Goal: Task Accomplishment & Management: Use online tool/utility

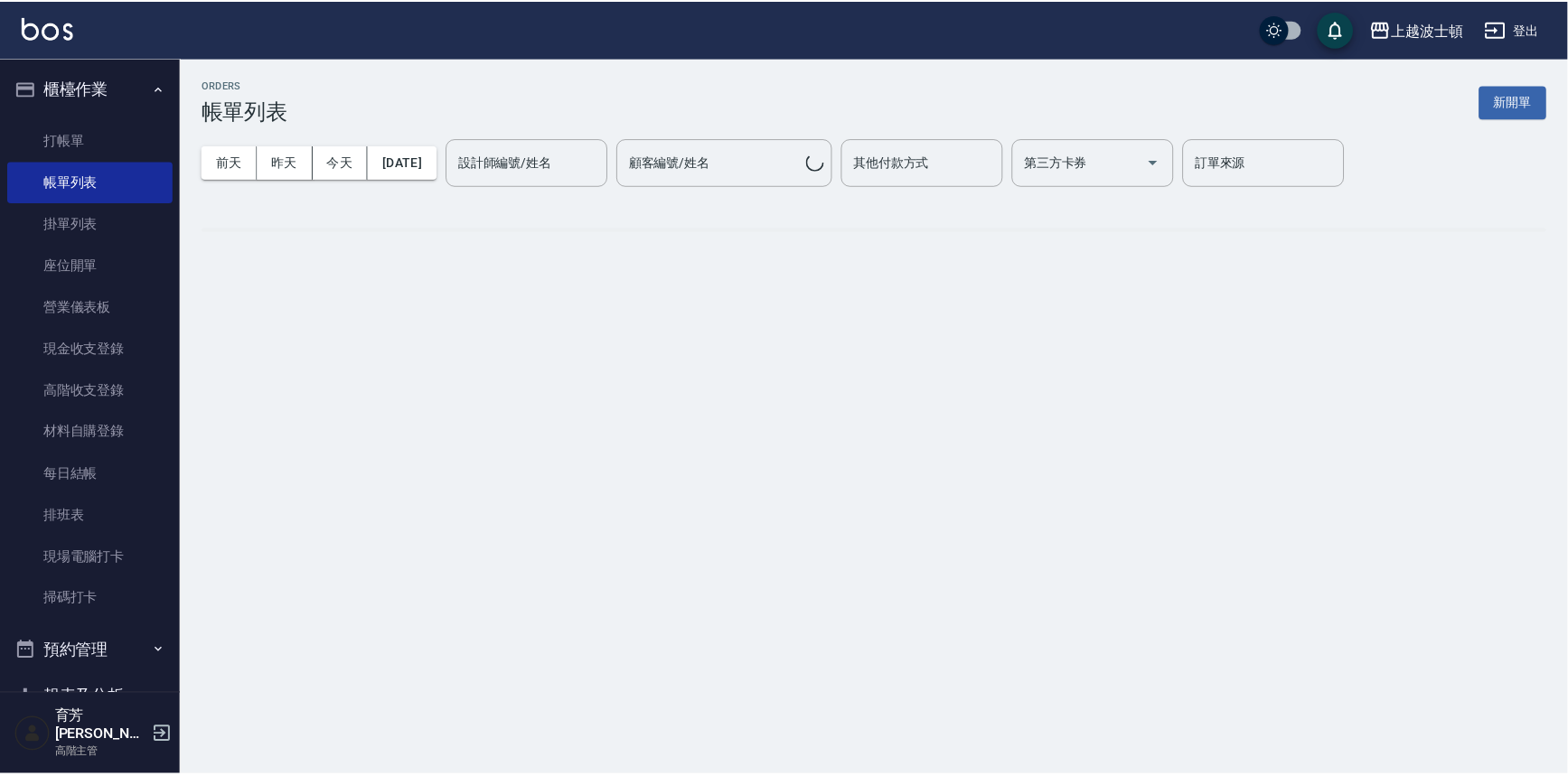
scroll to position [19, 0]
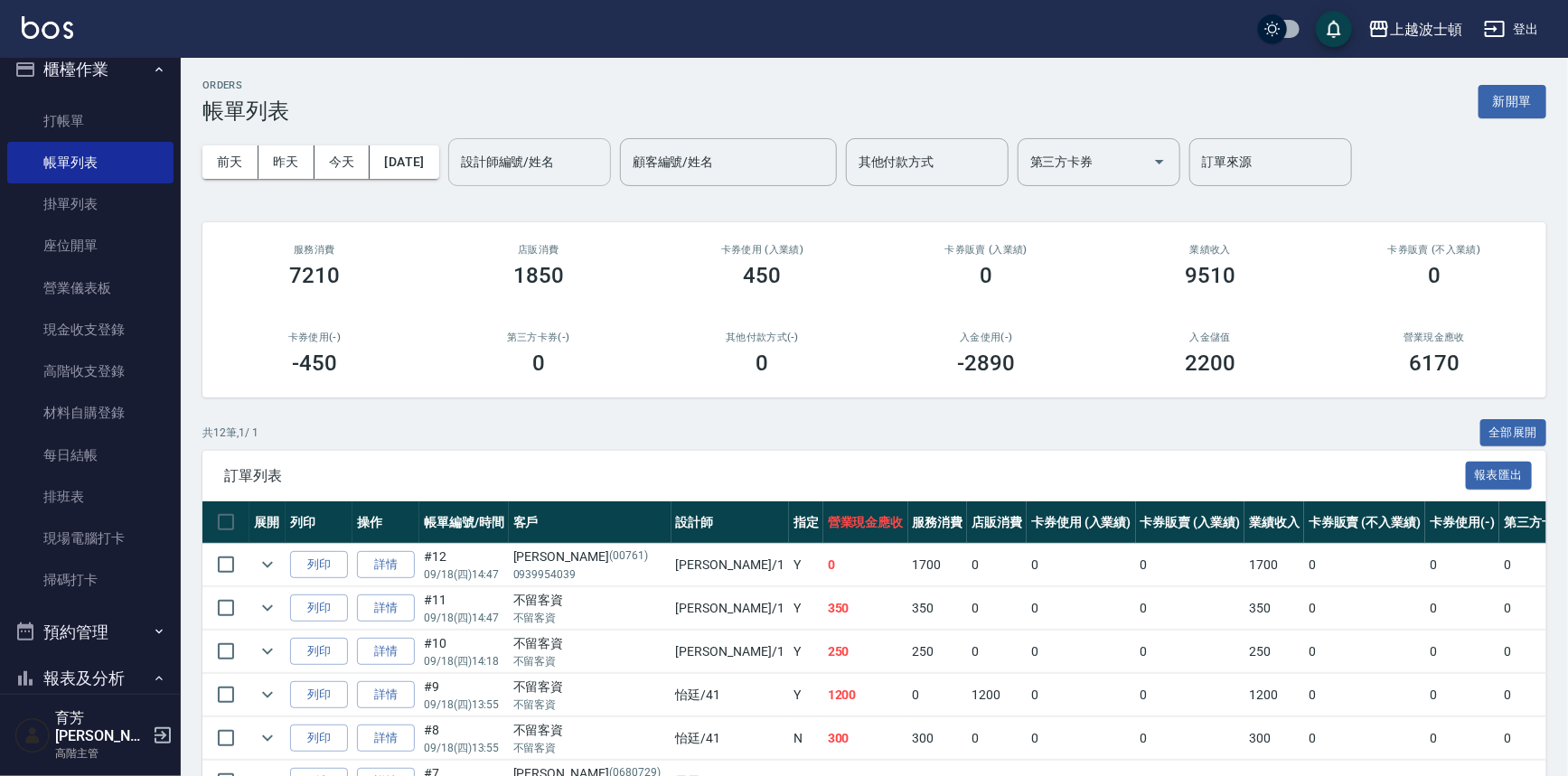
click at [578, 153] on input "設計師編號/姓名" at bounding box center [530, 162] width 146 height 31
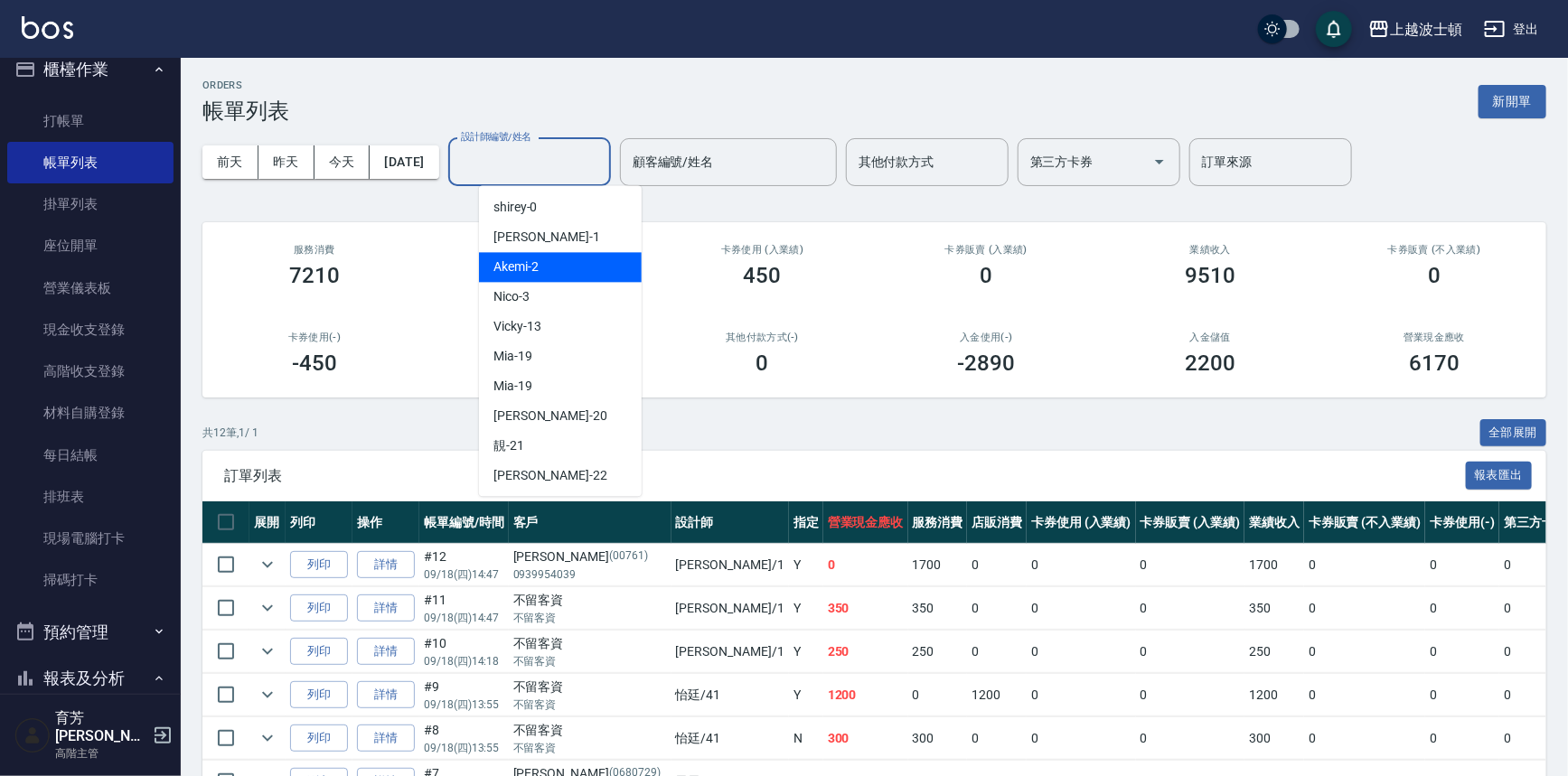
click at [591, 266] on div "Akemi -2" at bounding box center [560, 266] width 163 height 30
type input "Akemi-2"
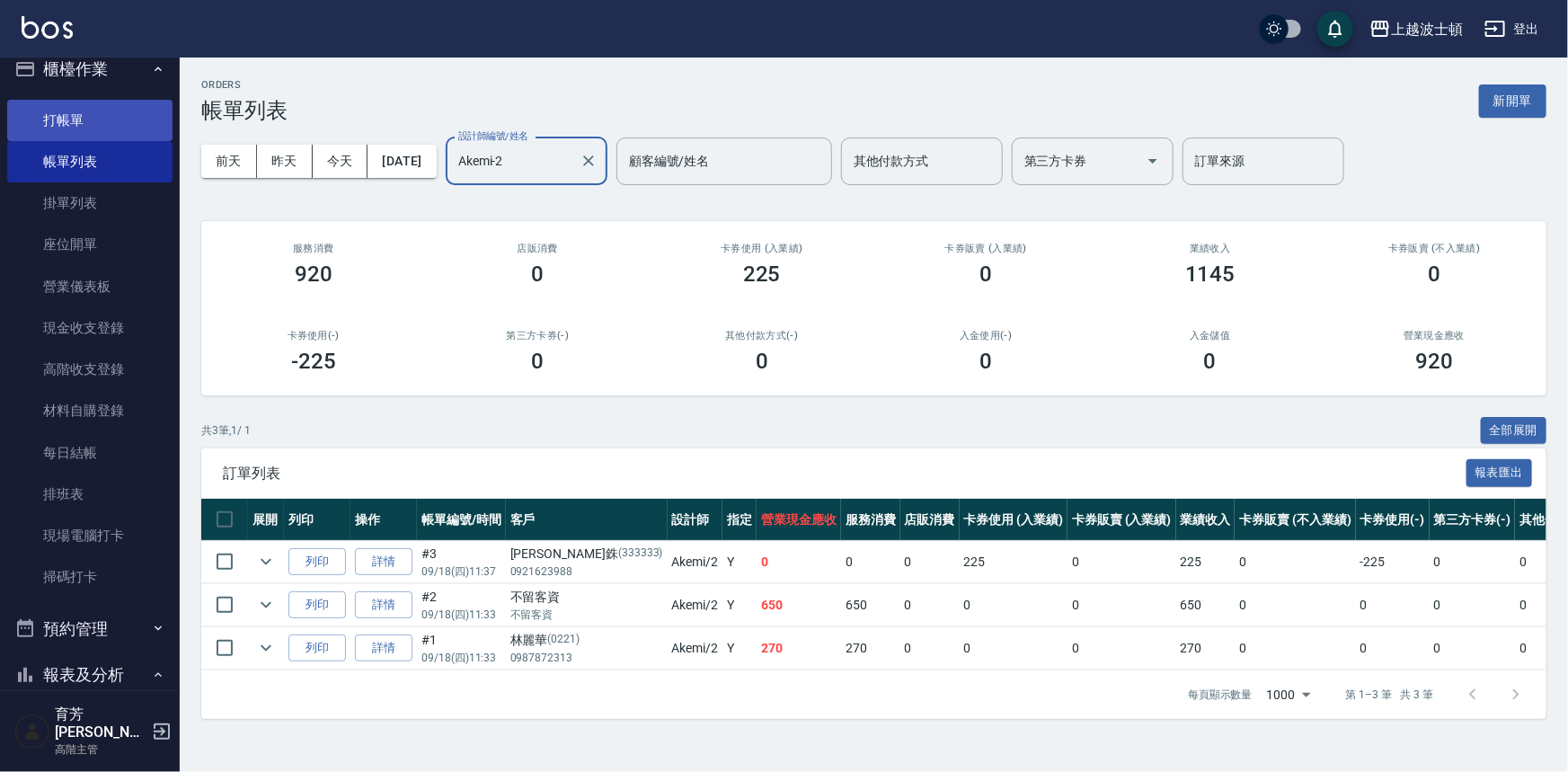
click at [127, 115] on link "打帳單" at bounding box center [89, 120] width 165 height 42
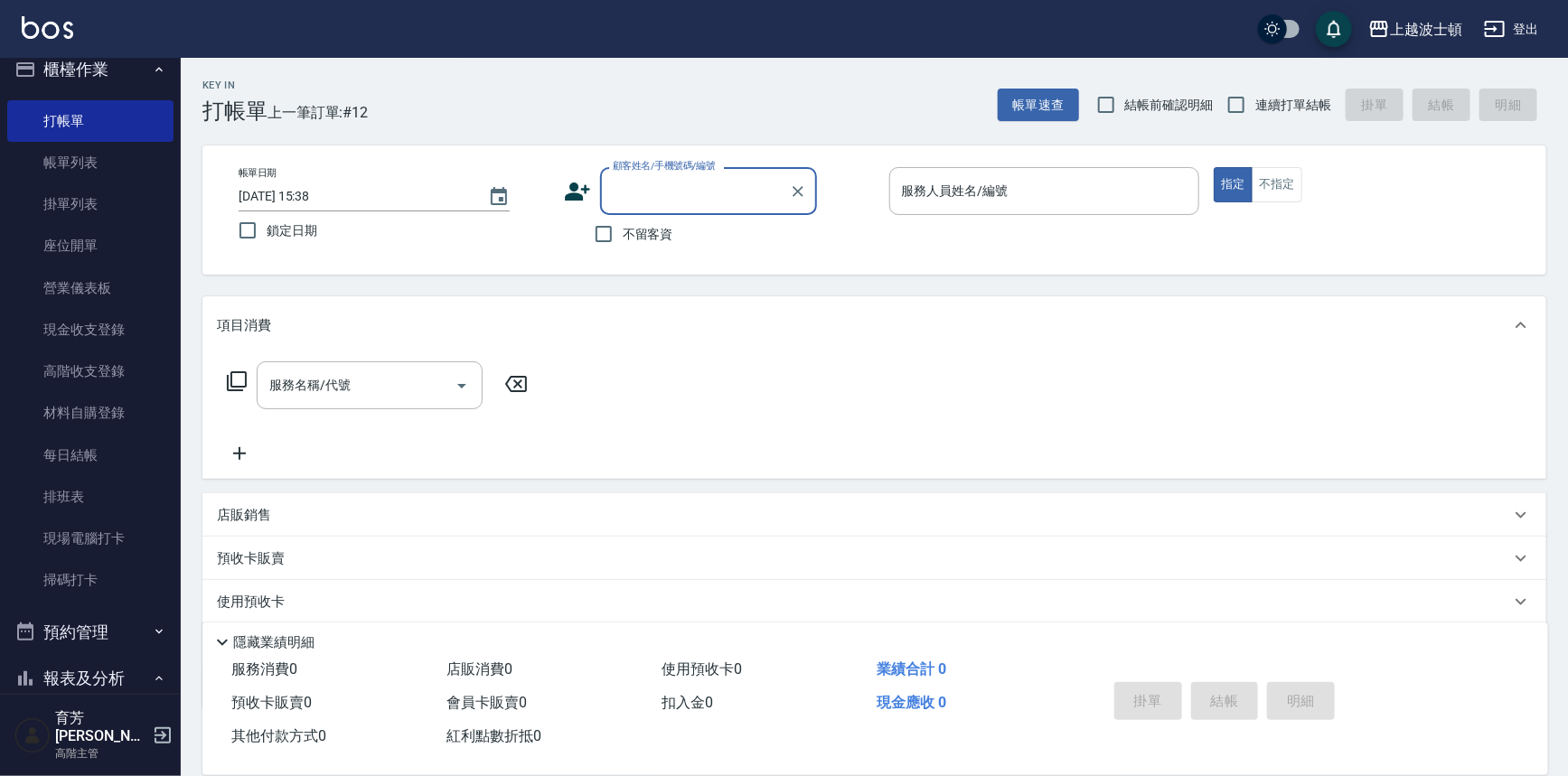
click at [632, 232] on span "不留客資" at bounding box center [648, 234] width 51 height 19
click at [623, 232] on input "不留客資" at bounding box center [603, 233] width 38 height 38
checkbox input "true"
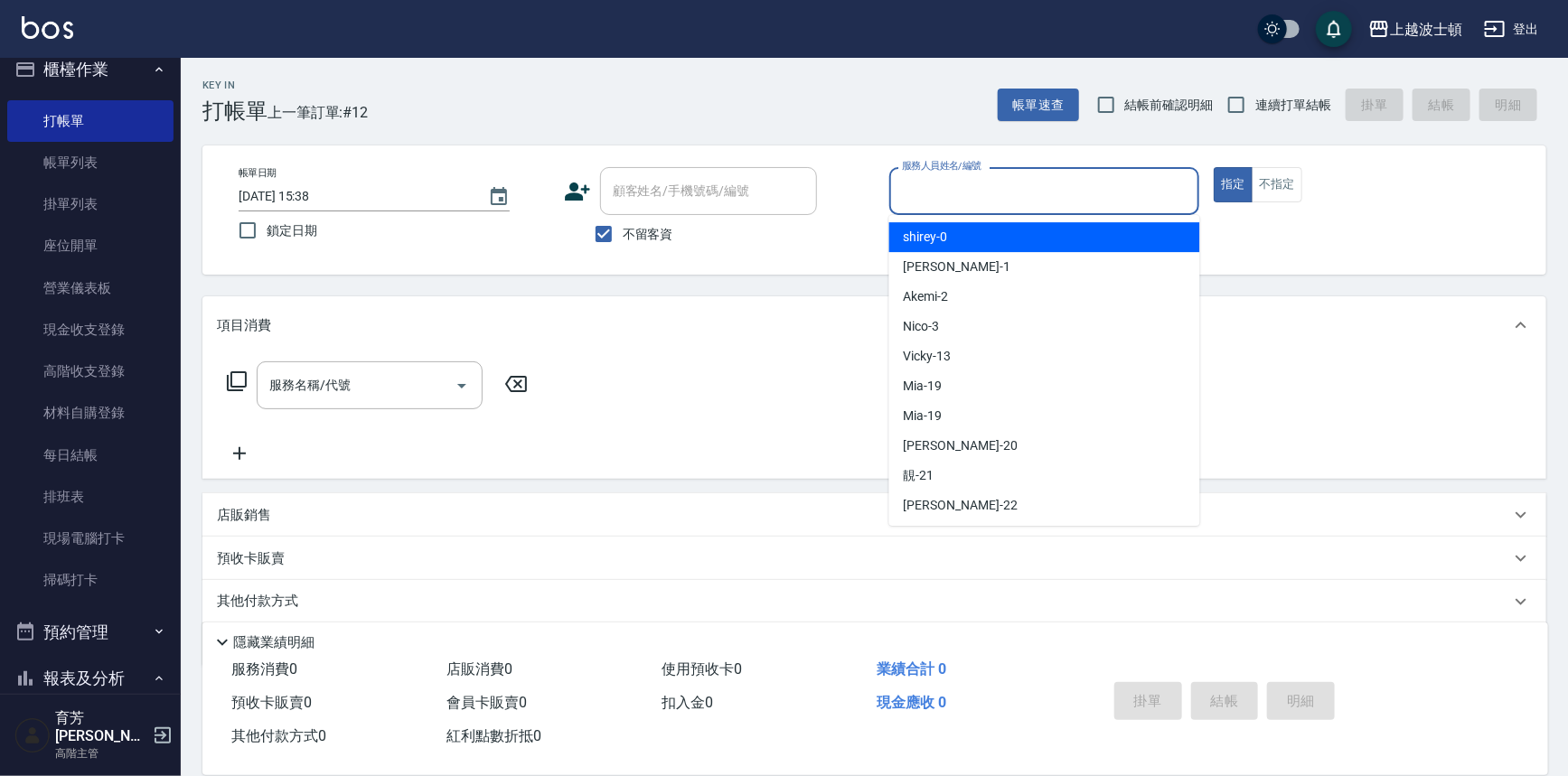
click at [991, 190] on input "服務人員姓名/編號" at bounding box center [1045, 191] width 295 height 31
drag, startPoint x: 987, startPoint y: 245, endPoint x: 1391, endPoint y: 229, distance: 404.3
click at [989, 245] on div "Akemi -2" at bounding box center [1045, 237] width 310 height 30
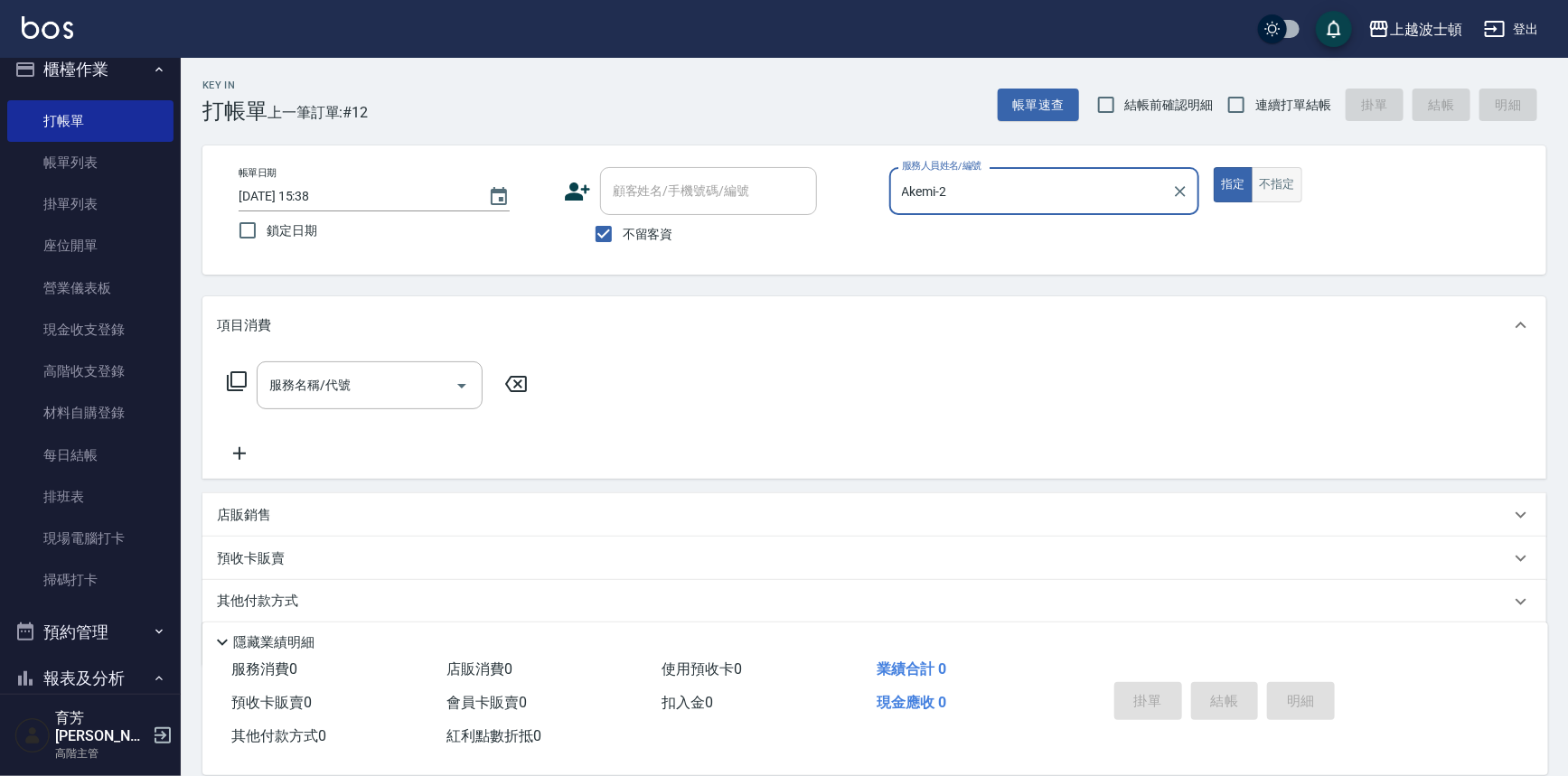
type input "Akemi-2"
click at [1288, 189] on button "不指定" at bounding box center [1277, 184] width 51 height 35
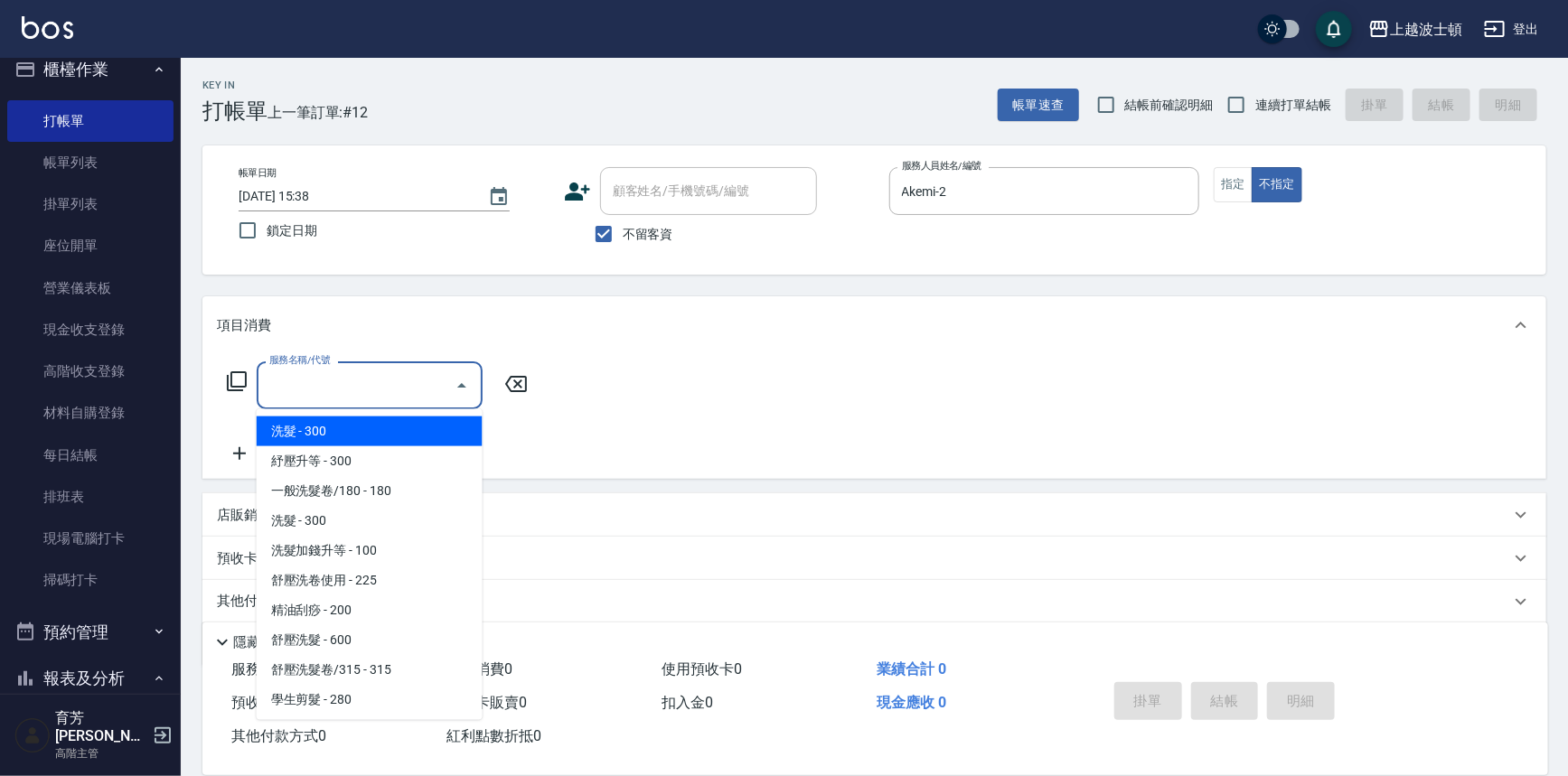
click at [344, 384] on input "服務名稱/代號" at bounding box center [355, 386] width 183 height 31
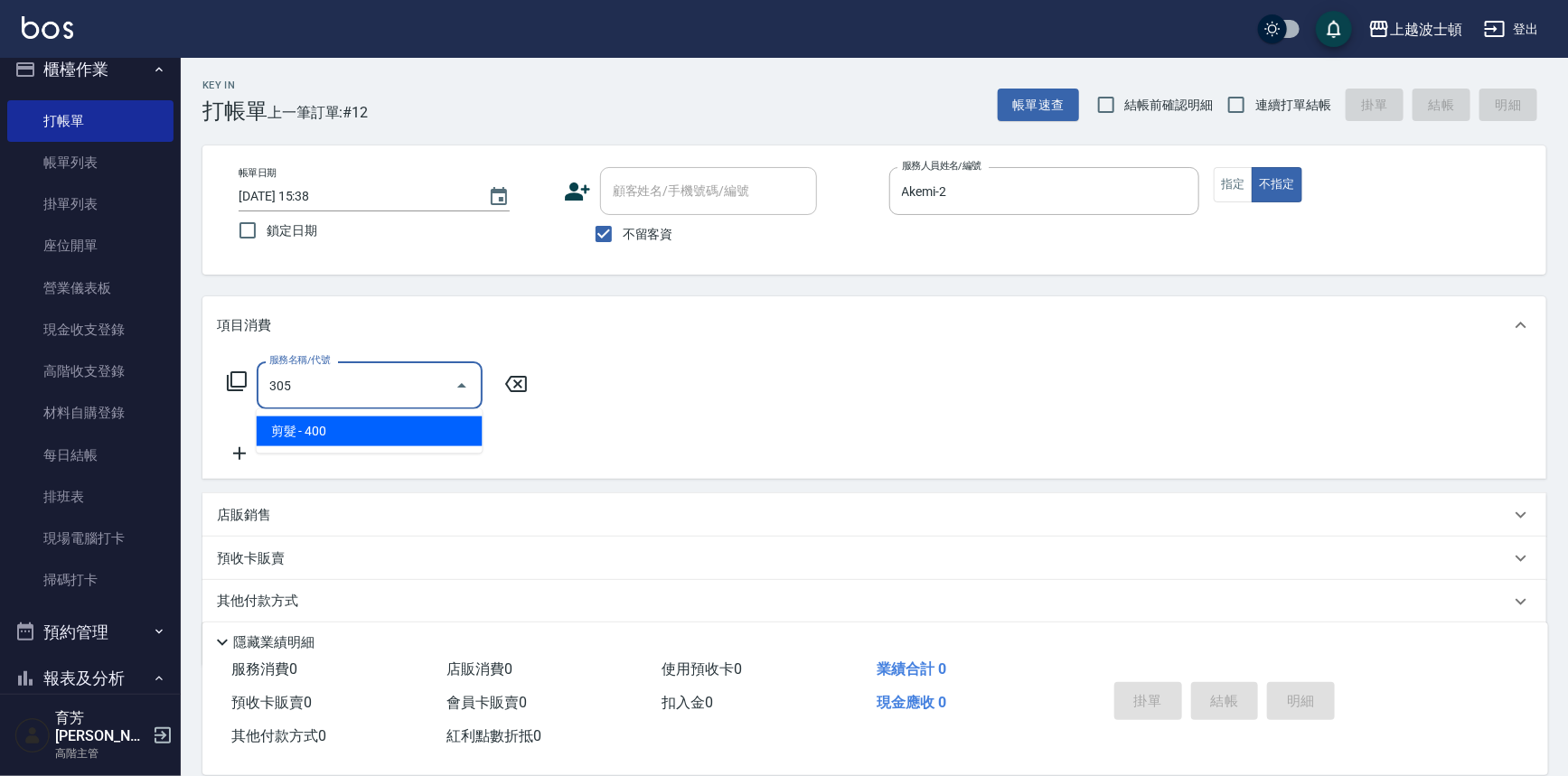
click at [407, 441] on span "剪髮 - 400" at bounding box center [369, 431] width 226 height 30
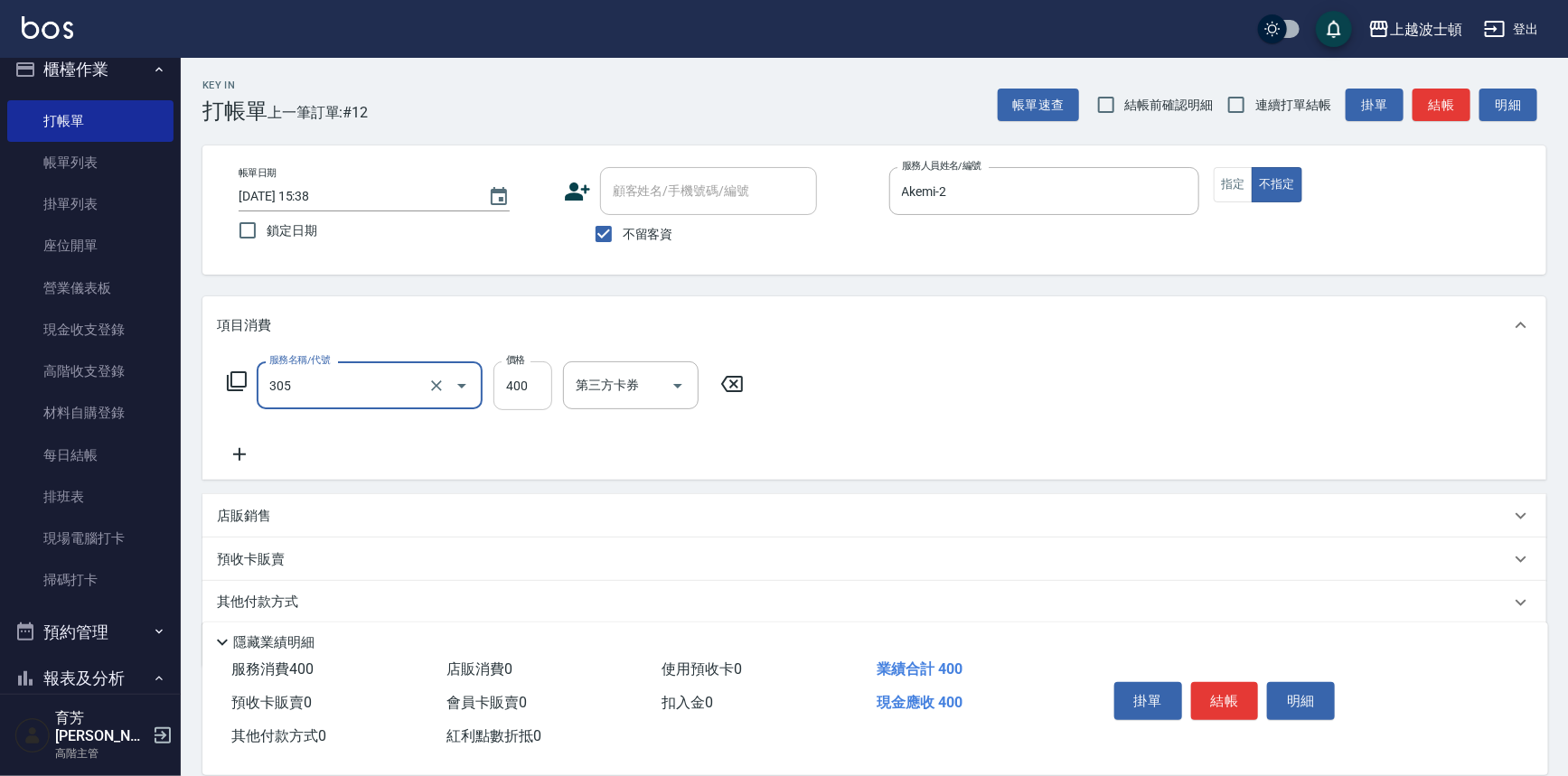
type input "剪髮(305)"
click at [523, 404] on input "400" at bounding box center [522, 386] width 59 height 49
type input "350"
click at [1091, 391] on div "服務名稱/代號 剪髮(305) 服務名稱/代號 價格 350 價格 第三方卡券 第三方卡券" at bounding box center [874, 417] width 1344 height 126
click at [1208, 690] on button "結帳" at bounding box center [1224, 701] width 67 height 38
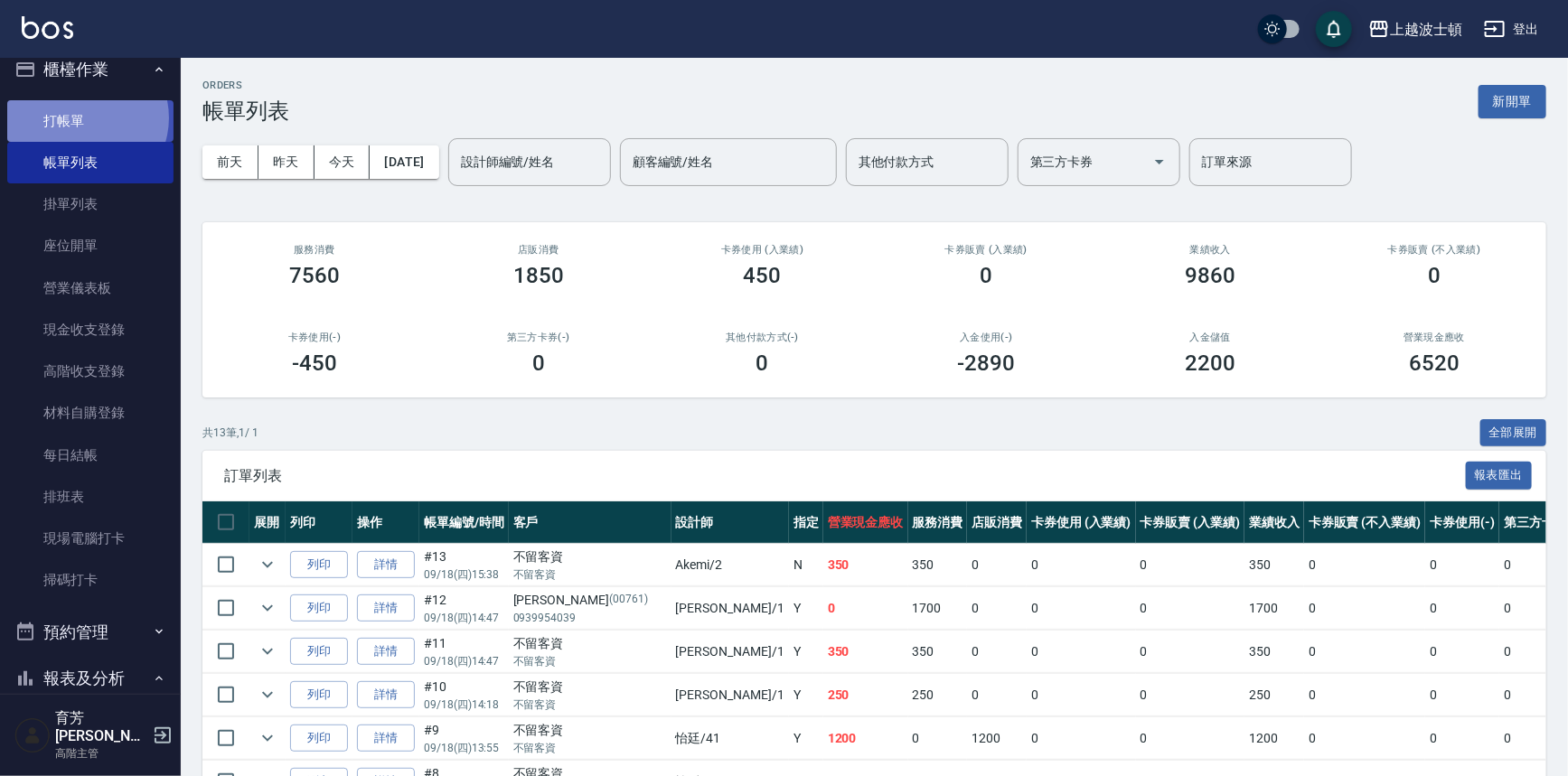
click at [82, 117] on link "打帳單" at bounding box center [90, 121] width 166 height 42
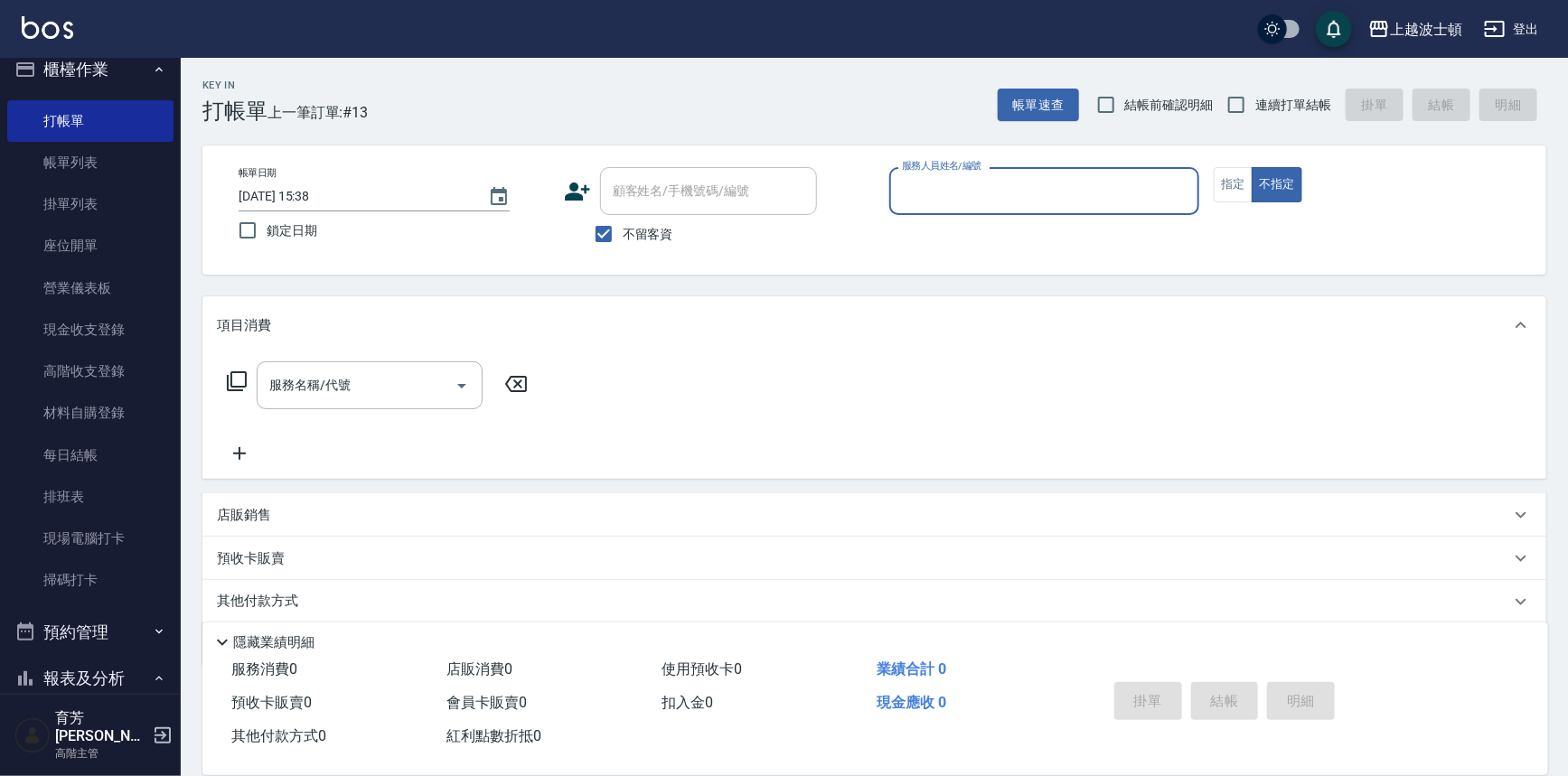
click at [640, 226] on span "不留客資" at bounding box center [648, 234] width 51 height 19
click at [623, 226] on input "不留客資" at bounding box center [603, 233] width 38 height 38
checkbox input "false"
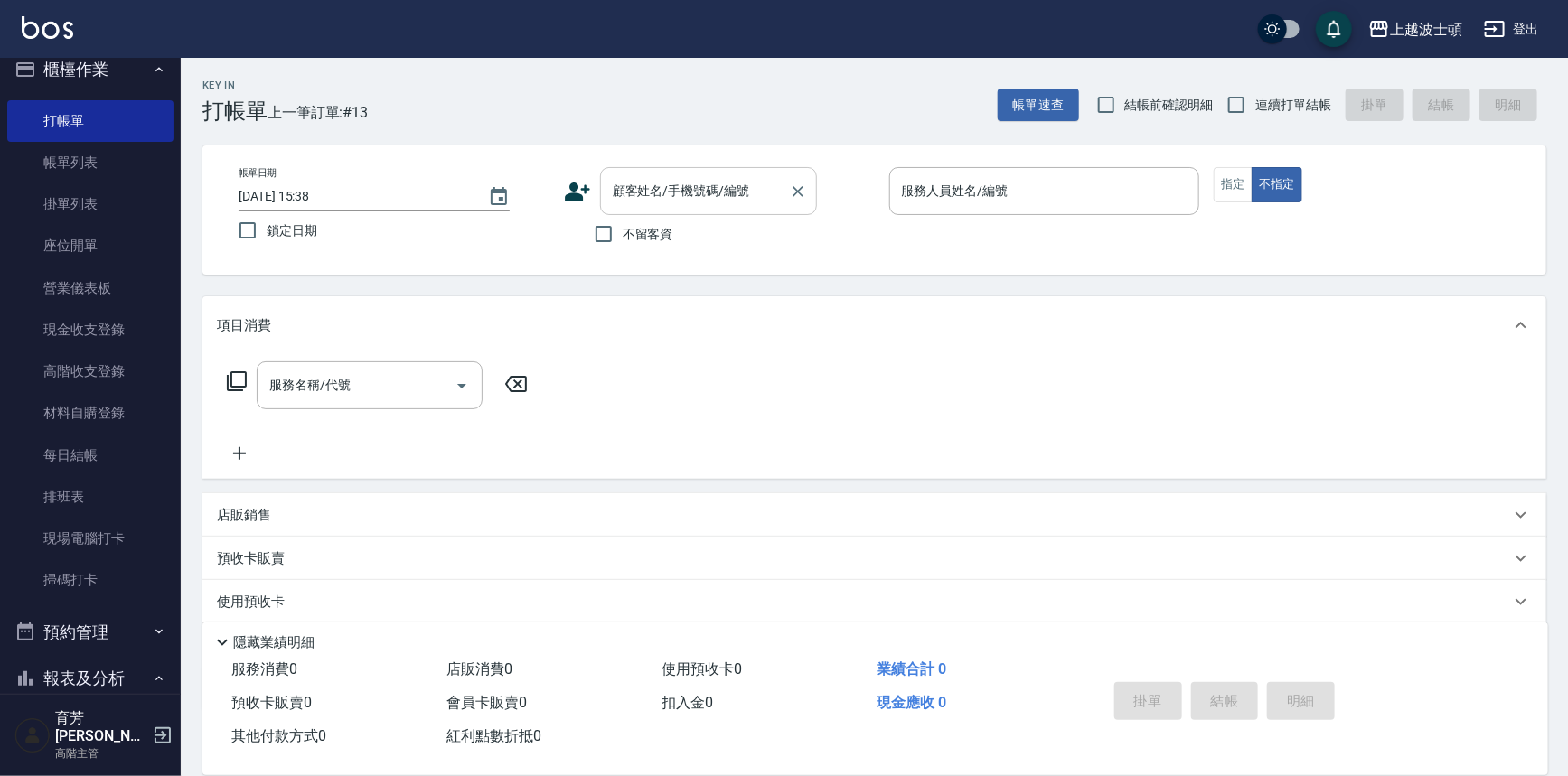
click at [637, 199] on input "顧客姓名/手機號碼/編號" at bounding box center [695, 191] width 174 height 31
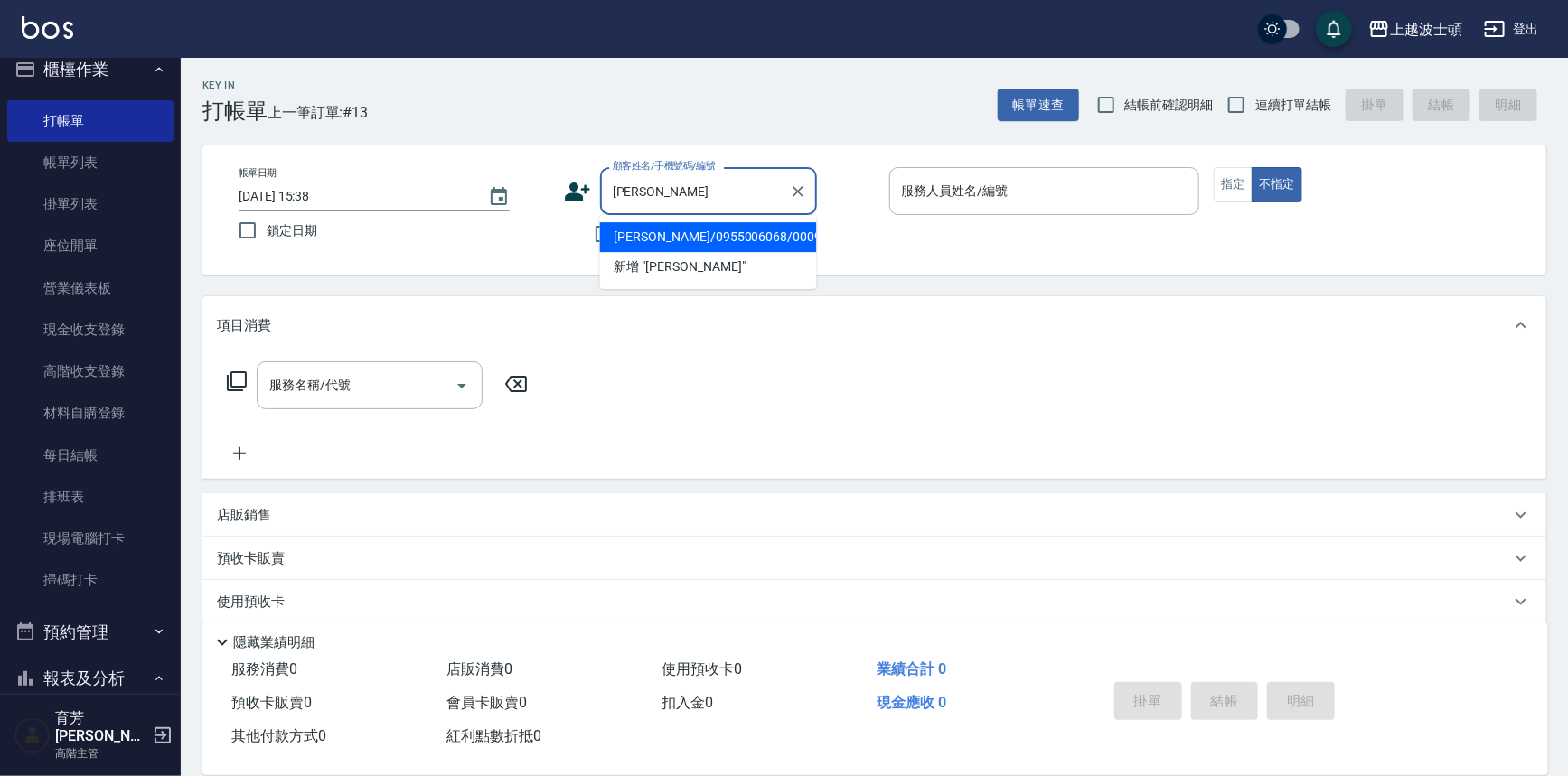
click at [640, 238] on li "[PERSON_NAME]/0955006068/000944" at bounding box center [709, 237] width 217 height 30
type input "[PERSON_NAME]/0955006068/000944"
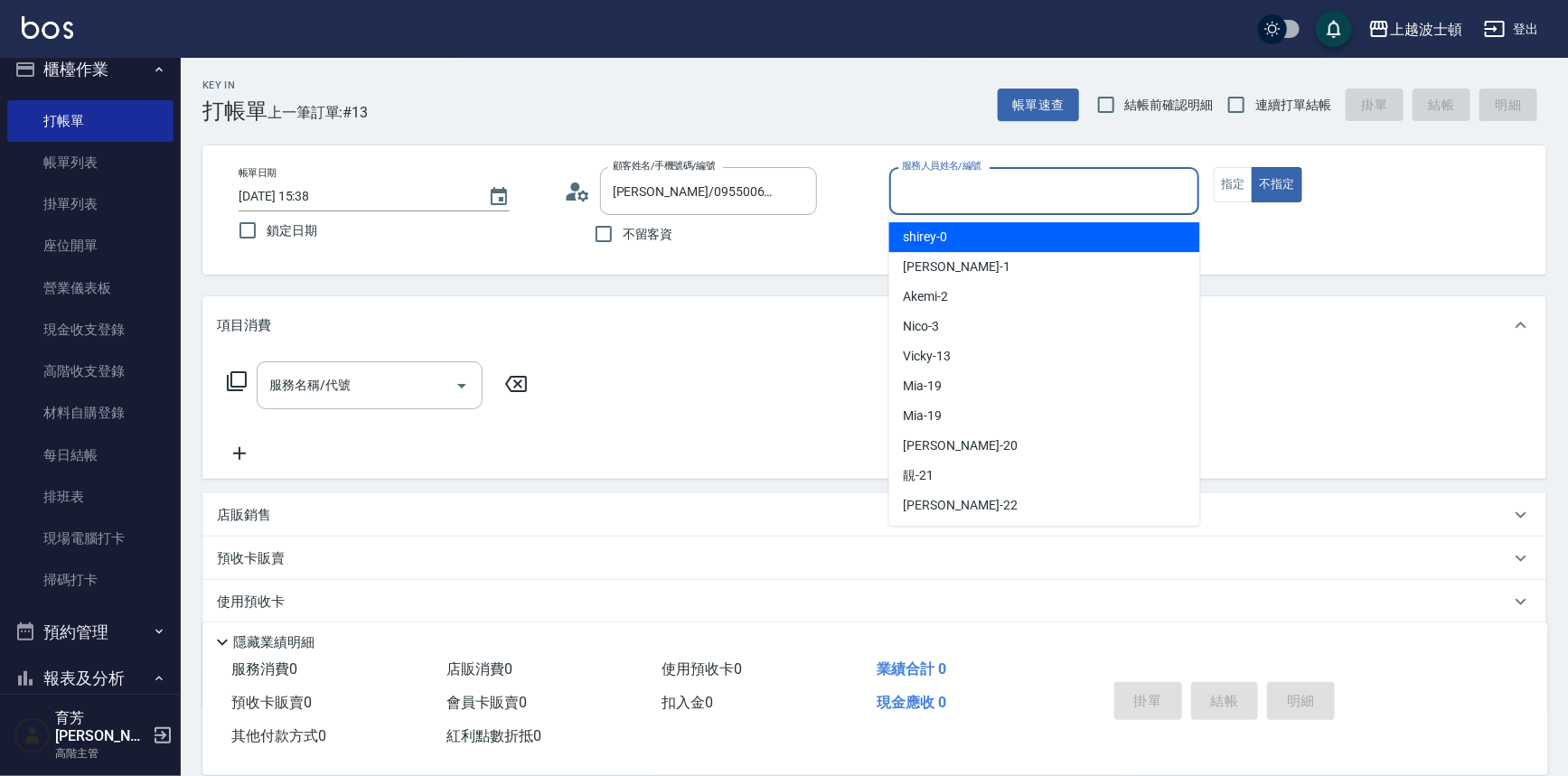
click at [976, 196] on input "服務人員姓名/編號" at bounding box center [1045, 191] width 295 height 31
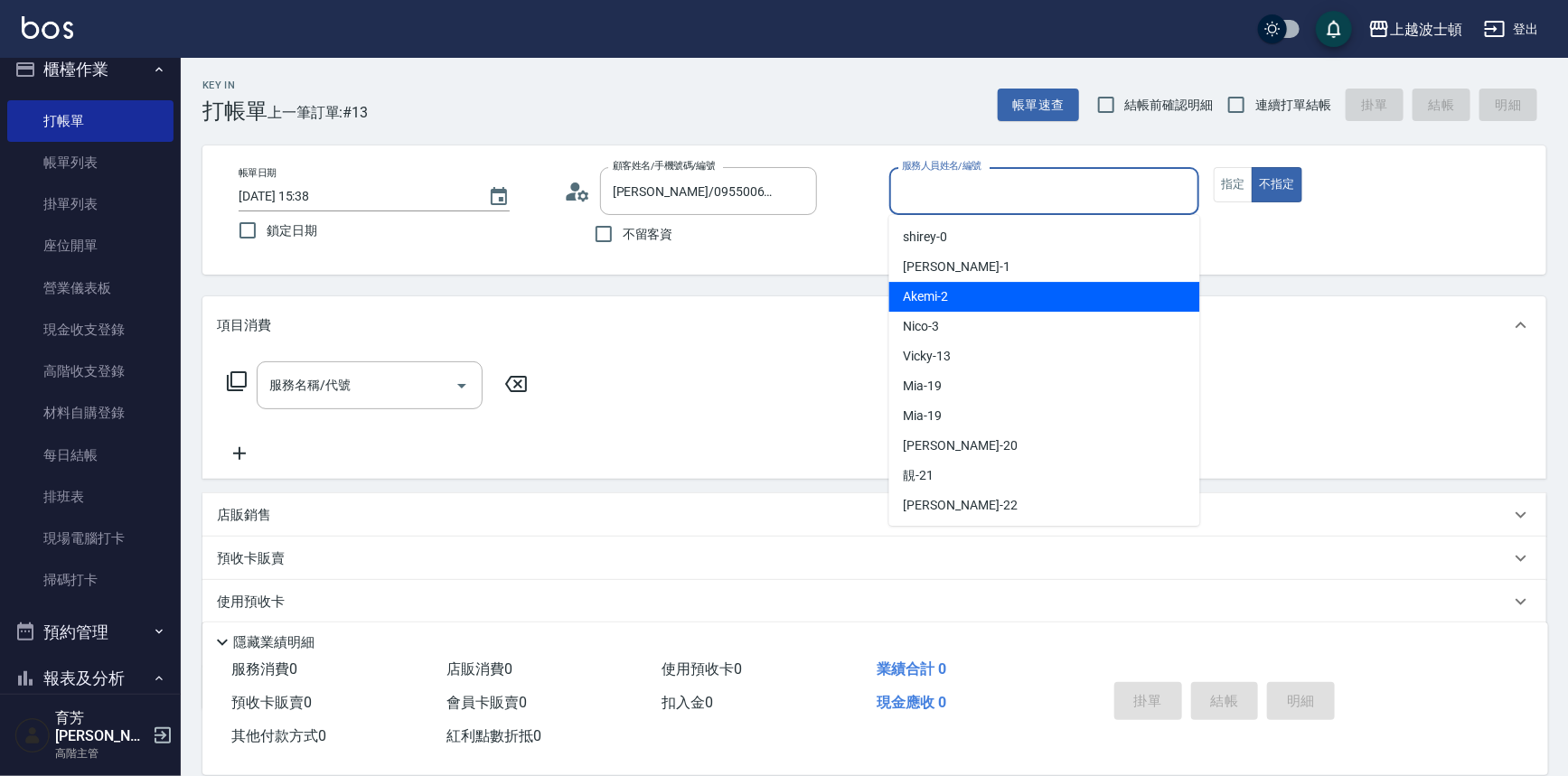
click at [1004, 299] on div "Akemi -2" at bounding box center [1045, 297] width 310 height 30
type input "Akemi-2"
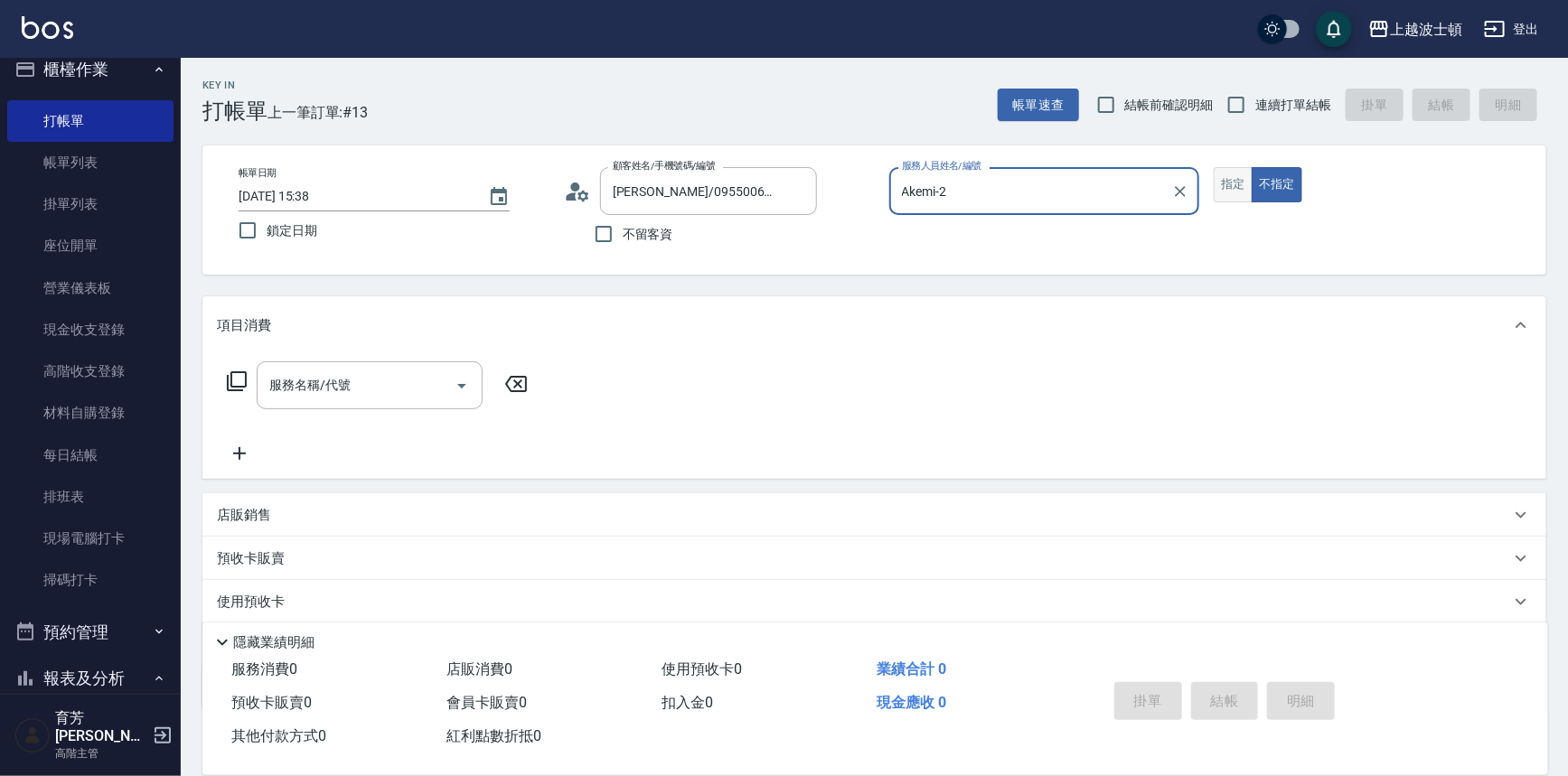
click at [1222, 188] on button "指定" at bounding box center [1233, 184] width 39 height 35
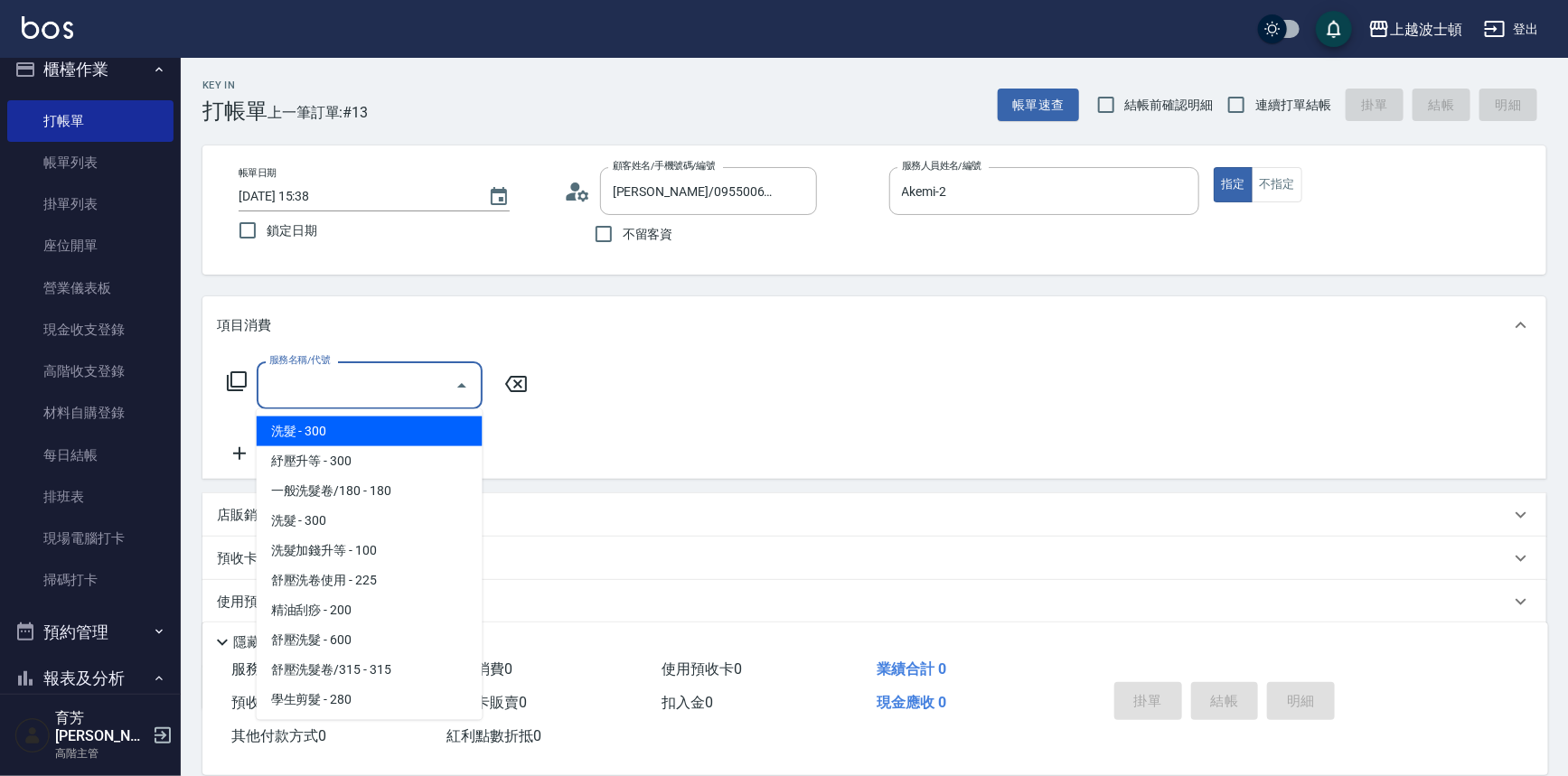
click at [300, 380] on input "服務名稱/代號" at bounding box center [355, 386] width 183 height 31
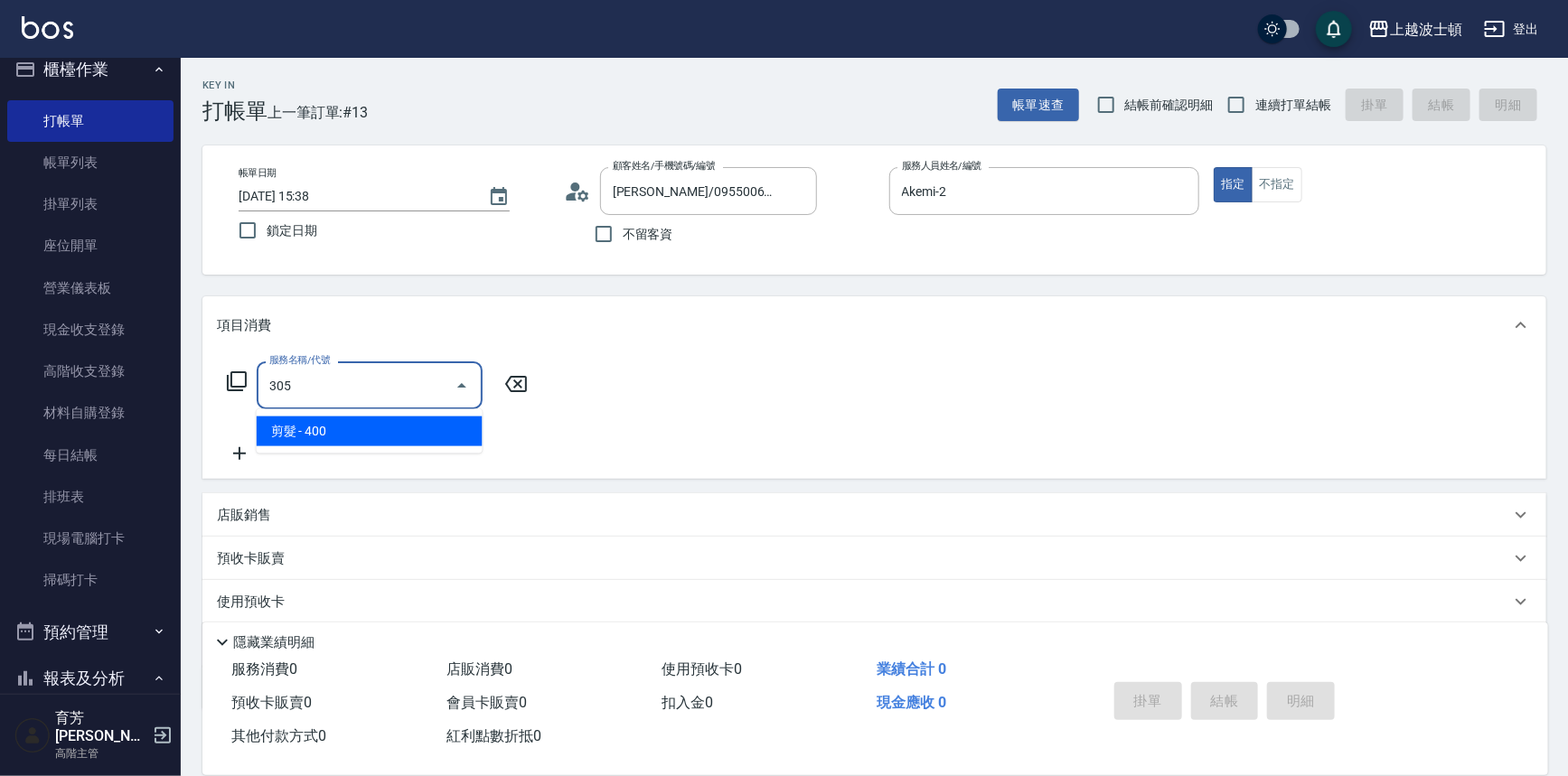
click at [369, 417] on span "剪髮 - 400" at bounding box center [369, 431] width 226 height 30
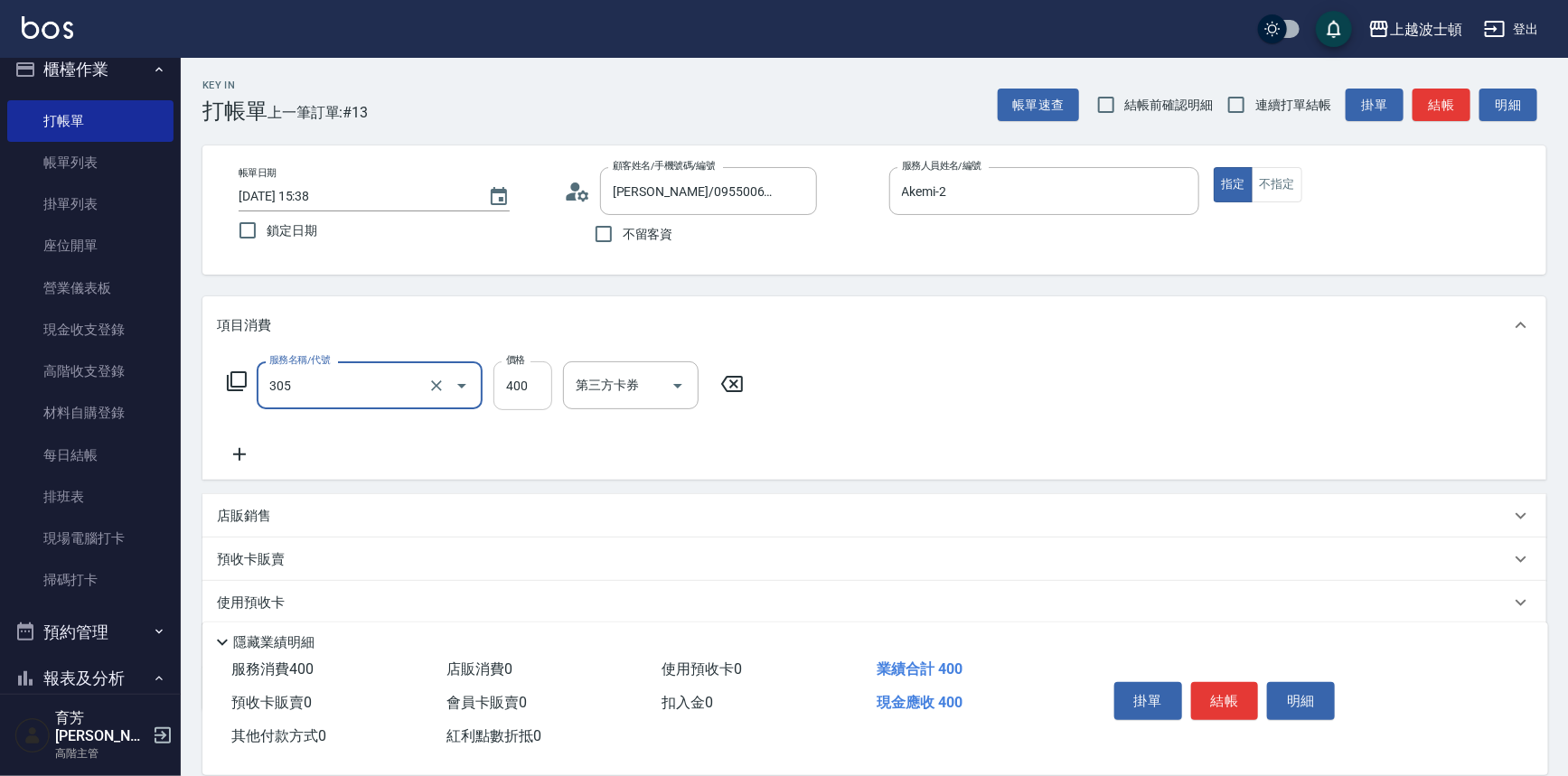
type input "剪髮(305)"
click at [527, 390] on input "400" at bounding box center [522, 386] width 59 height 49
type input "350"
click at [915, 401] on div "服務名稱/代號 剪髮(305) 服務名稱/代號 價格 350 價格 第三方卡券 第三方卡券" at bounding box center [874, 417] width 1344 height 126
click at [1237, 697] on button "結帳" at bounding box center [1224, 701] width 67 height 38
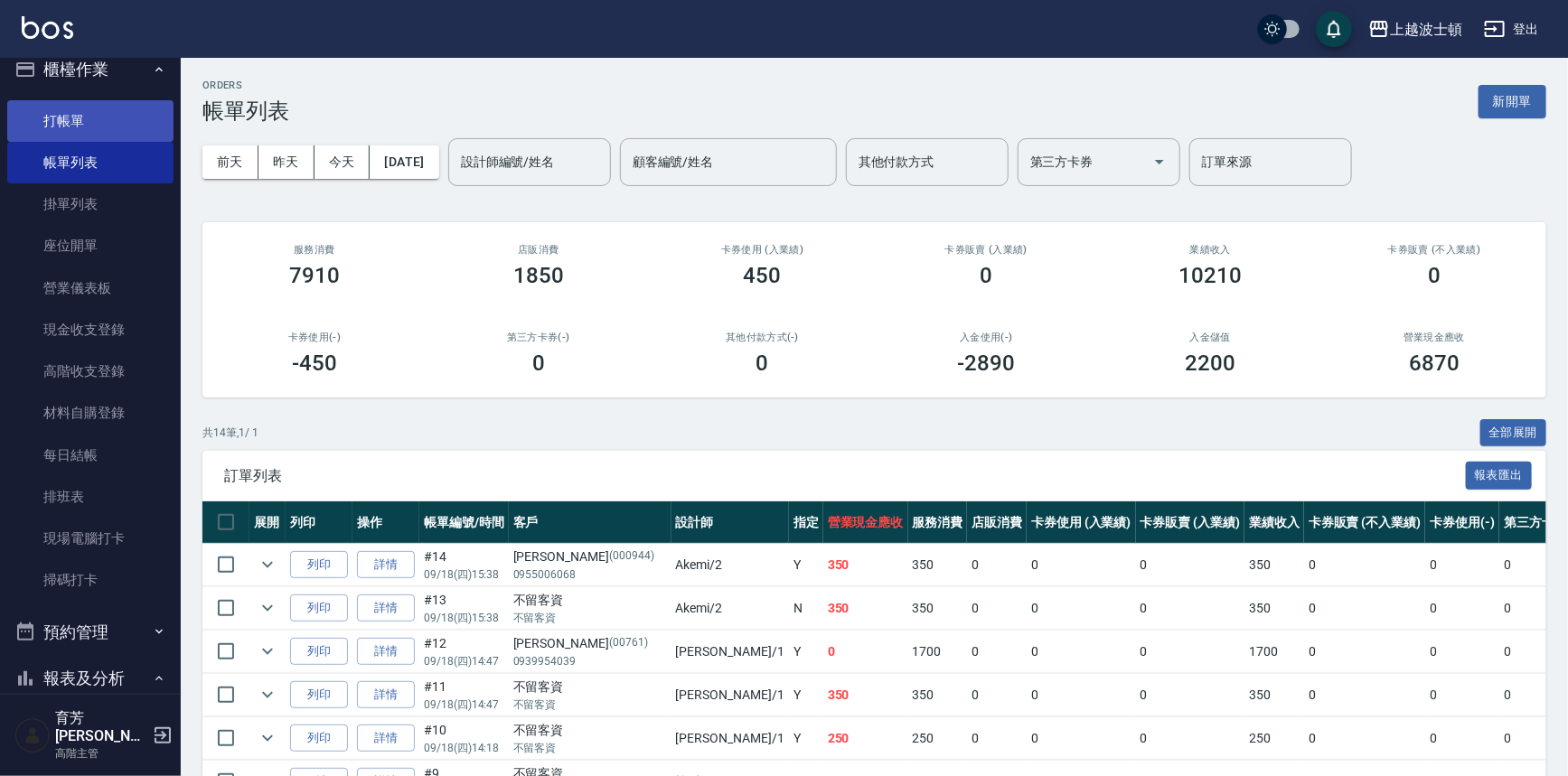
click at [120, 107] on link "打帳單" at bounding box center [90, 121] width 166 height 42
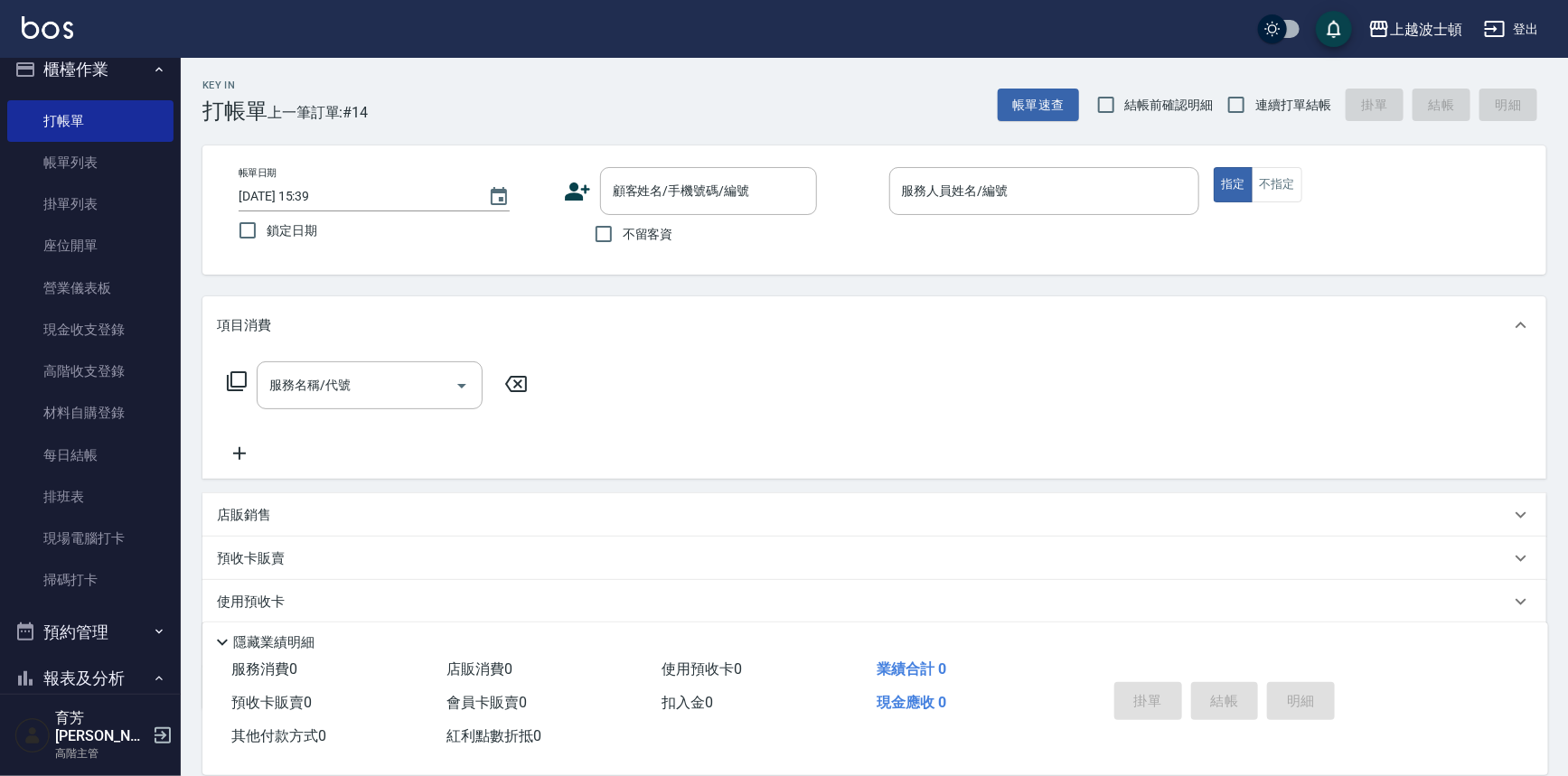
click at [656, 246] on label "不留客資" at bounding box center [629, 233] width 89 height 38
click at [623, 246] on input "不留客資" at bounding box center [603, 233] width 38 height 38
checkbox input "true"
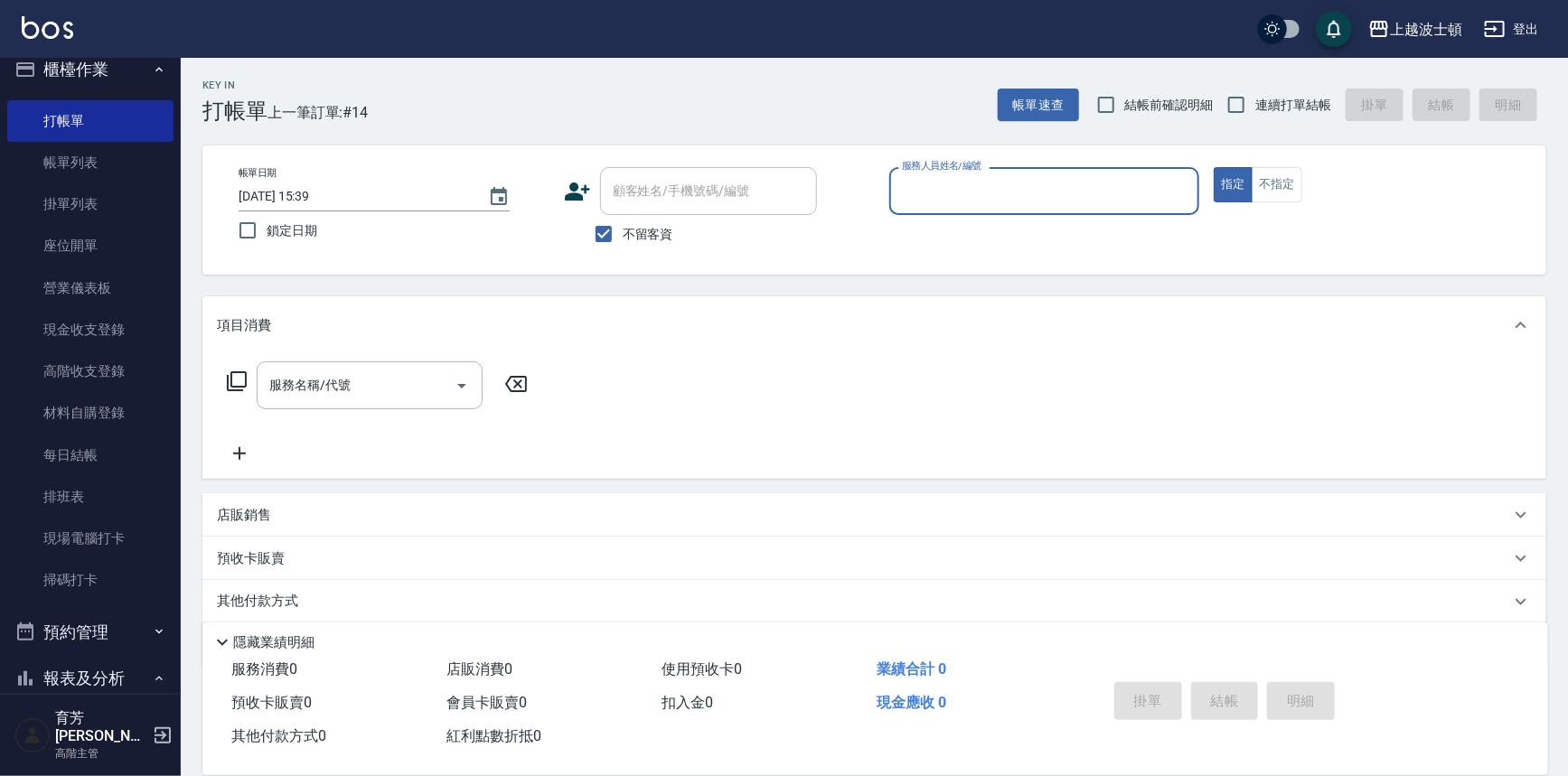
click at [1034, 184] on input "服務人員姓名/編號" at bounding box center [1045, 191] width 295 height 31
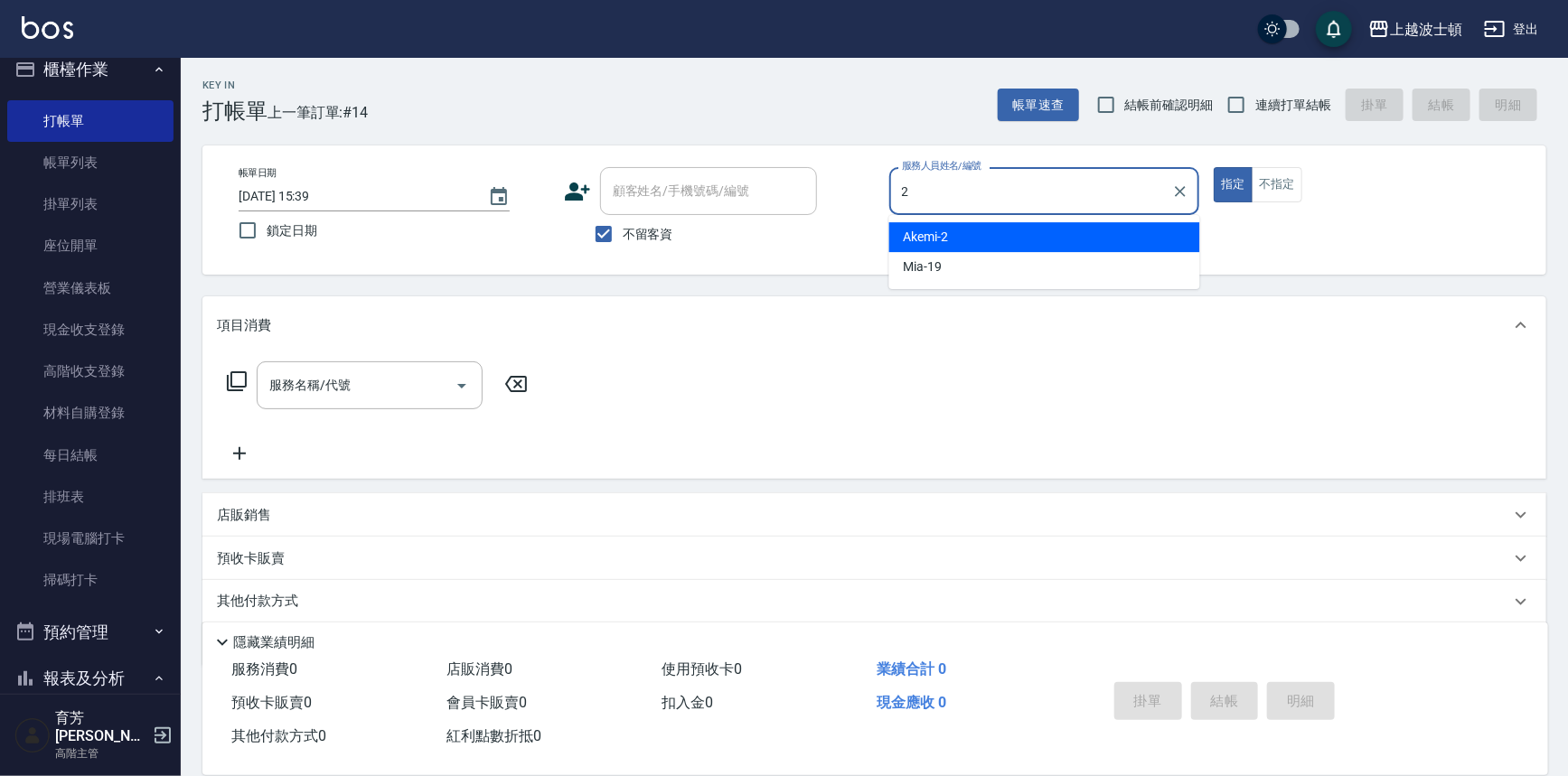
click at [1035, 234] on div "Akemi -2" at bounding box center [1045, 237] width 310 height 30
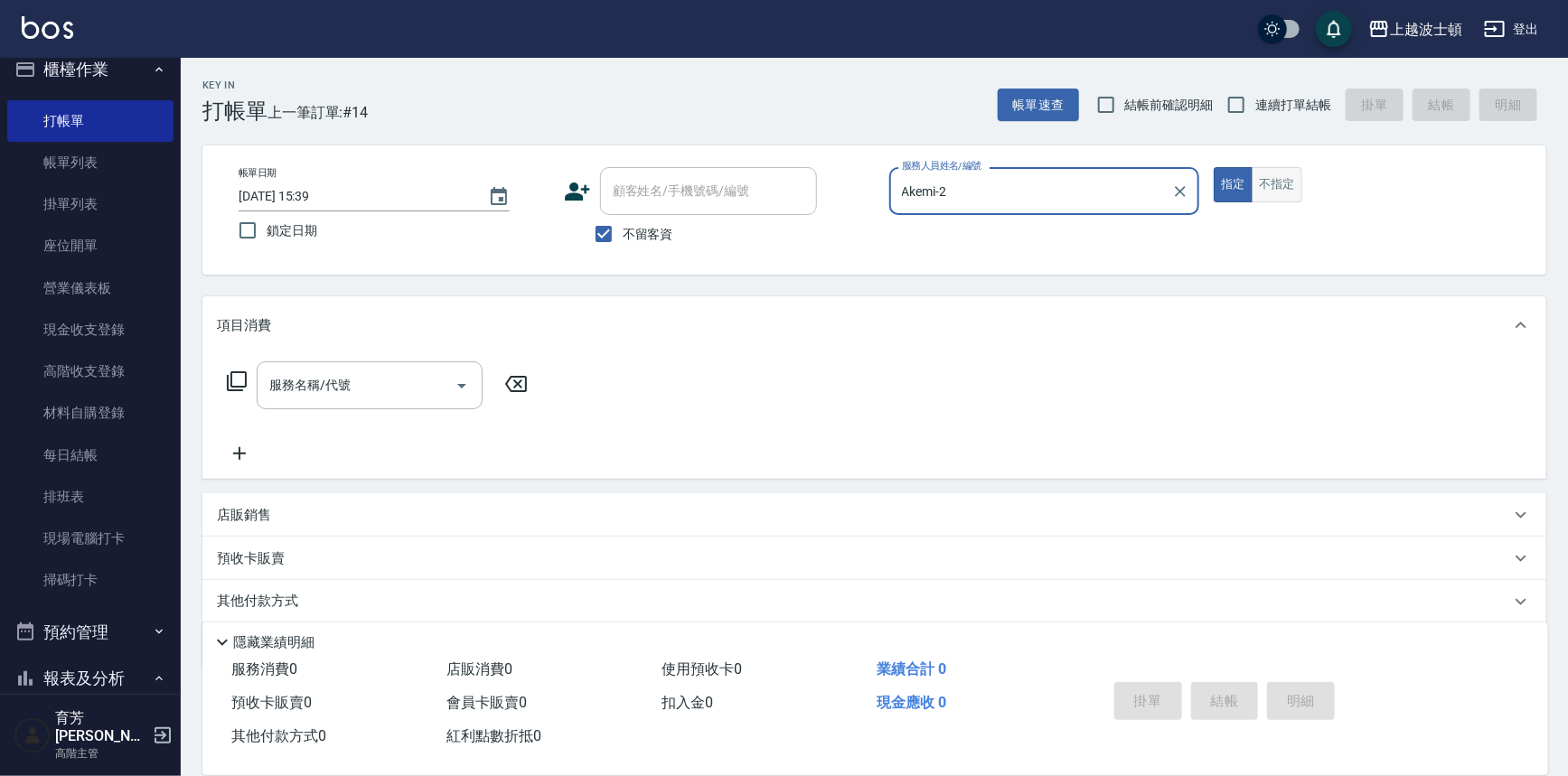
type input "Akemi-2"
click at [1285, 174] on button "不指定" at bounding box center [1277, 184] width 51 height 35
click at [451, 386] on icon "Open" at bounding box center [462, 386] width 21 height 21
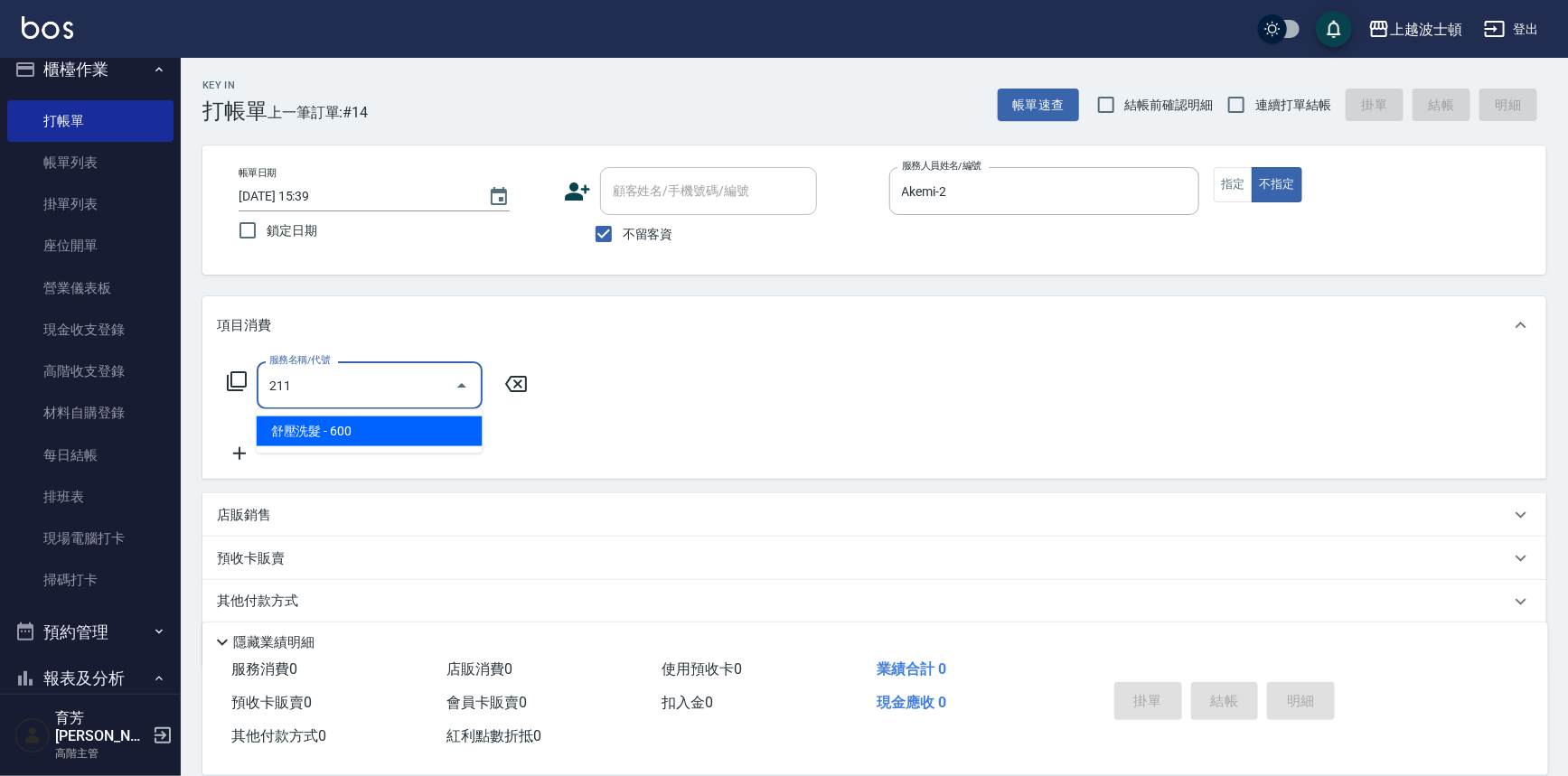
click at [452, 429] on span "舒壓洗髮 - 600" at bounding box center [369, 431] width 226 height 30
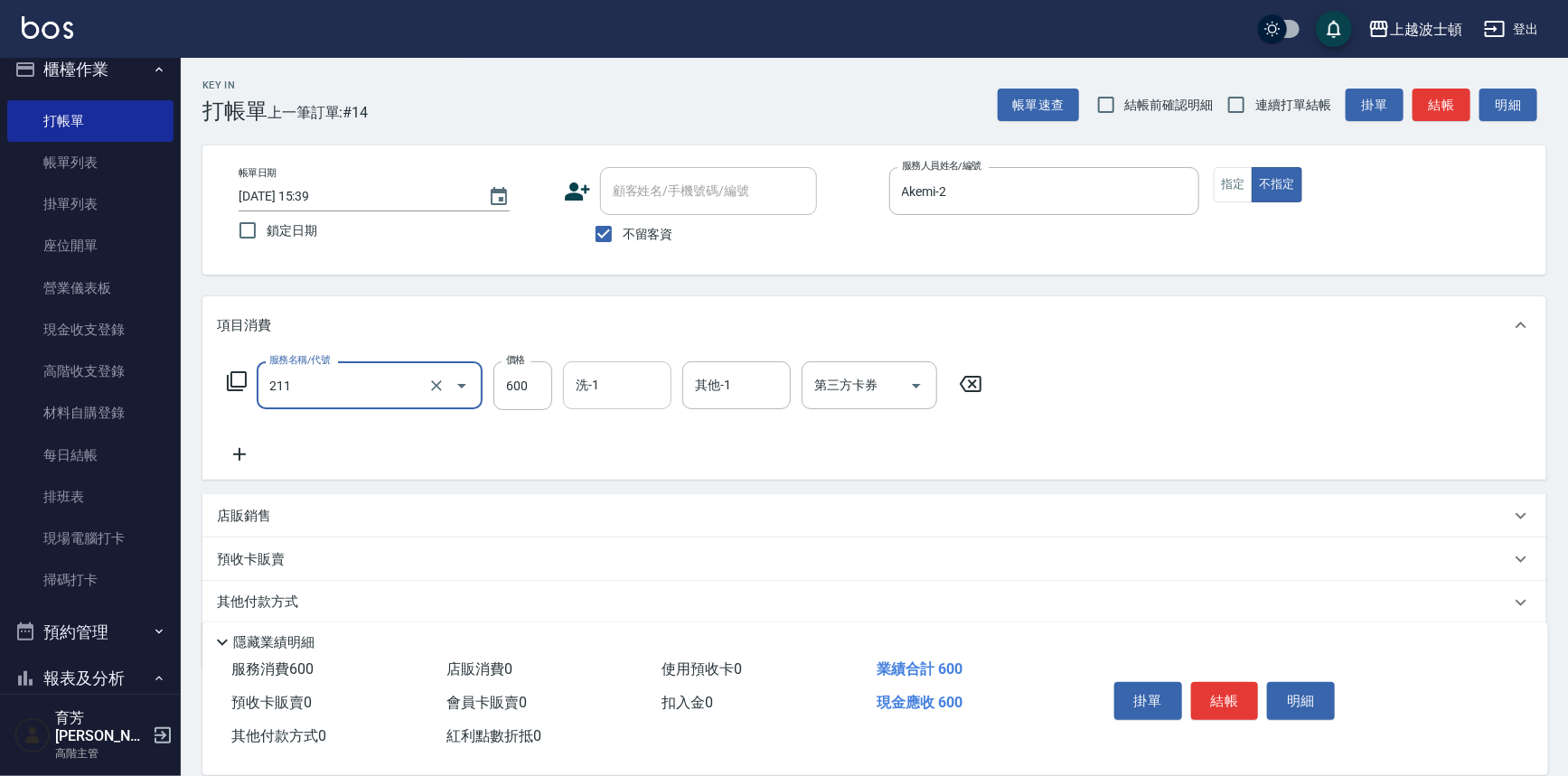
type input "舒壓洗髮(211)"
click at [627, 387] on input "洗-1" at bounding box center [617, 386] width 92 height 31
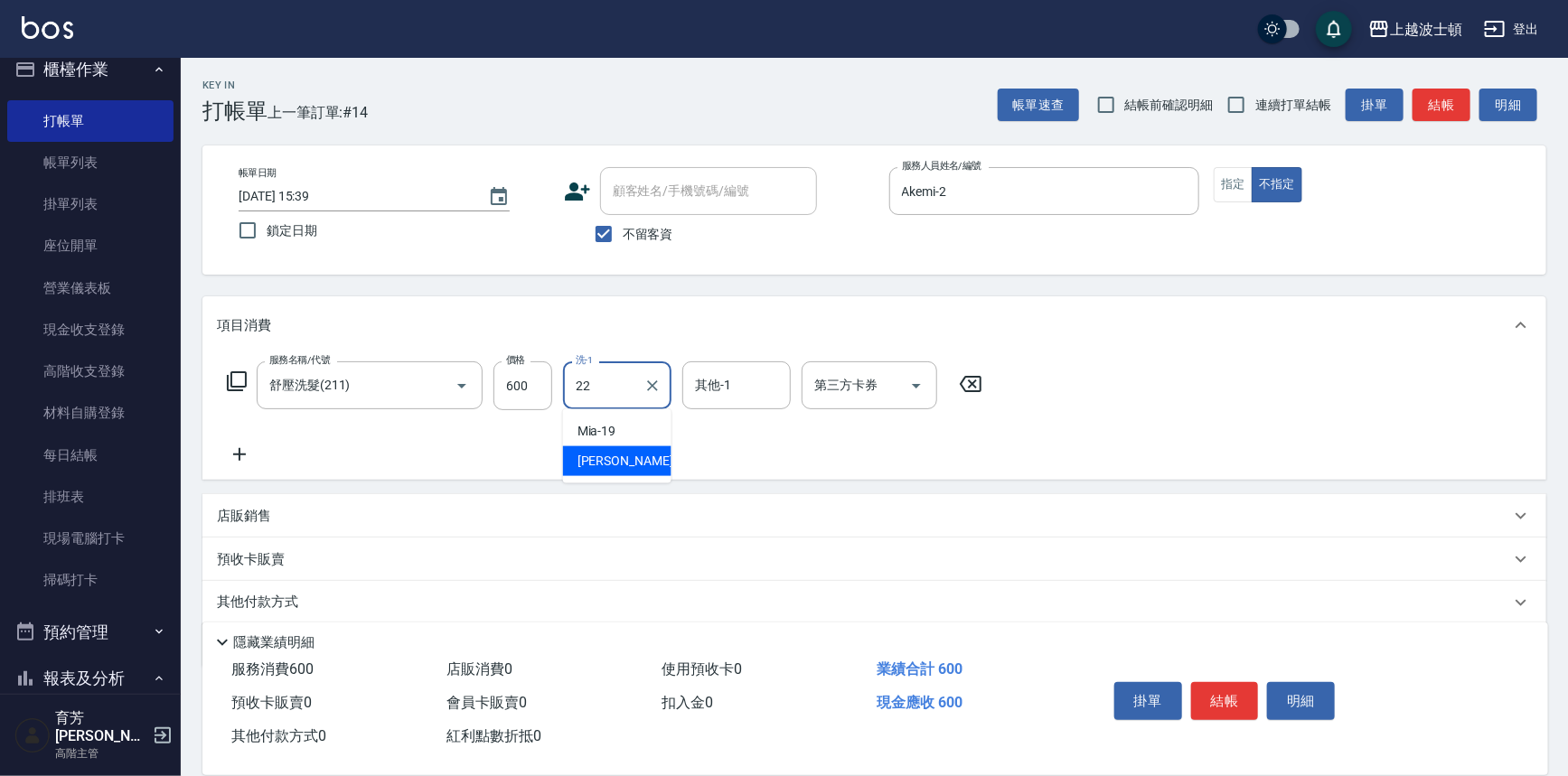
click at [630, 448] on div "雅如 -22" at bounding box center [617, 461] width 108 height 30
type input "雅如-22"
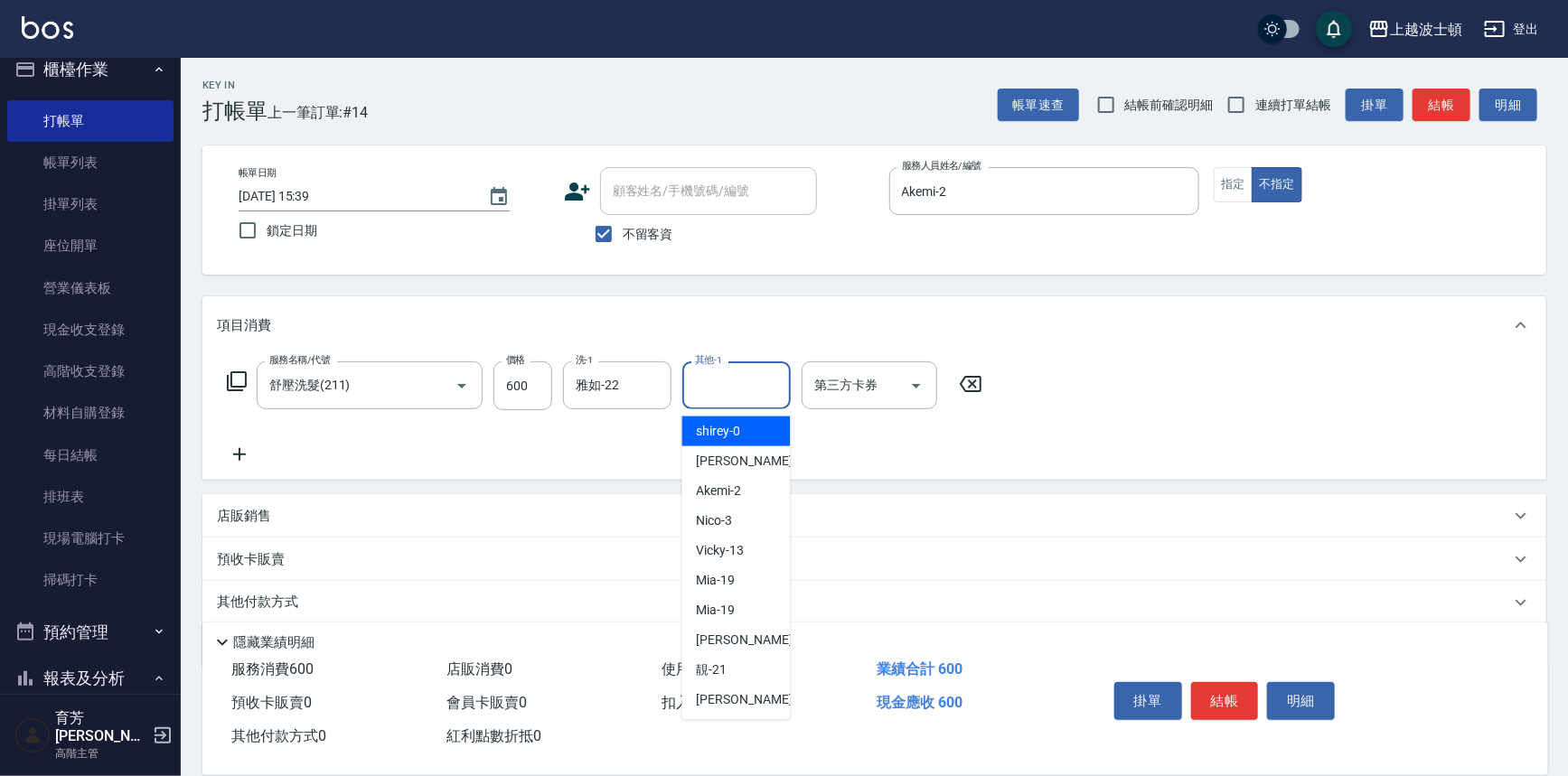
click at [722, 386] on input "其他-1" at bounding box center [736, 386] width 92 height 31
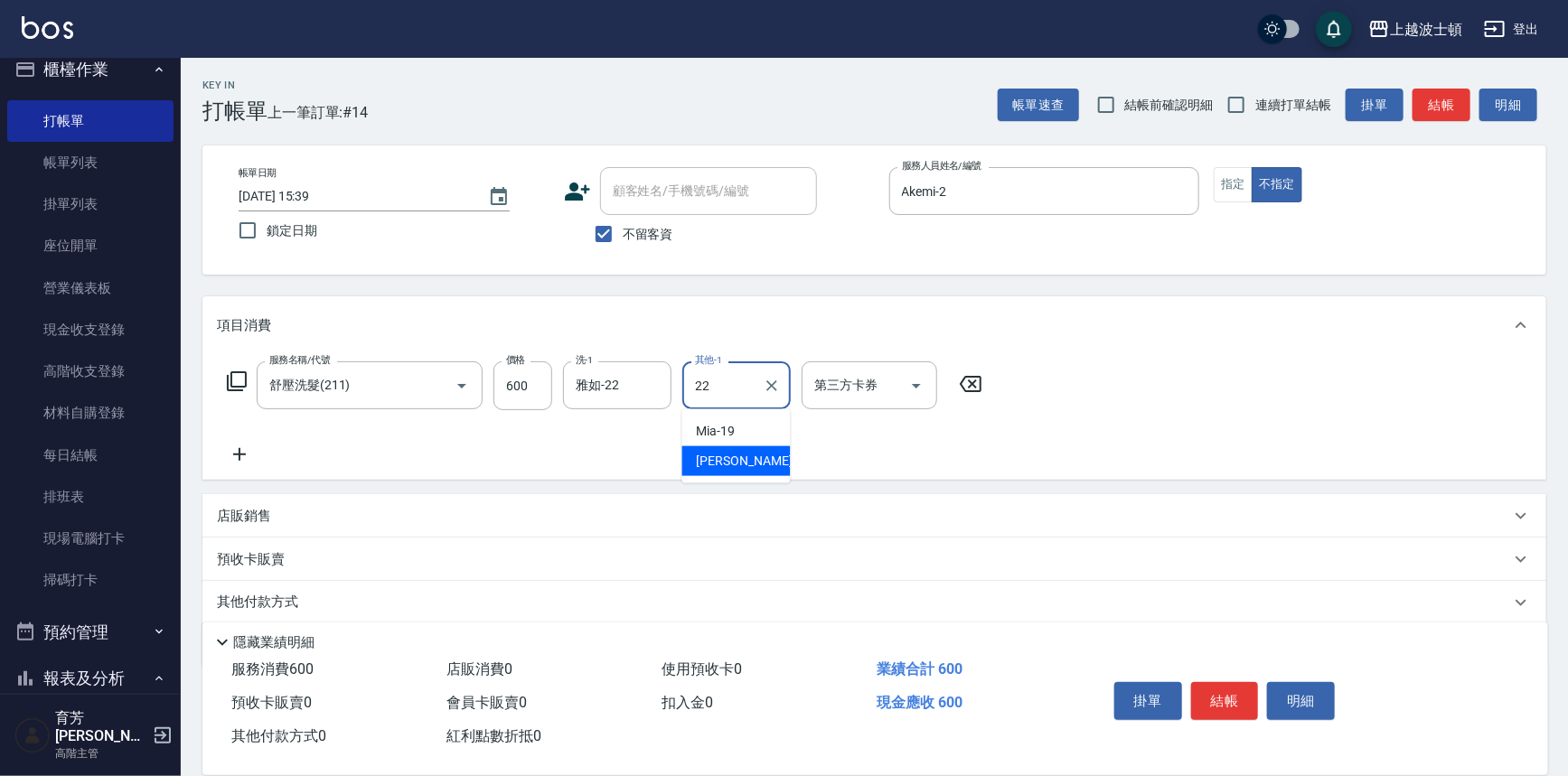
click at [736, 452] on span "雅如 -22" at bounding box center [754, 461] width 114 height 19
type input "雅如-22"
click at [1119, 358] on div "服務名稱/代號 舒壓洗髮(211) 服務名稱/代號 價格 600 價格 洗-1 雅如-22 洗-1 其他-1 雅如-22 其他-1 第三方卡券 第三方卡券" at bounding box center [874, 417] width 1344 height 126
click at [1234, 706] on button "結帳" at bounding box center [1224, 701] width 67 height 38
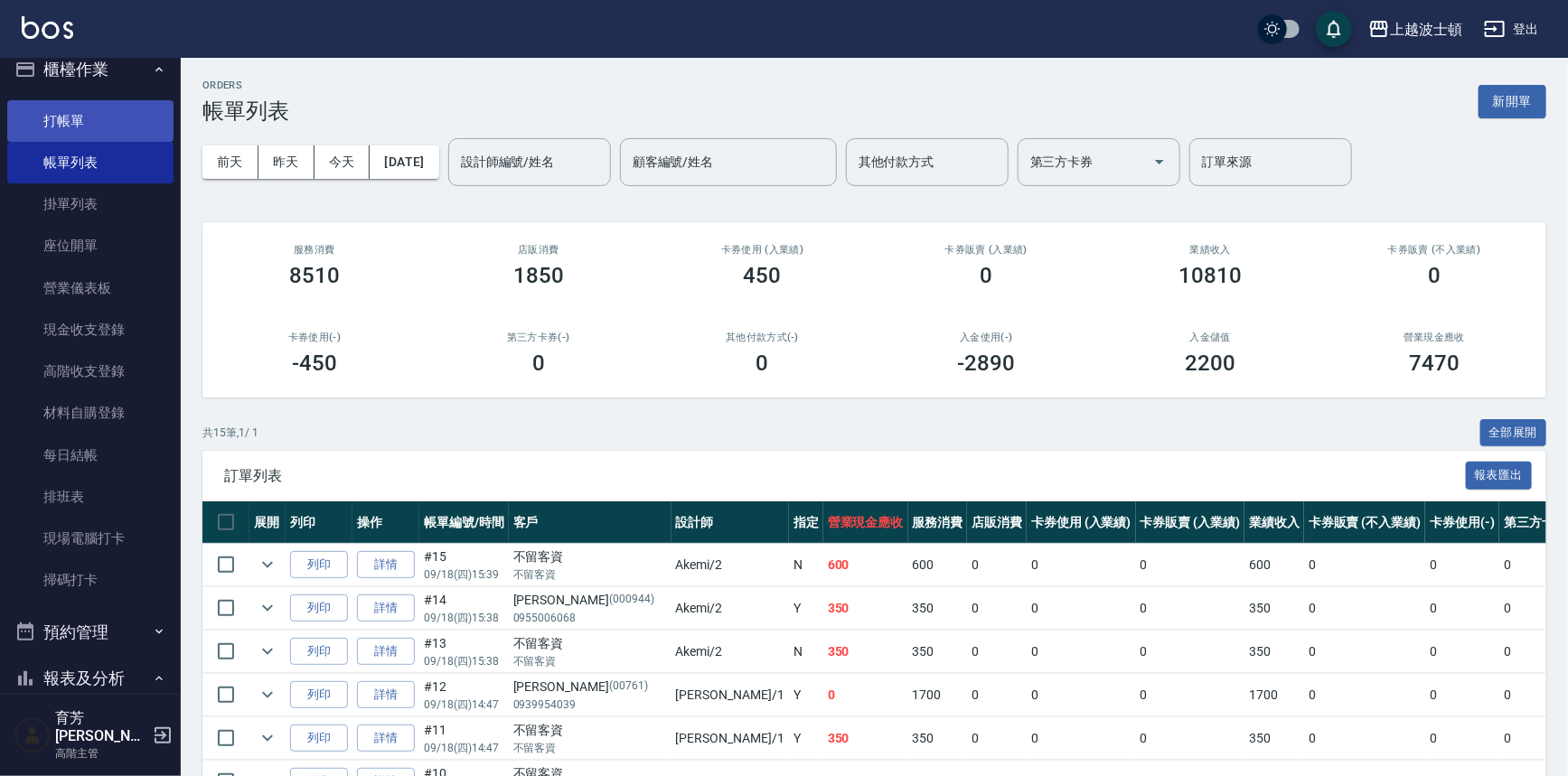
click at [105, 114] on link "打帳單" at bounding box center [90, 121] width 166 height 42
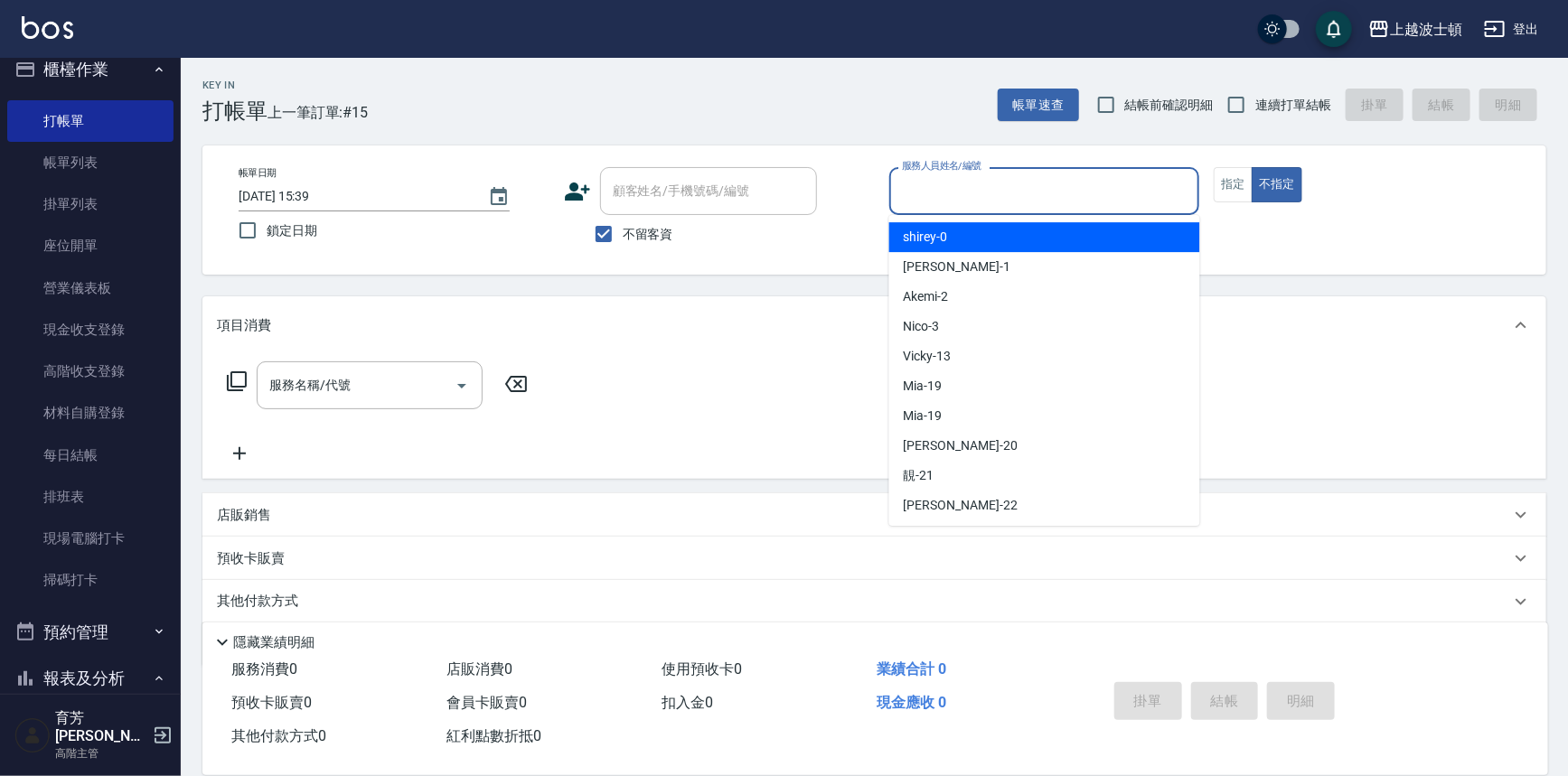
click at [1061, 189] on input "服務人員姓名/編號" at bounding box center [1045, 191] width 295 height 31
click at [1067, 235] on div "Akemi -2" at bounding box center [1045, 237] width 310 height 30
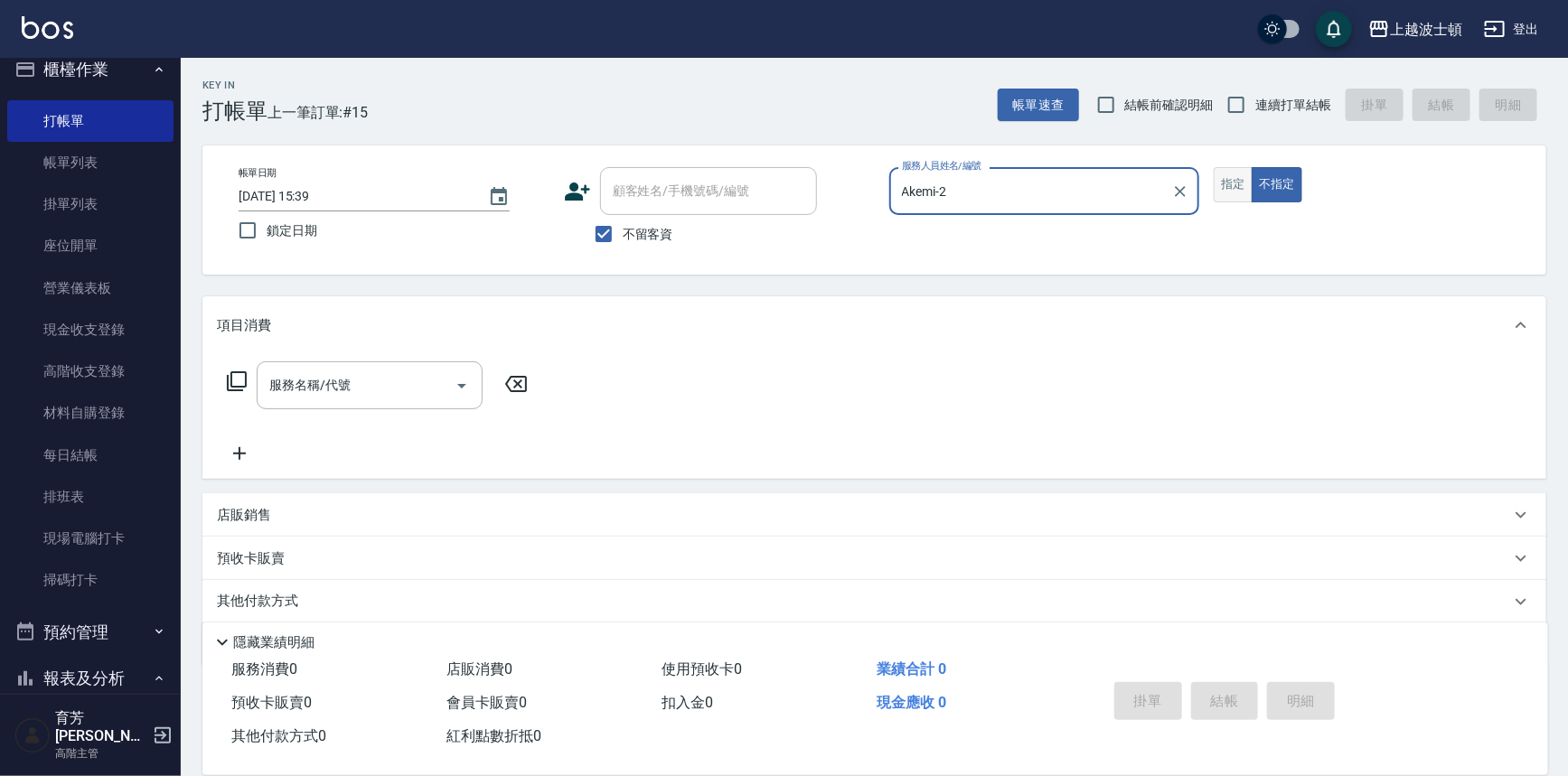
type input "Akemi-2"
click at [1220, 189] on button "指定" at bounding box center [1233, 184] width 39 height 35
click at [327, 378] on input "服務名稱/代號" at bounding box center [355, 386] width 183 height 31
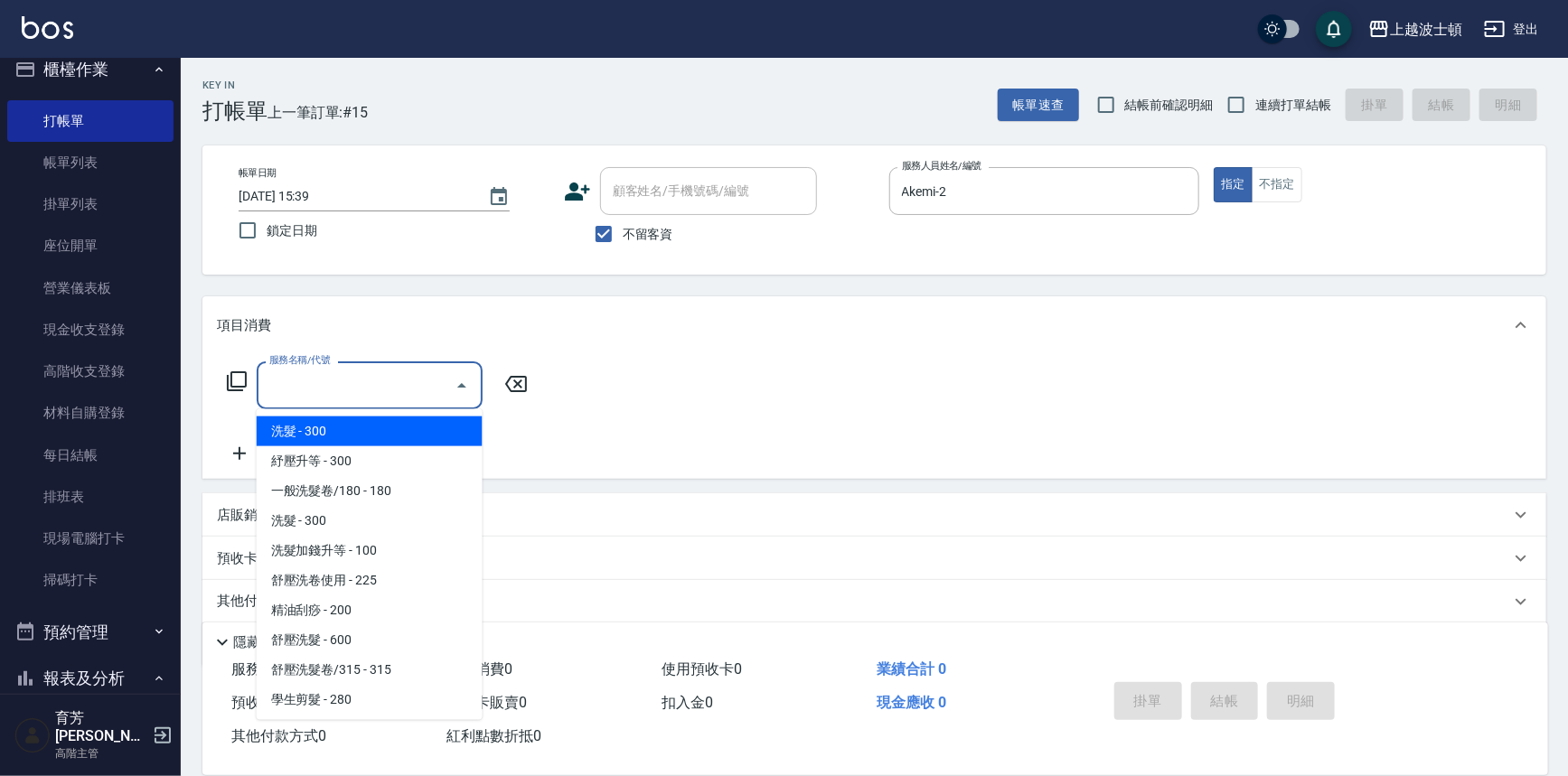
click at [360, 432] on span "洗髮 - 300" at bounding box center [369, 431] width 226 height 30
type input "洗髮(201)"
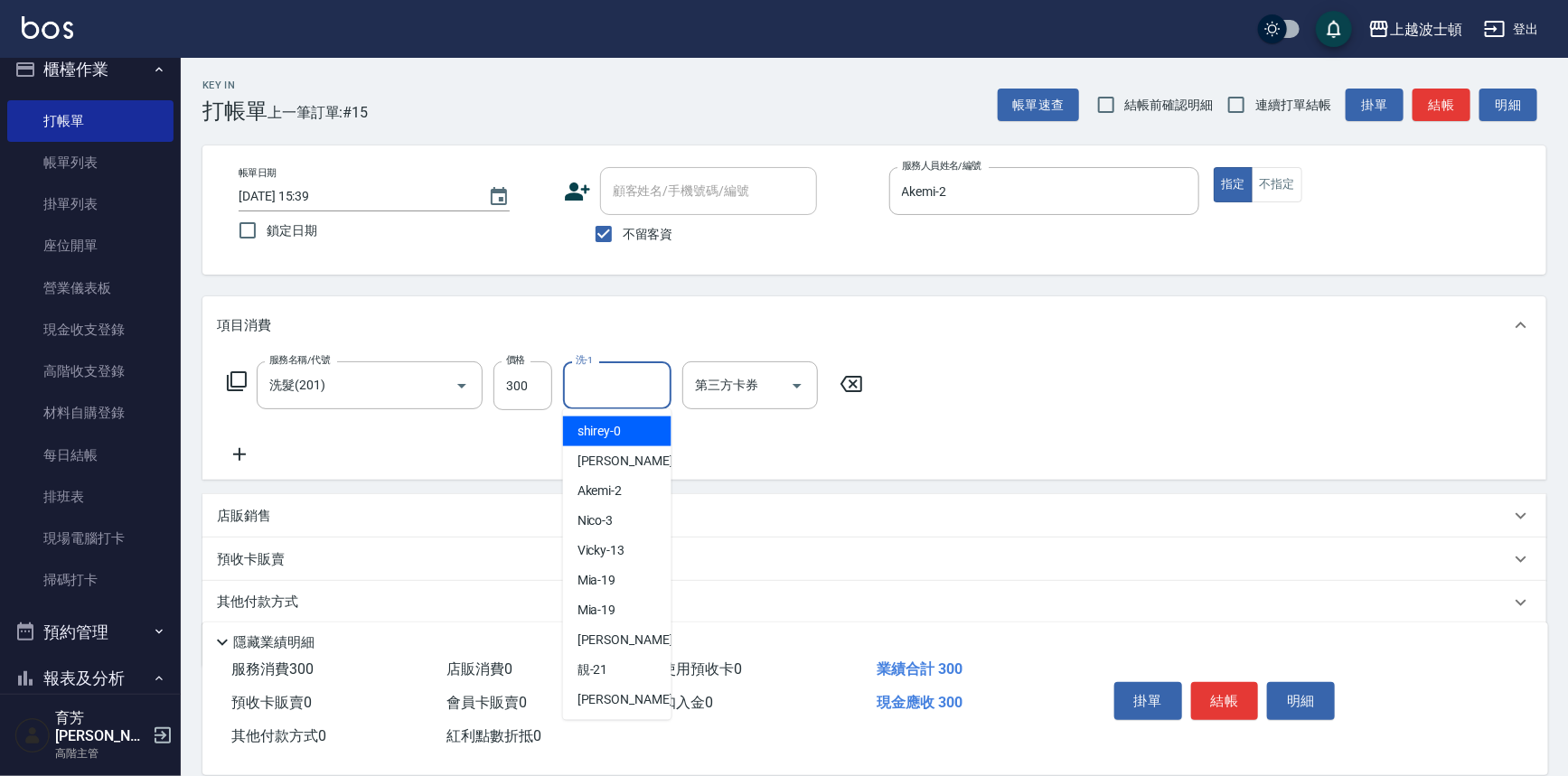
click at [623, 388] on input "洗-1" at bounding box center [617, 386] width 92 height 31
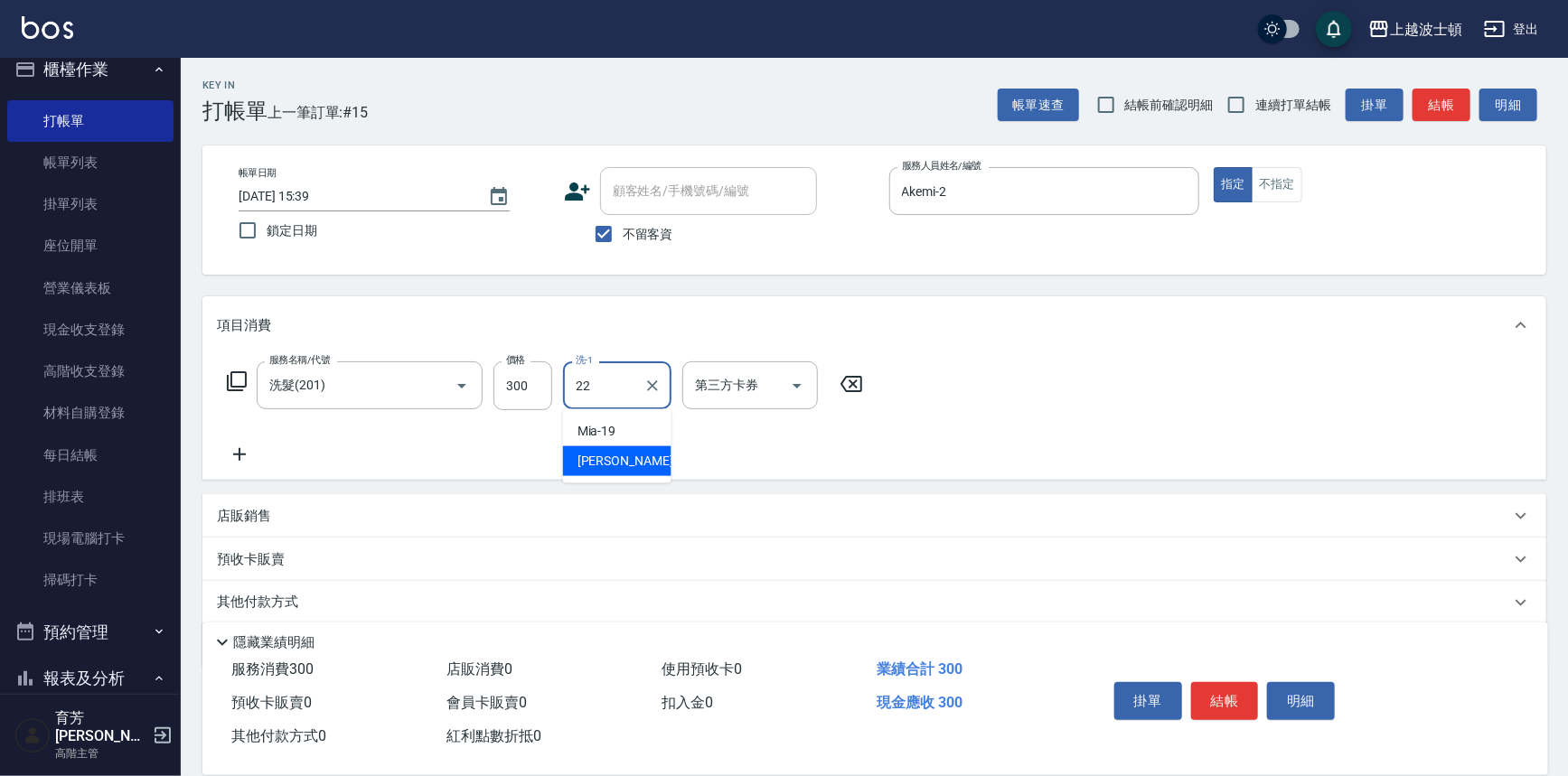
click at [631, 466] on div "雅如 -22" at bounding box center [617, 461] width 108 height 30
type input "雅如-22"
click at [239, 455] on icon at bounding box center [239, 454] width 13 height 13
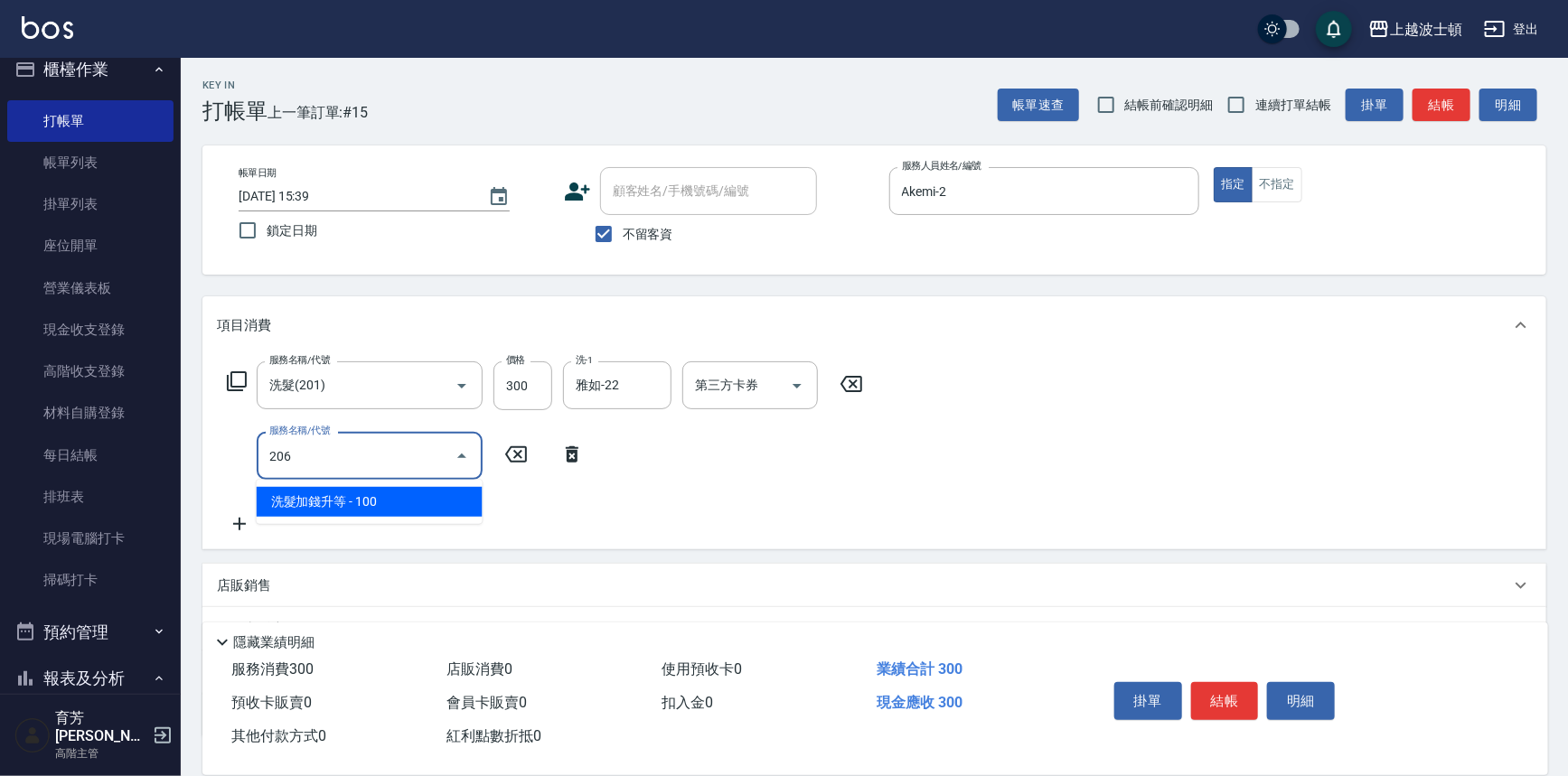
click at [333, 492] on span "洗髮加錢升等 - 100" at bounding box center [369, 502] width 226 height 30
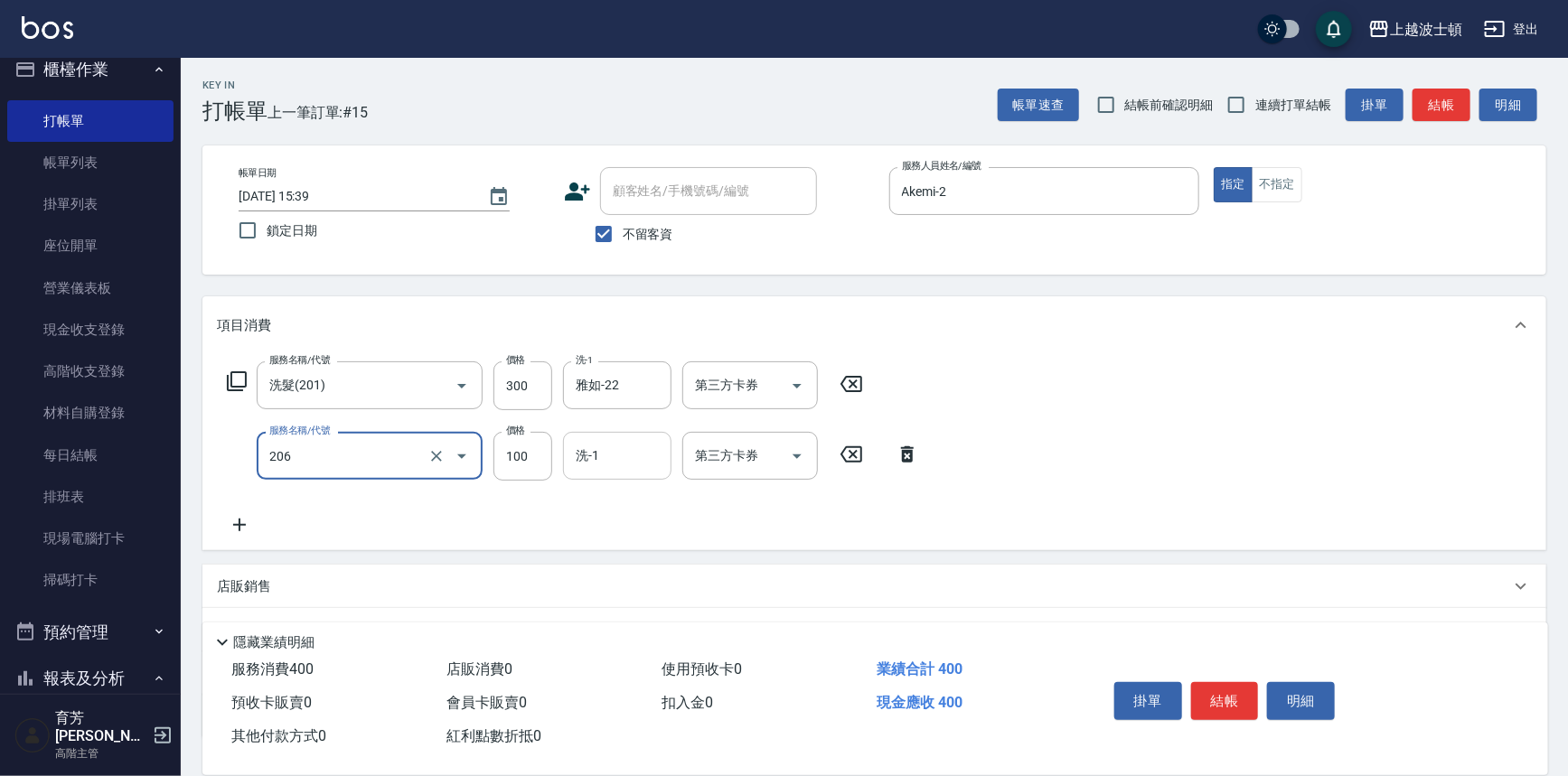
type input "洗髮加錢升等(206)"
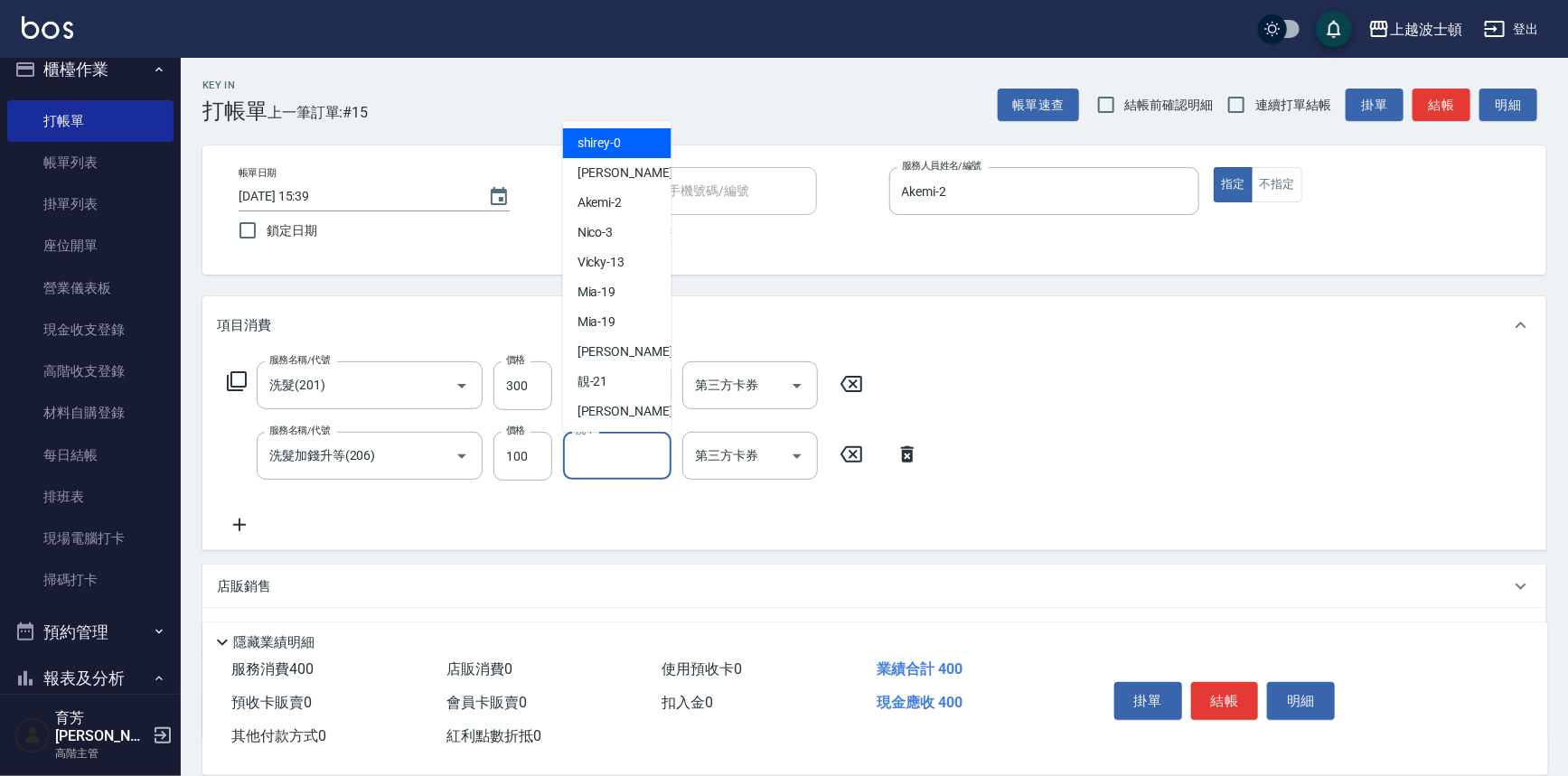
click at [598, 462] on input "洗-1" at bounding box center [617, 456] width 92 height 31
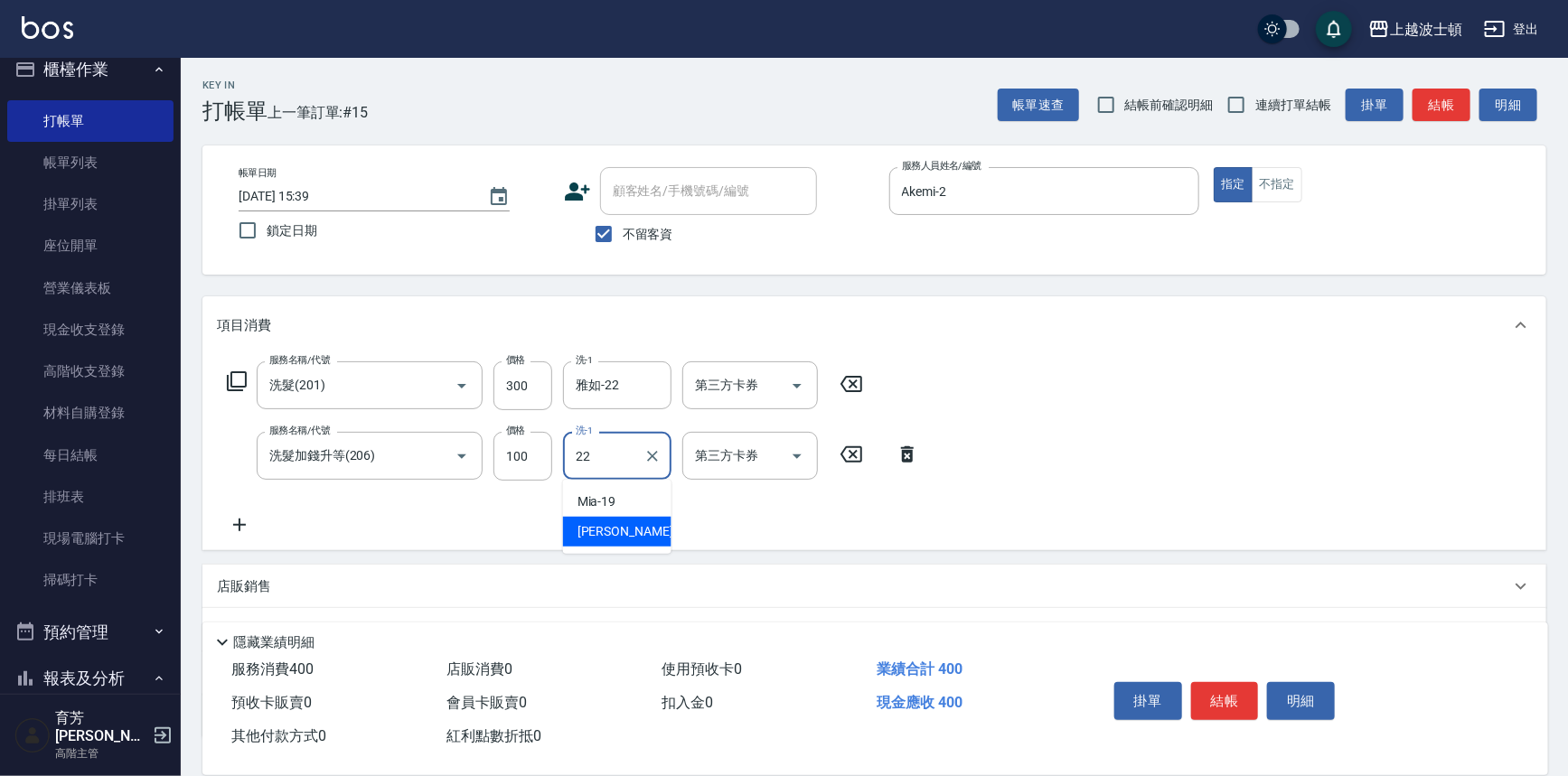
click at [611, 529] on span "雅如 -22" at bounding box center [635, 531] width 114 height 19
type input "雅如-22"
click at [244, 519] on icon at bounding box center [239, 525] width 45 height 21
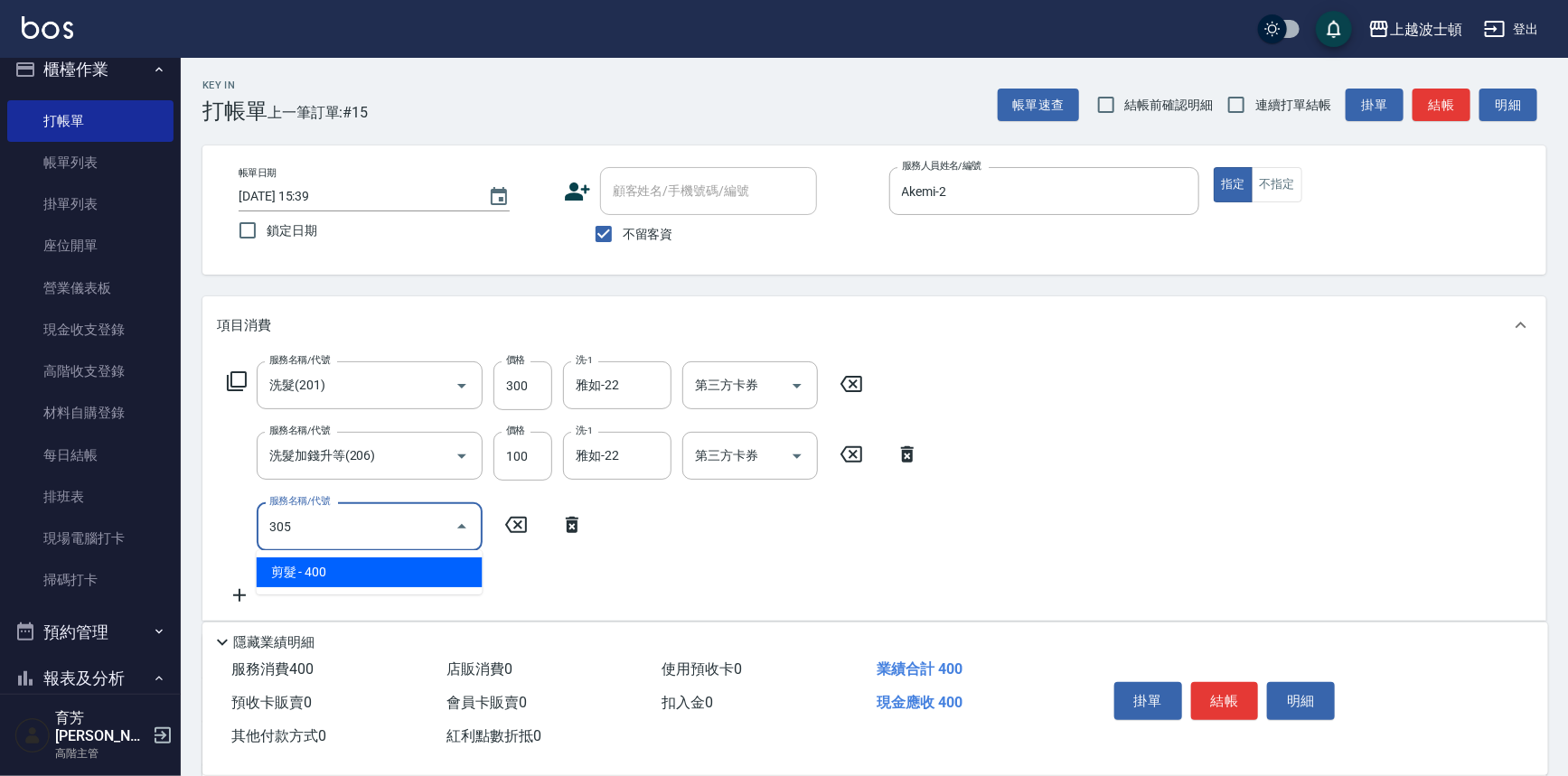
click at [454, 575] on span "剪髮 - 400" at bounding box center [369, 572] width 226 height 30
type input "剪髮(305)"
click at [538, 536] on input "400" at bounding box center [522, 527] width 59 height 49
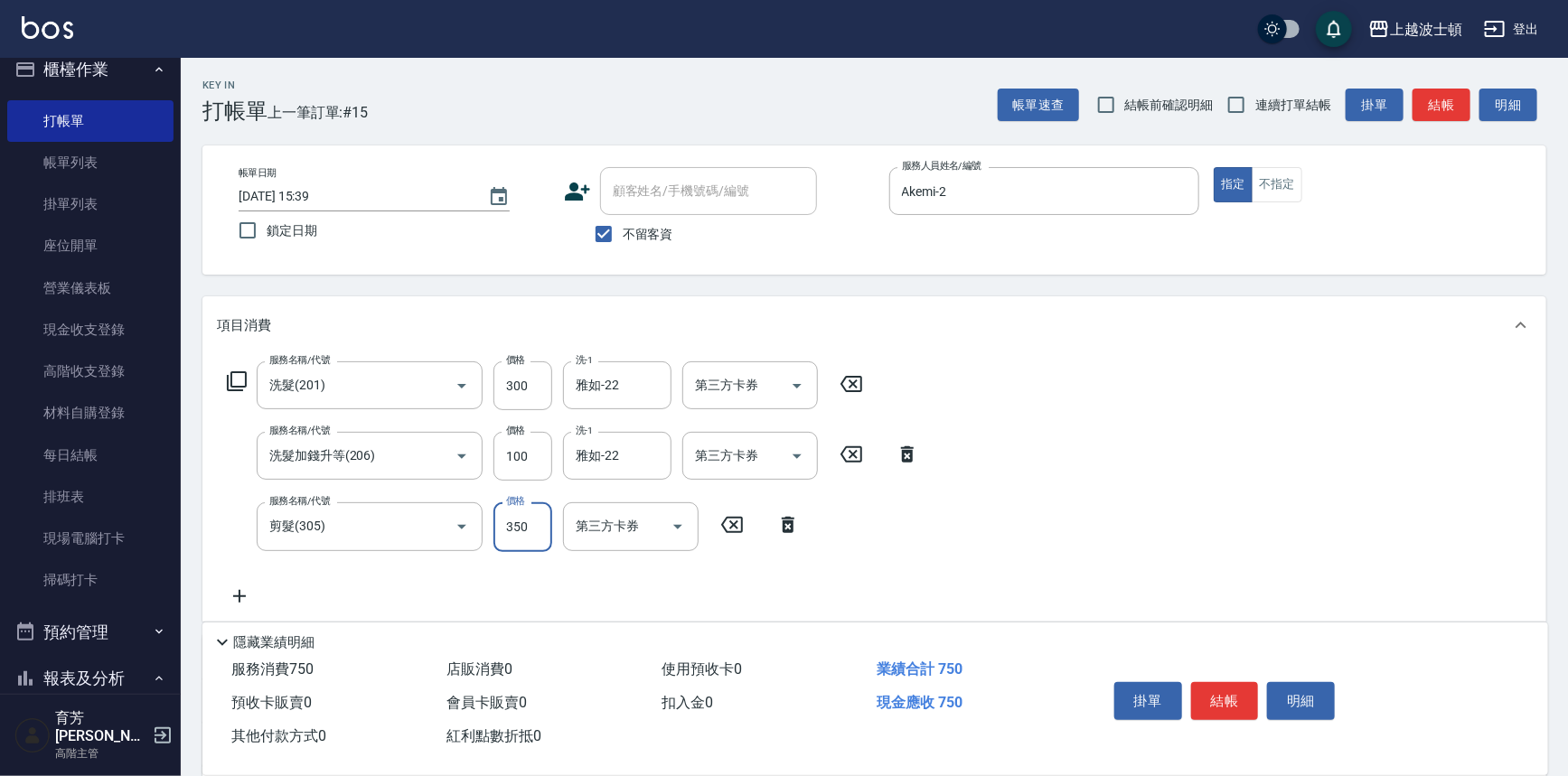
type input "350"
click at [1192, 415] on div "服務名稱/代號 洗髮(201) 服務名稱/代號 價格 300 價格 洗-1 雅如-22 洗-1 第三方卡券 第三方卡券 服務名稱/代號 洗髮加錢升等(206)…" at bounding box center [874, 487] width 1344 height 266
click at [1212, 682] on button "結帳" at bounding box center [1224, 701] width 67 height 38
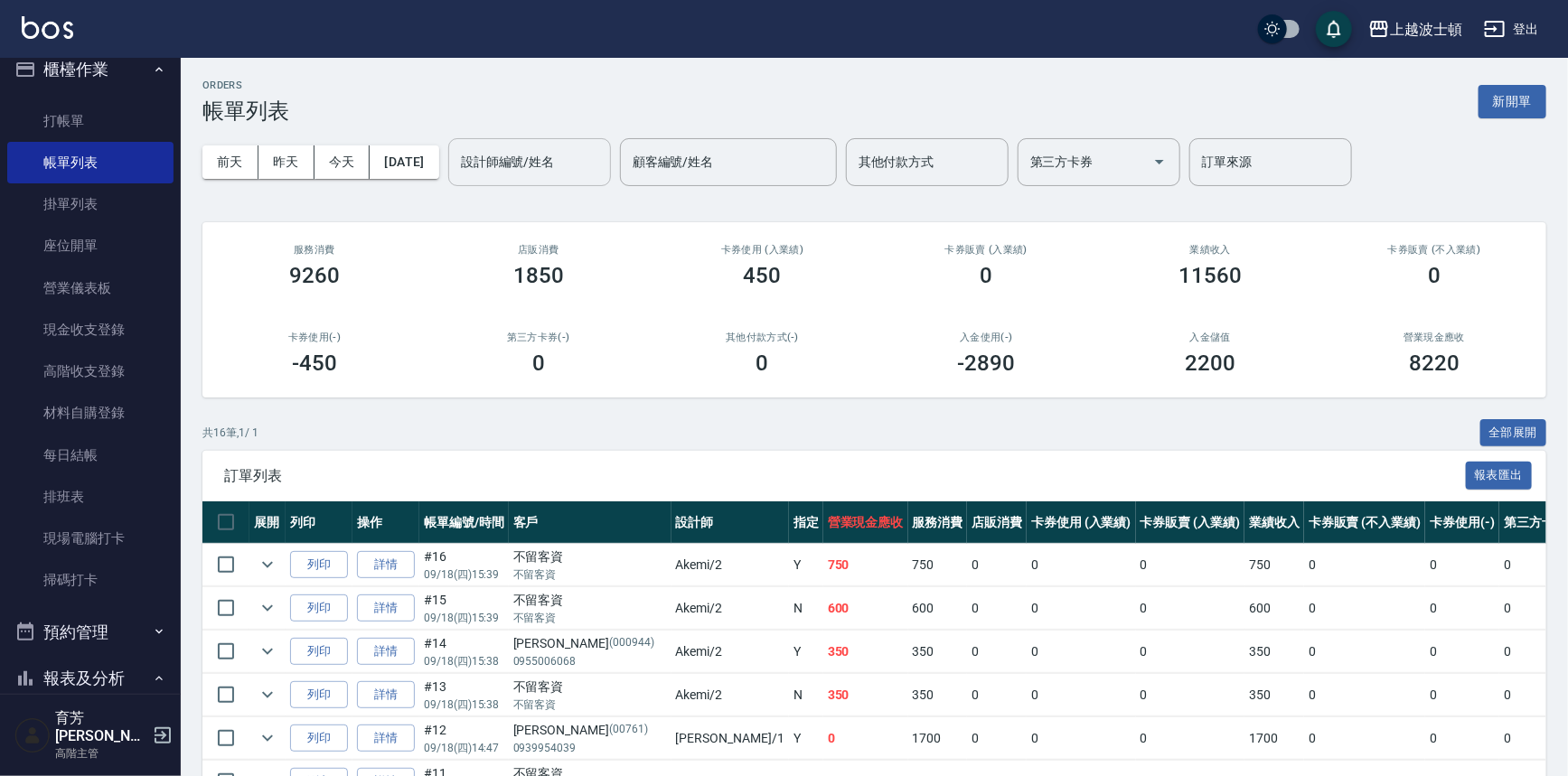
click at [531, 184] on div "設計師編號/姓名" at bounding box center [529, 162] width 163 height 48
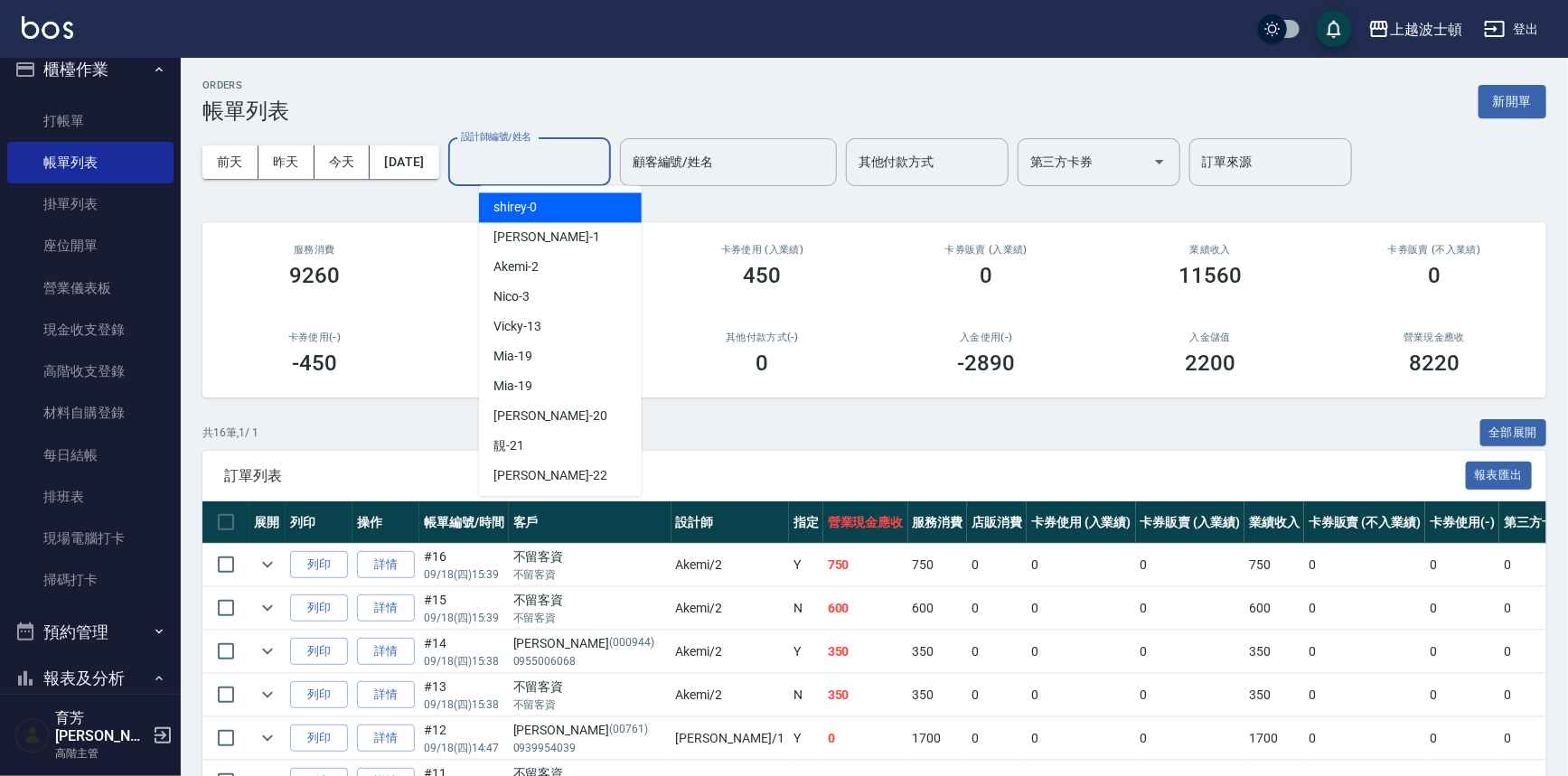
click at [537, 172] on input "設計師編號/姓名" at bounding box center [530, 162] width 146 height 31
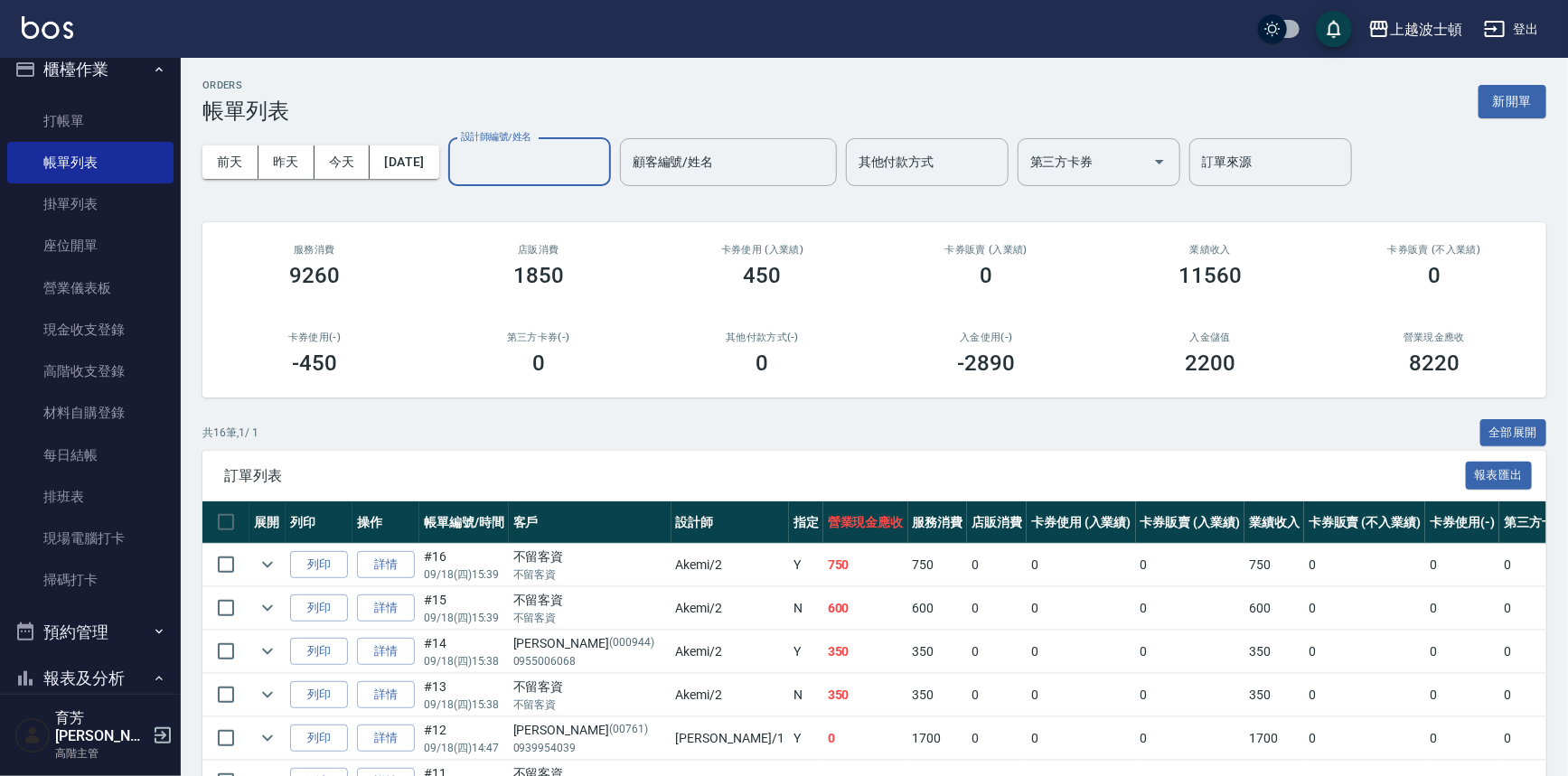
click at [544, 180] on div "設計師編號/姓名" at bounding box center [529, 162] width 163 height 48
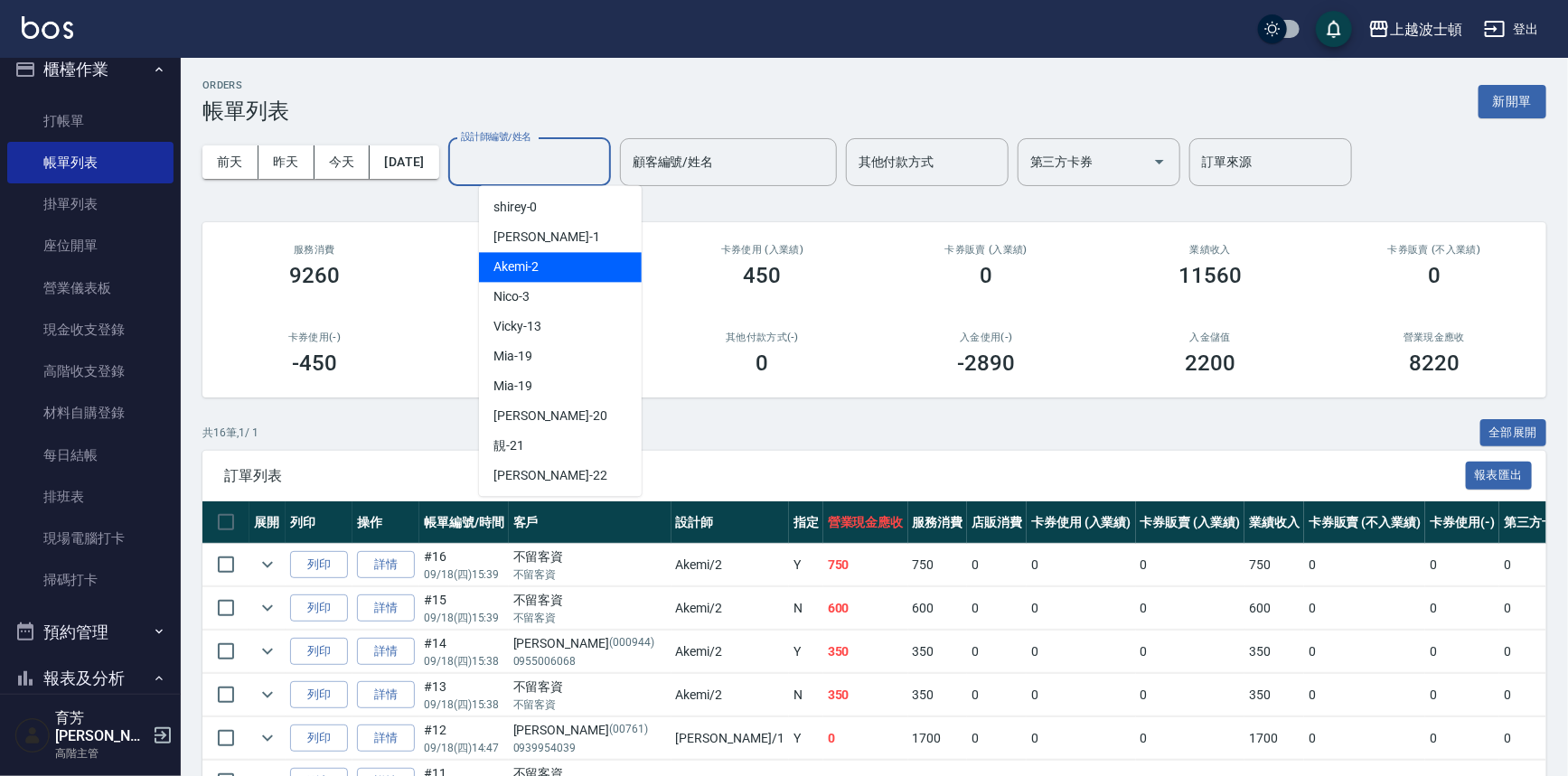
click at [578, 267] on div "Akemi -2" at bounding box center [560, 266] width 163 height 30
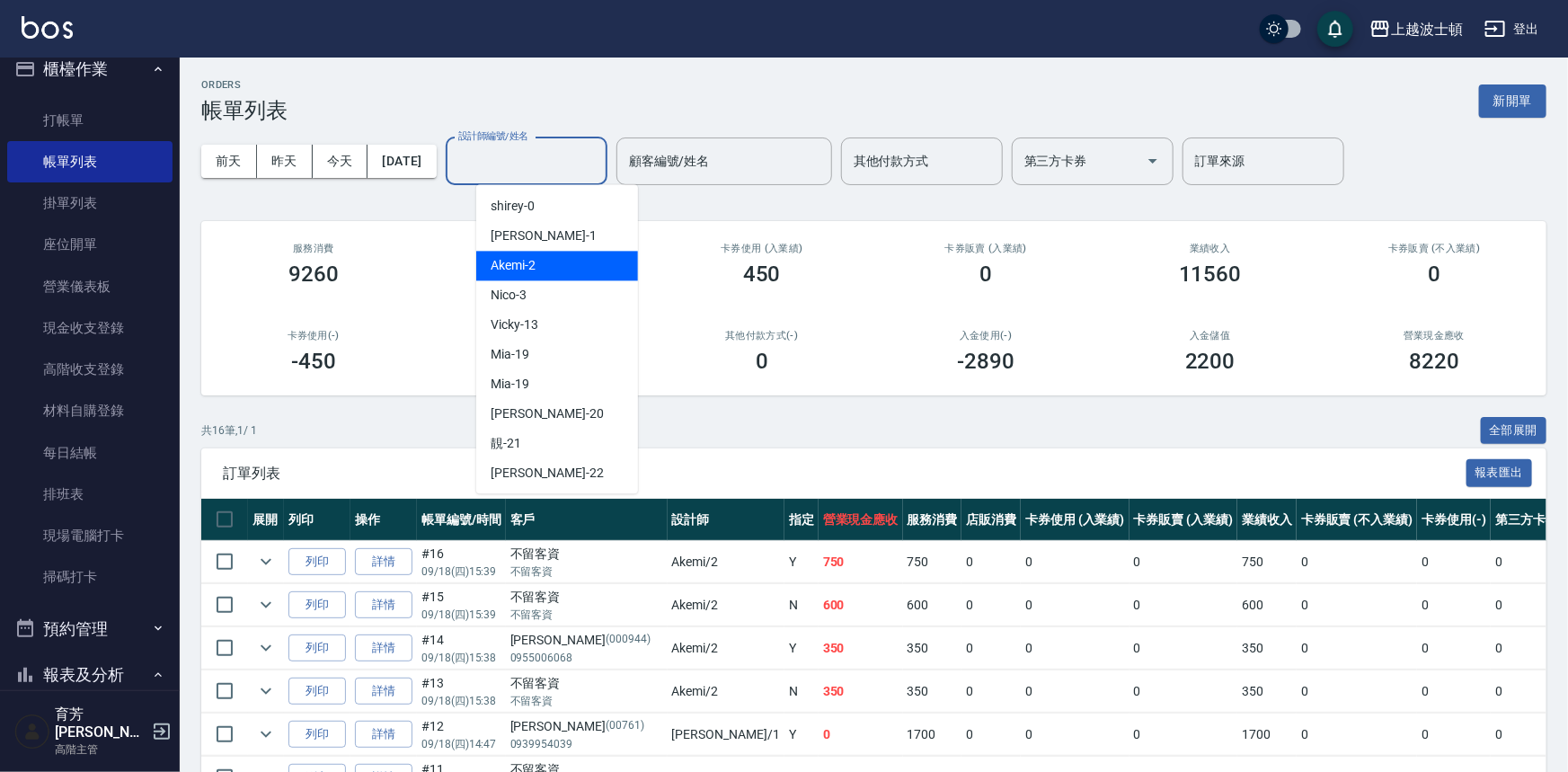
type input "Akemi-2"
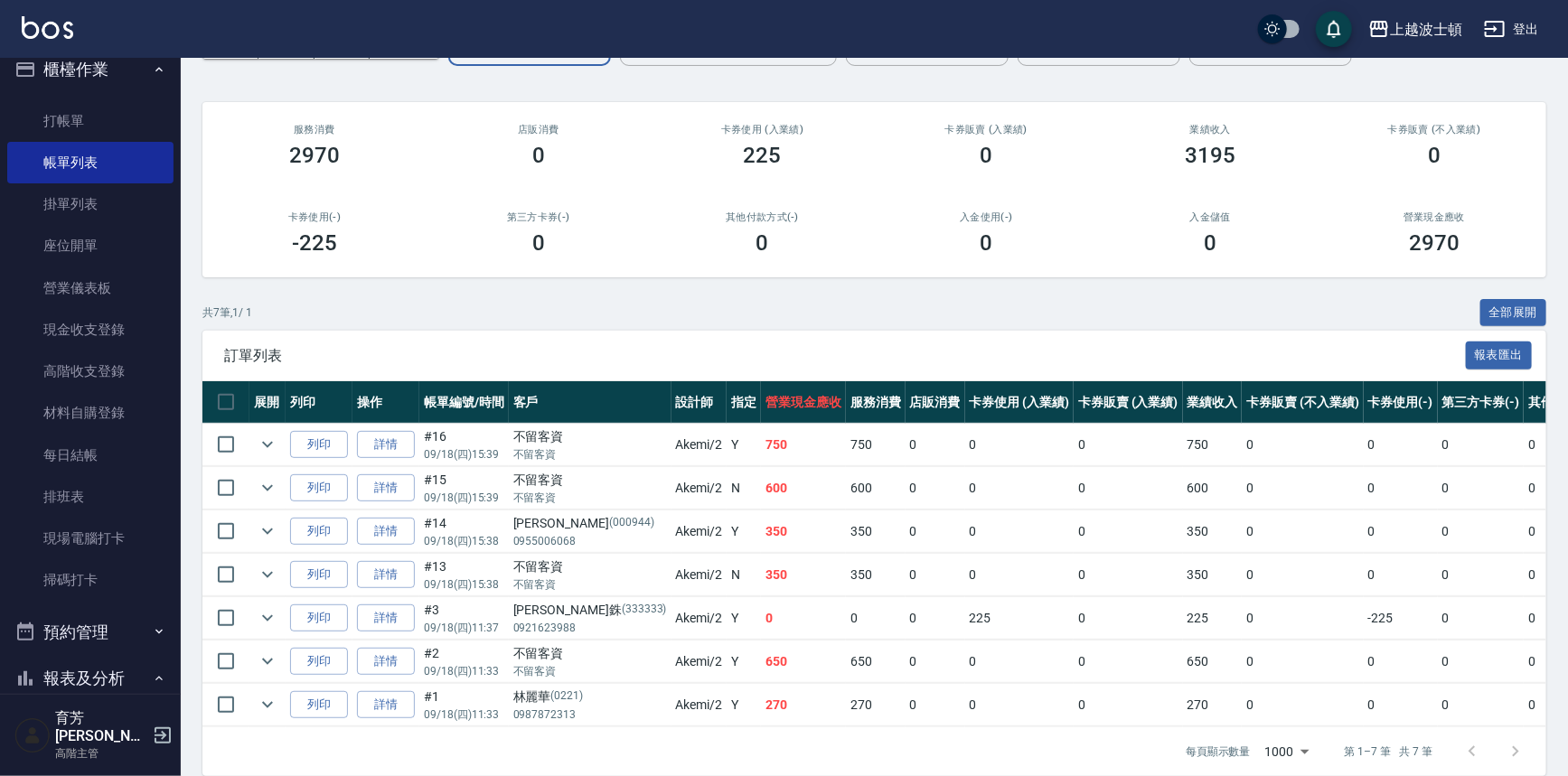
scroll to position [126, 0]
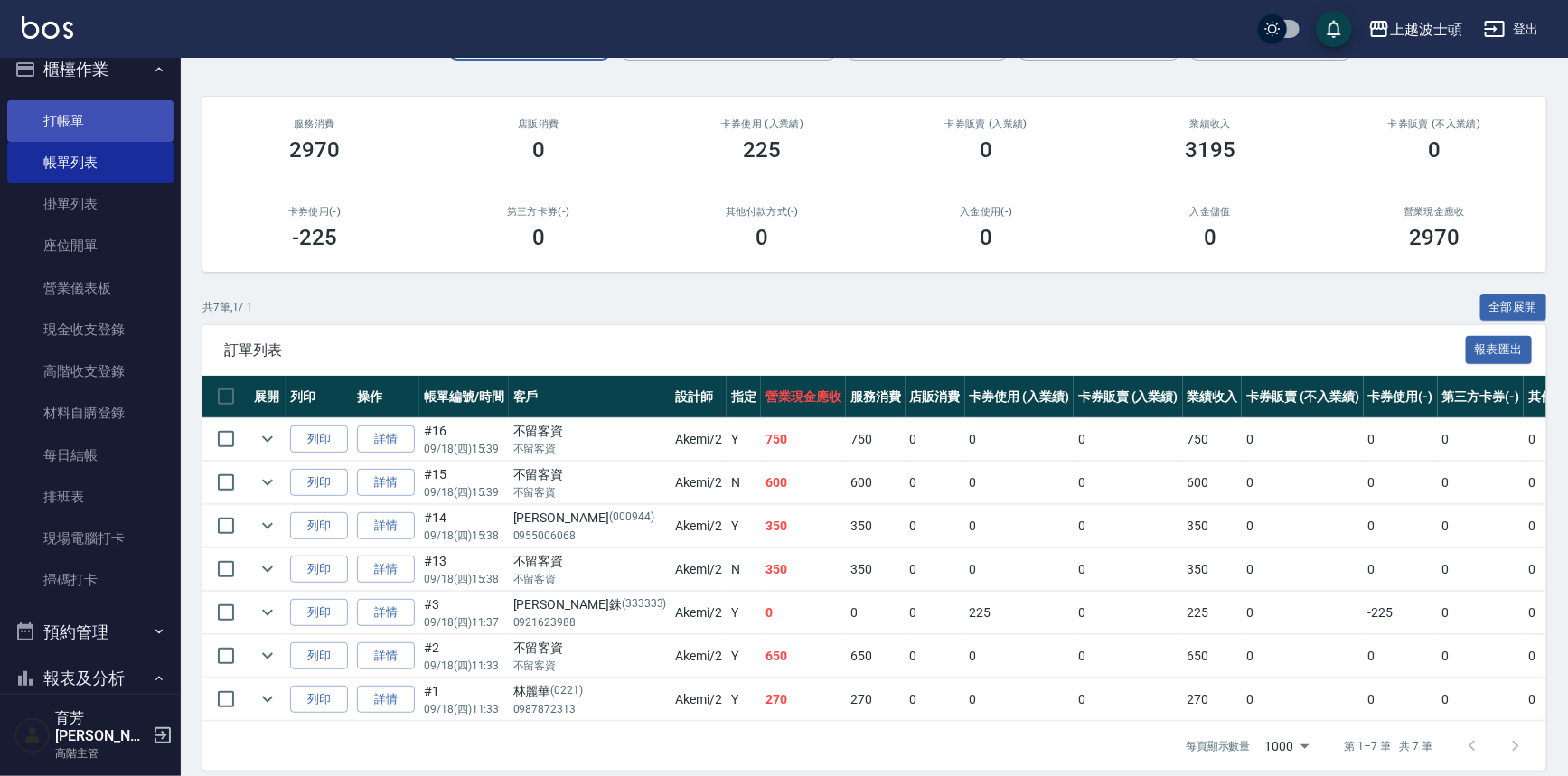
click at [101, 121] on link "打帳單" at bounding box center [90, 121] width 166 height 42
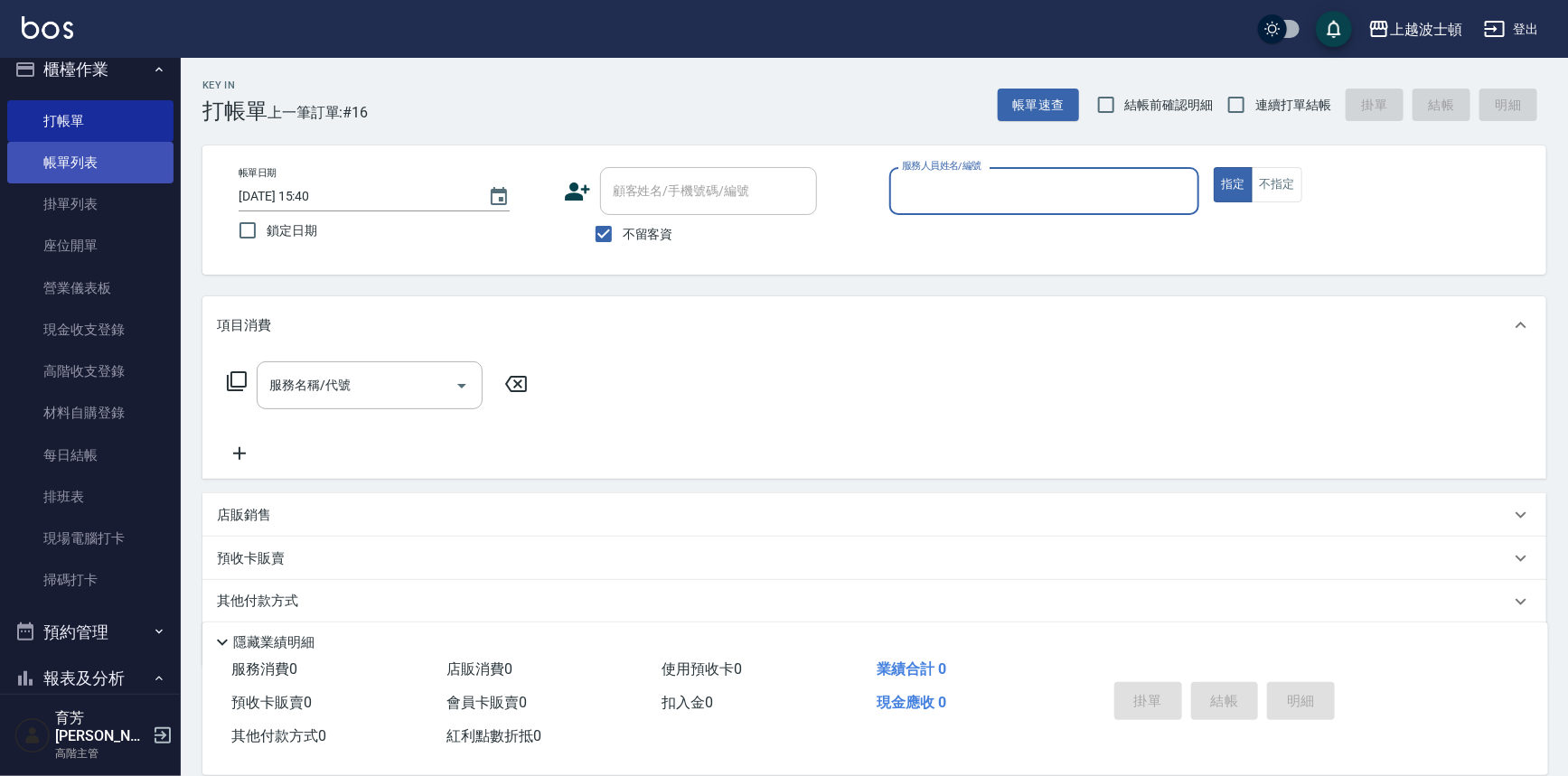
click at [127, 167] on link "帳單列表" at bounding box center [90, 162] width 166 height 42
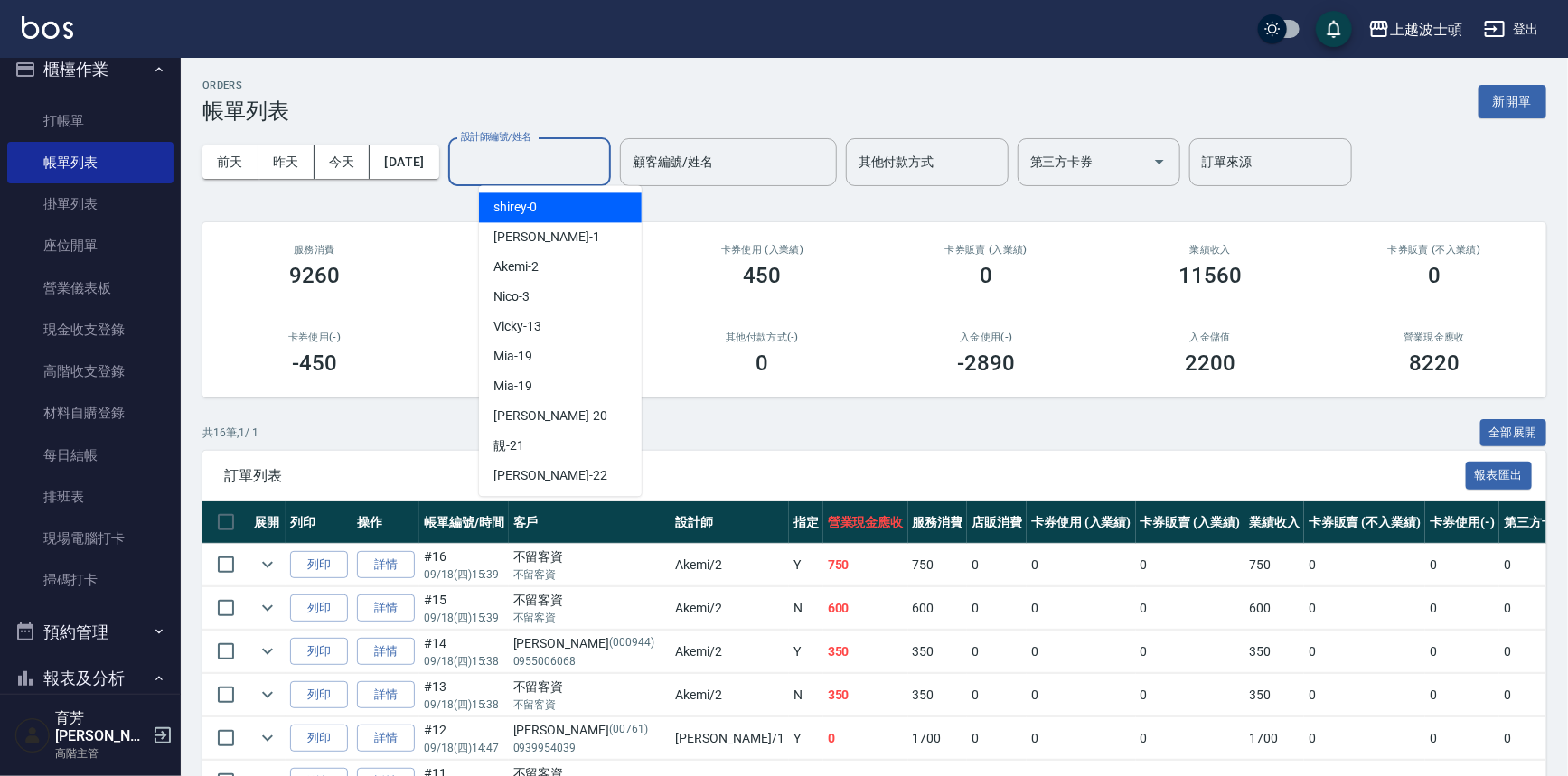
drag, startPoint x: 522, startPoint y: 163, endPoint x: 521, endPoint y: 172, distance: 9.1
click at [522, 161] on input "設計師編號/姓名" at bounding box center [530, 162] width 146 height 31
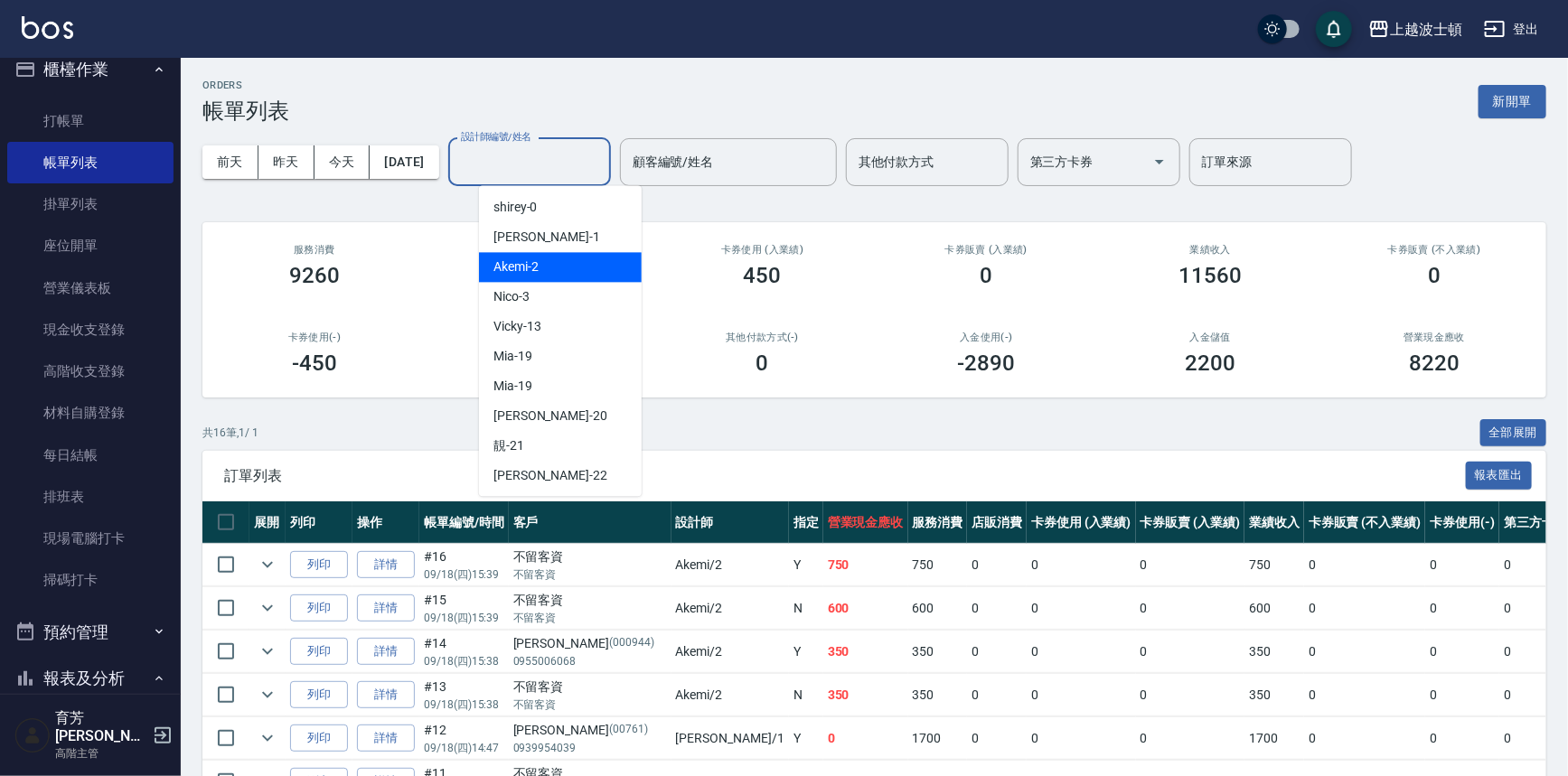
click at [515, 252] on div "Akemi -2" at bounding box center [560, 266] width 163 height 30
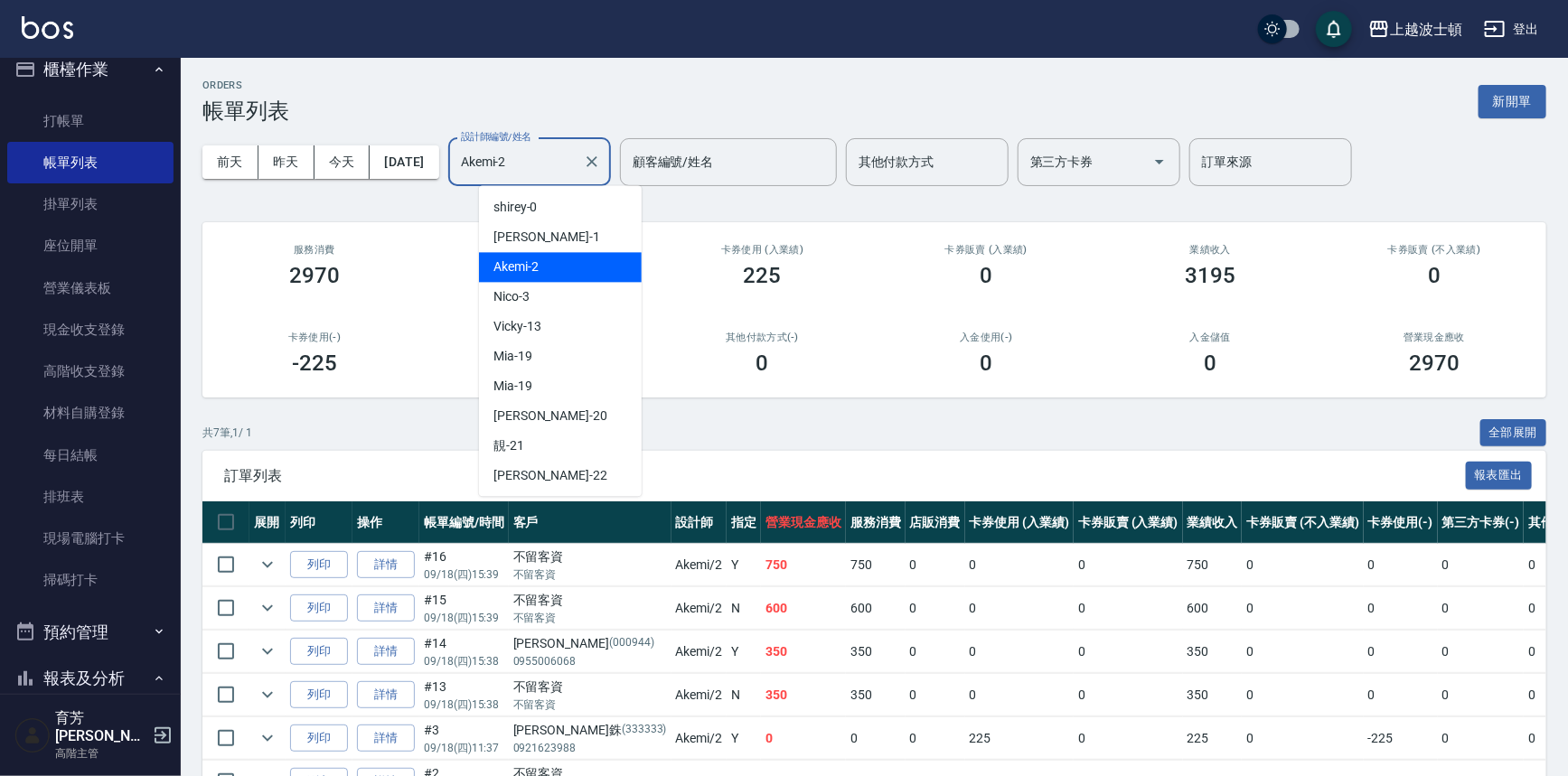
click at [517, 153] on input "Akemi-2" at bounding box center [516, 162] width 119 height 31
click at [530, 231] on div "[PERSON_NAME] -1" at bounding box center [560, 237] width 163 height 30
type input "[PERSON_NAME]-1"
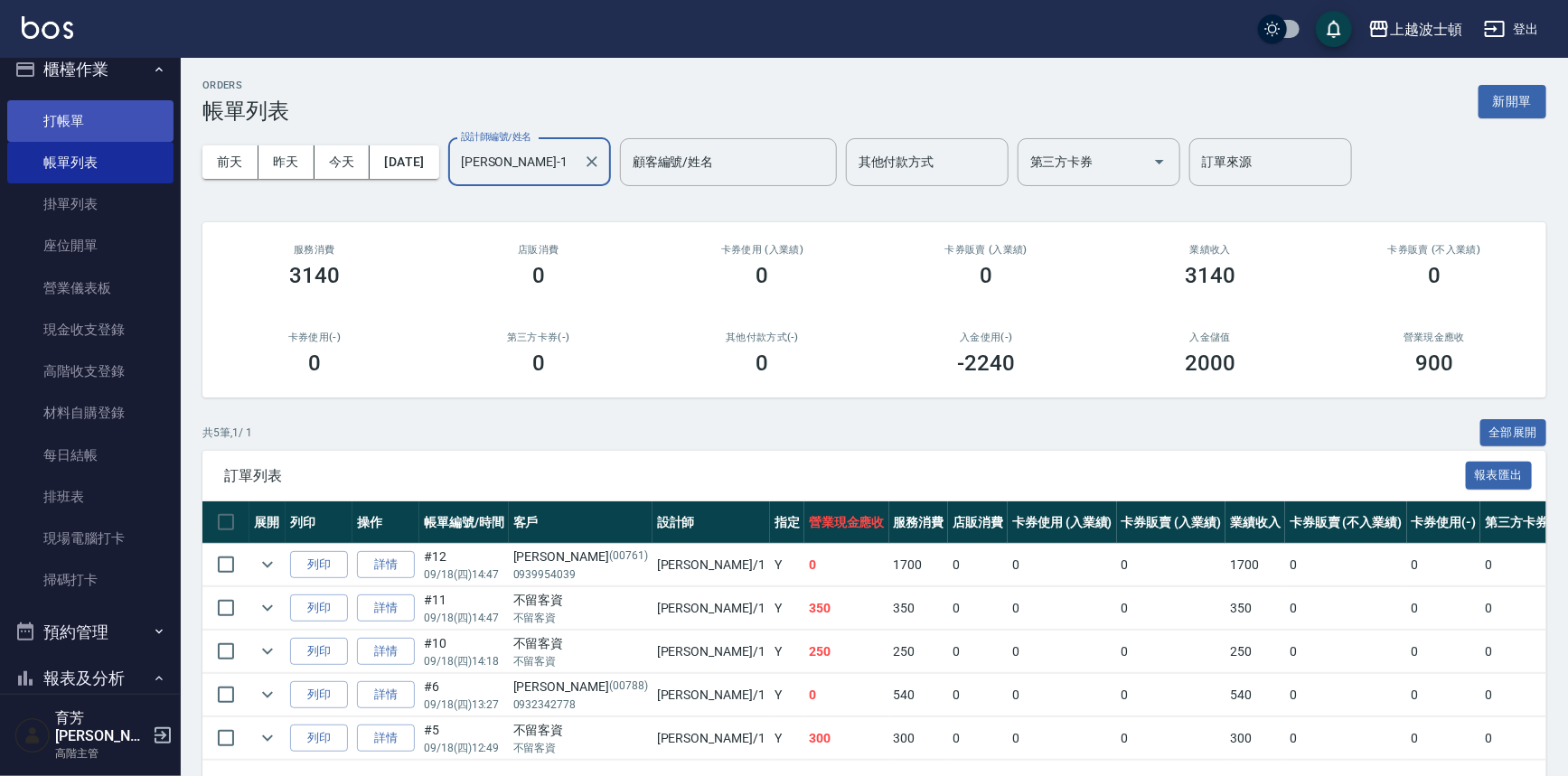
click at [93, 118] on link "打帳單" at bounding box center [90, 121] width 166 height 42
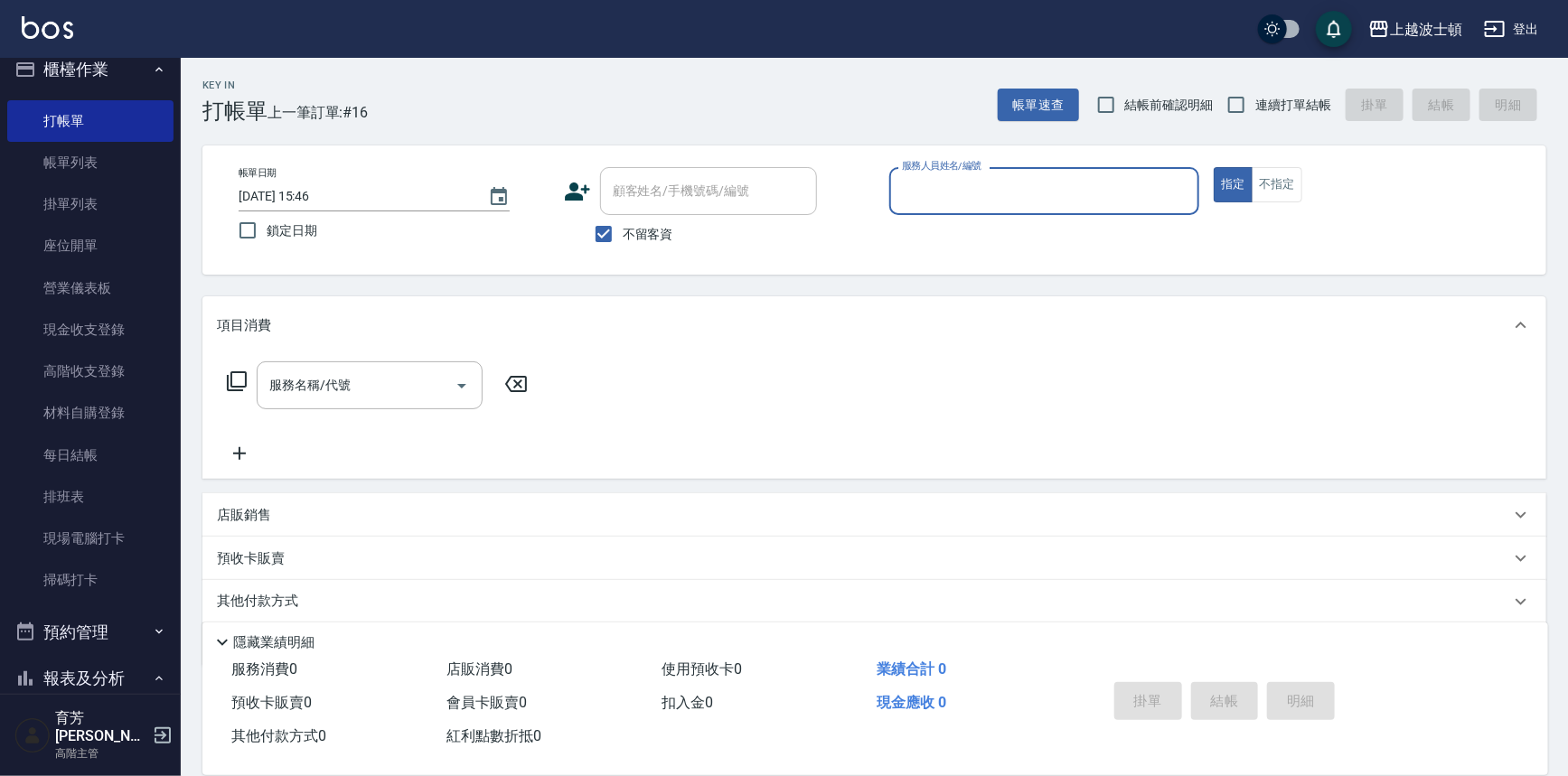
click at [932, 180] on input "服務人員姓名/編號" at bounding box center [1045, 191] width 295 height 31
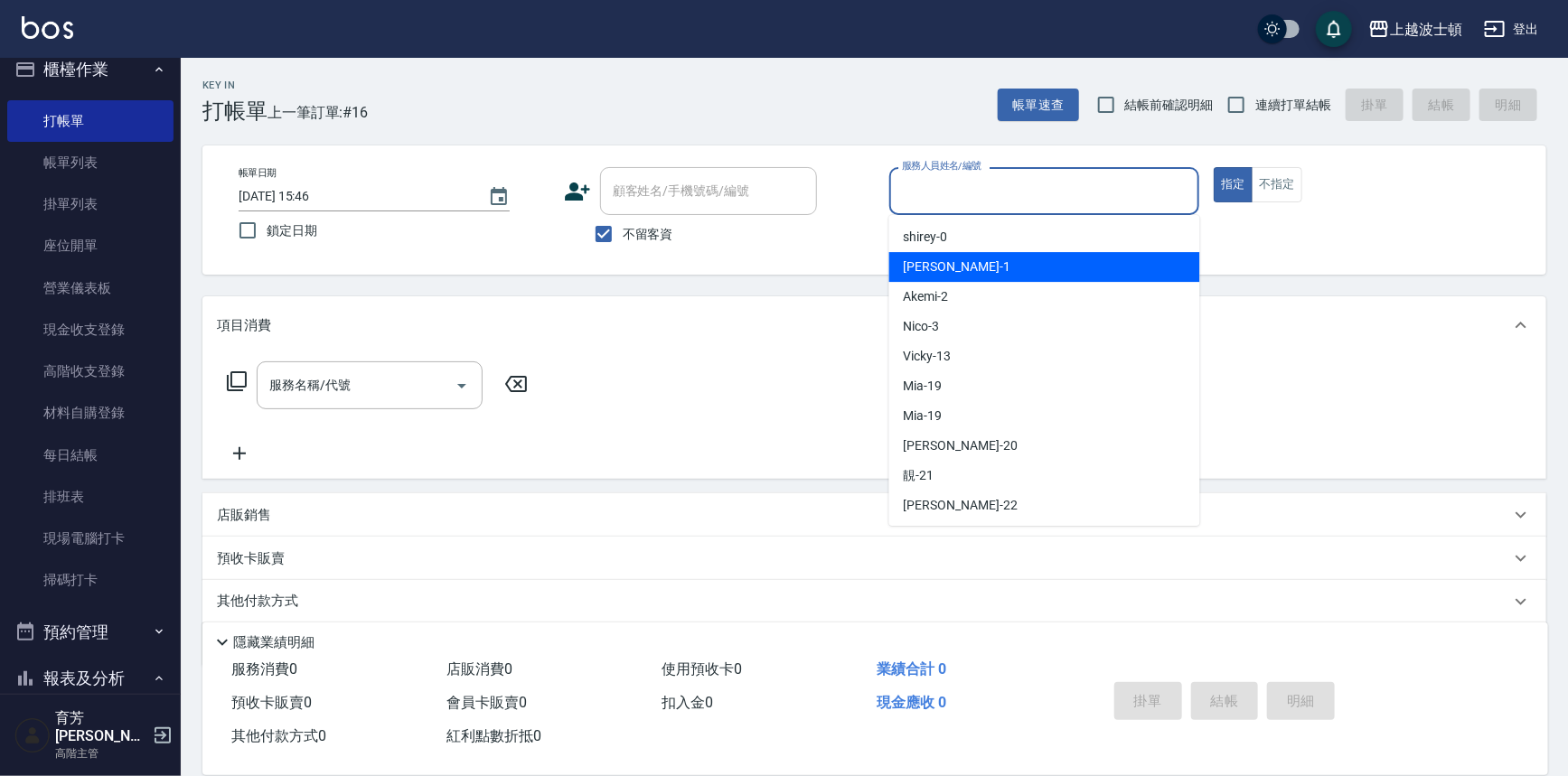
click at [937, 268] on span "[PERSON_NAME] -1" at bounding box center [957, 266] width 106 height 19
type input "[PERSON_NAME]-1"
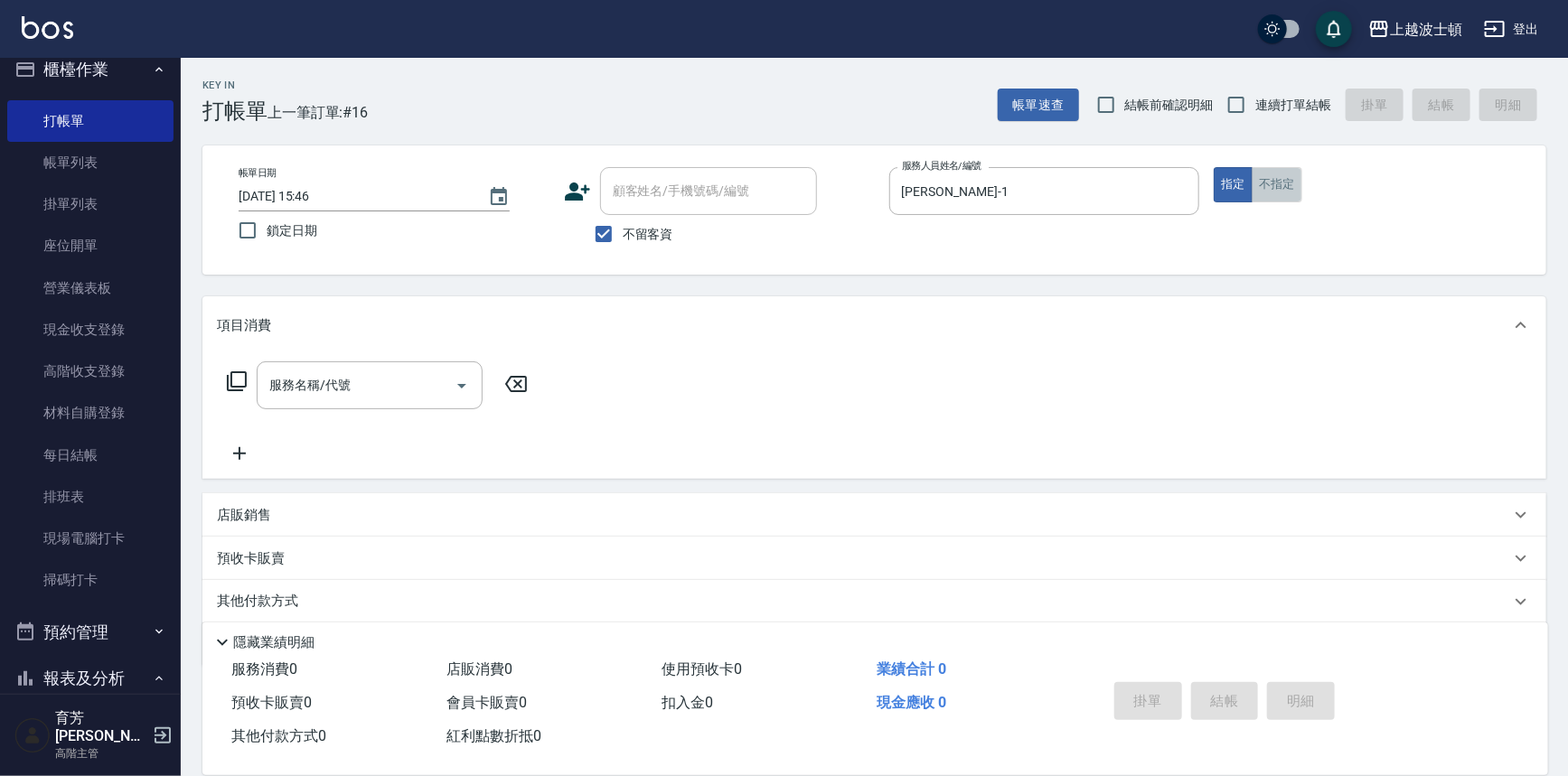
click at [1289, 184] on button "不指定" at bounding box center [1277, 184] width 51 height 35
click at [299, 393] on input "服務名稱/代號" at bounding box center [355, 386] width 183 height 31
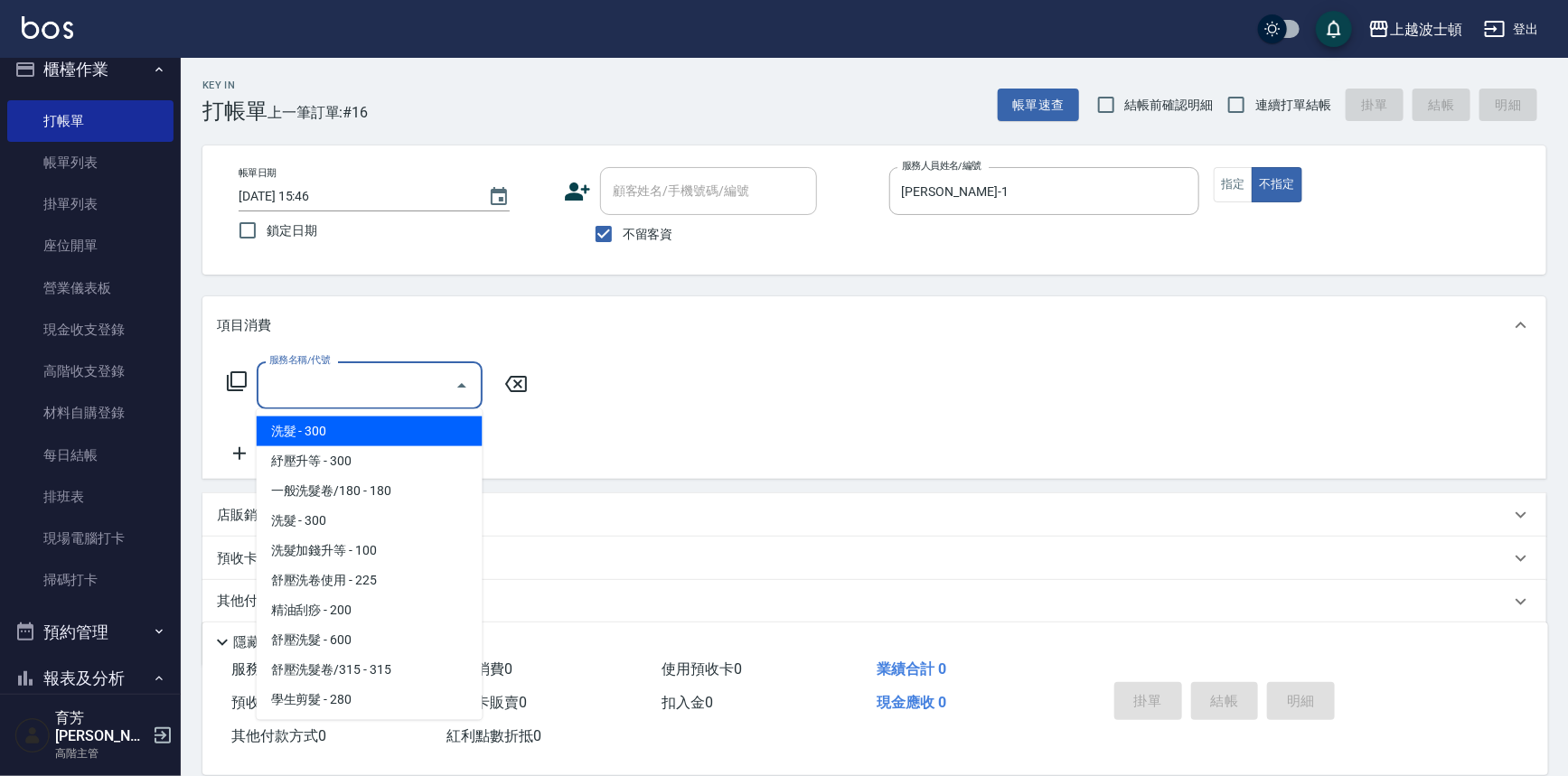
drag, startPoint x: 306, startPoint y: 432, endPoint x: 492, endPoint y: 374, distance: 194.8
click at [319, 422] on span "洗髮 - 300" at bounding box center [369, 431] width 226 height 30
type input "洗髮(201)"
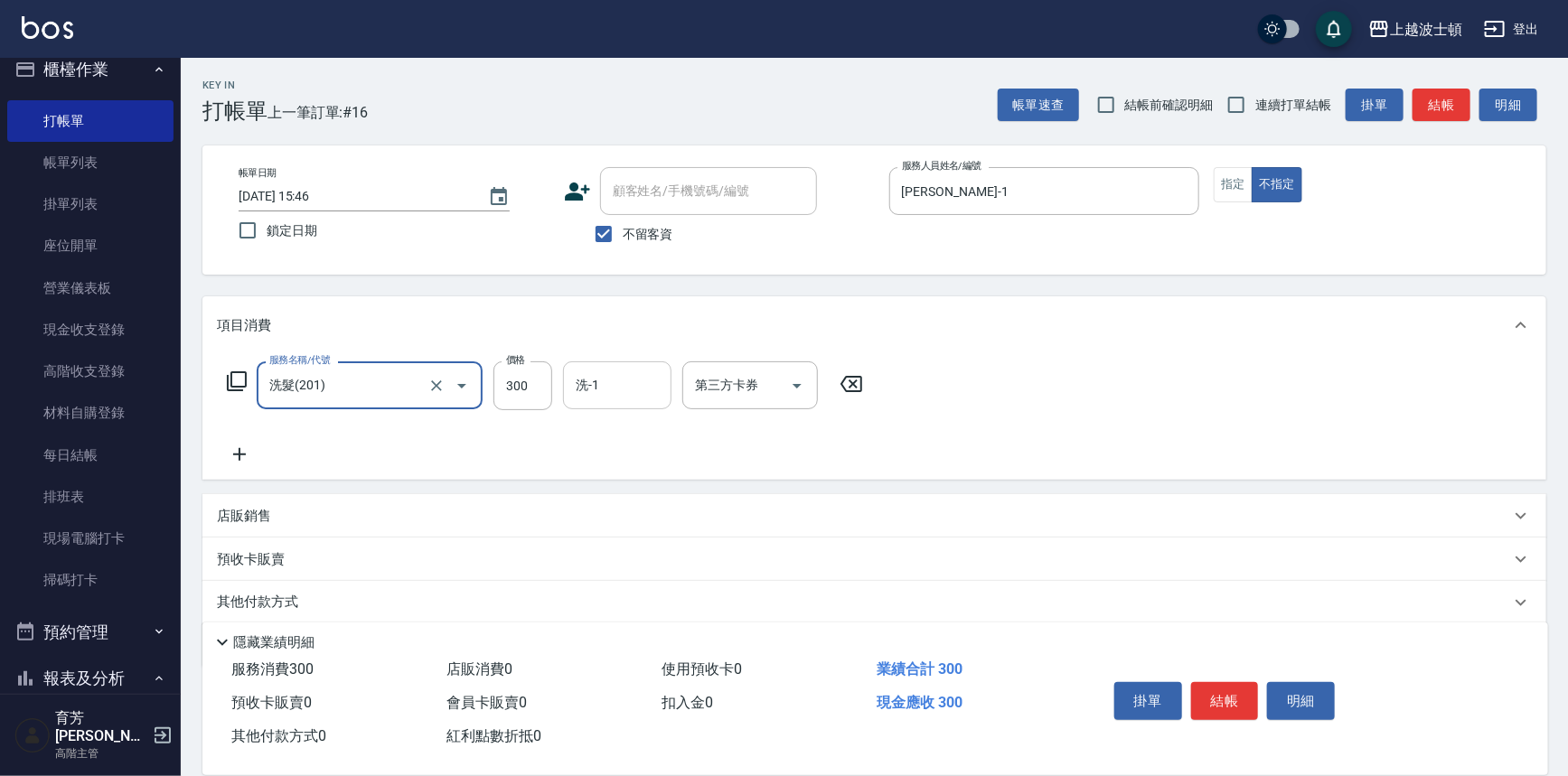
click at [625, 384] on input "洗-1" at bounding box center [617, 386] width 92 height 31
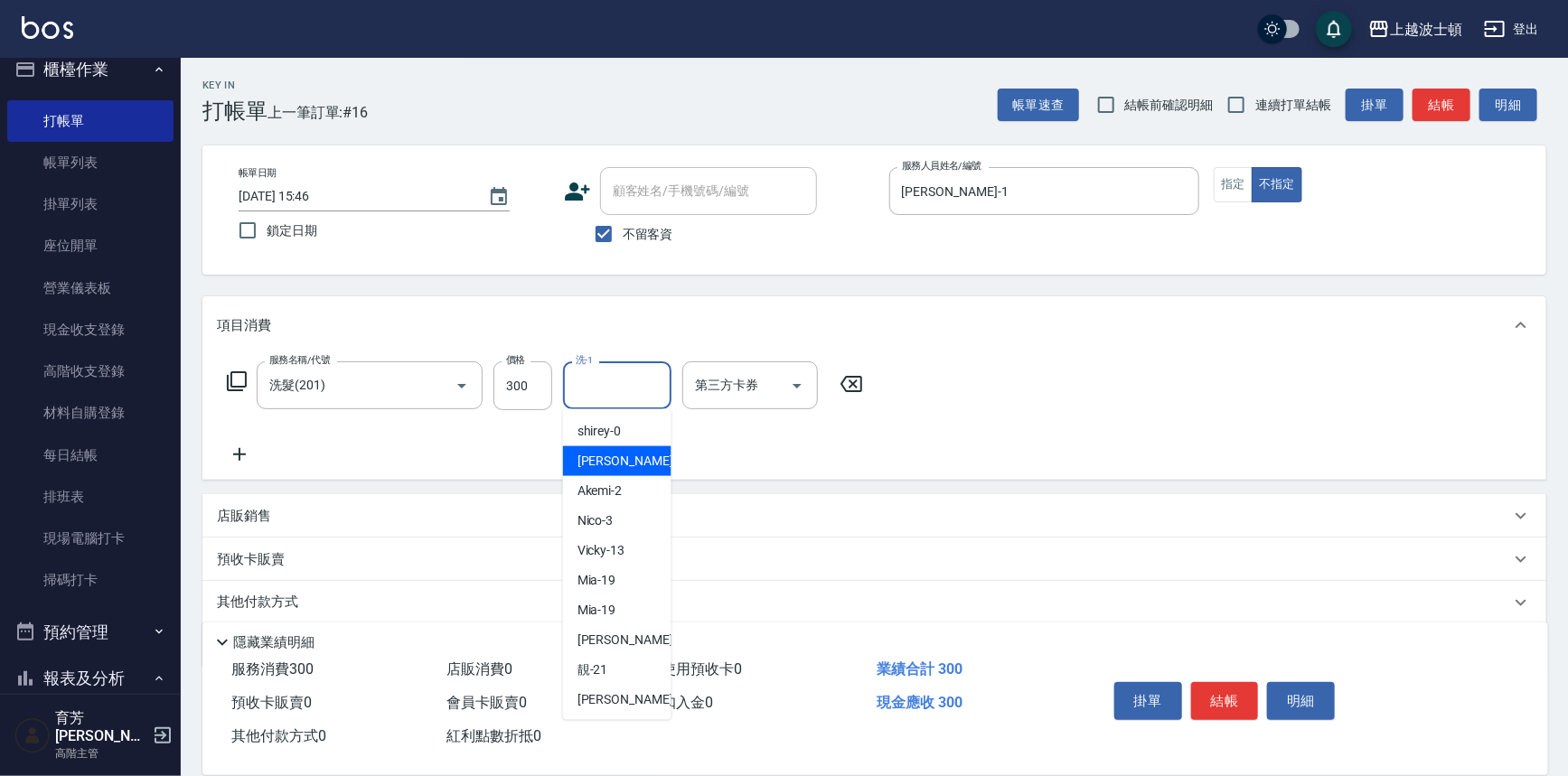
click at [632, 451] on div "[PERSON_NAME] -1" at bounding box center [617, 461] width 108 height 30
type input "[PERSON_NAME]-1"
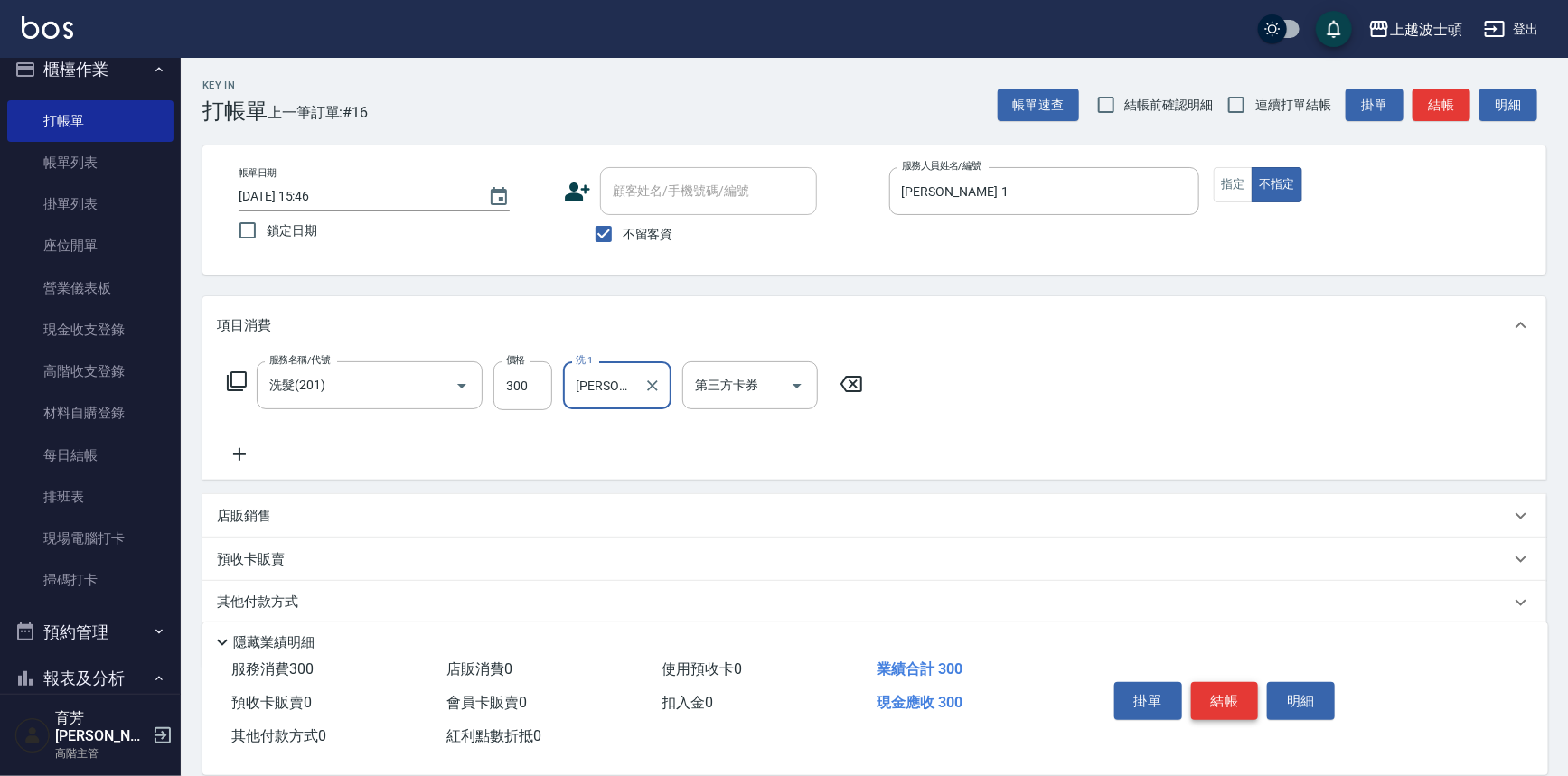
click at [1222, 688] on button "結帳" at bounding box center [1224, 701] width 67 height 38
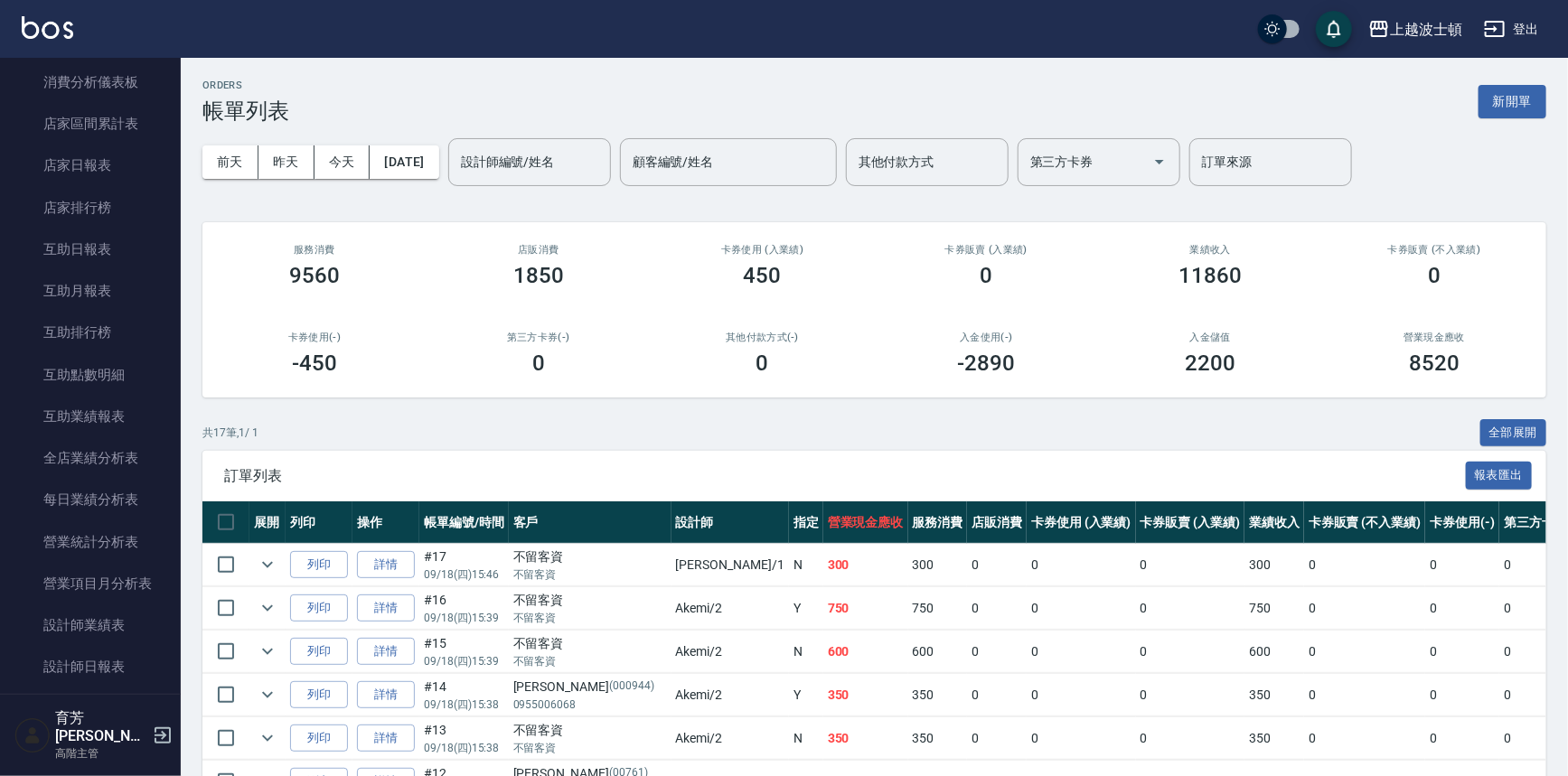
scroll to position [814, 0]
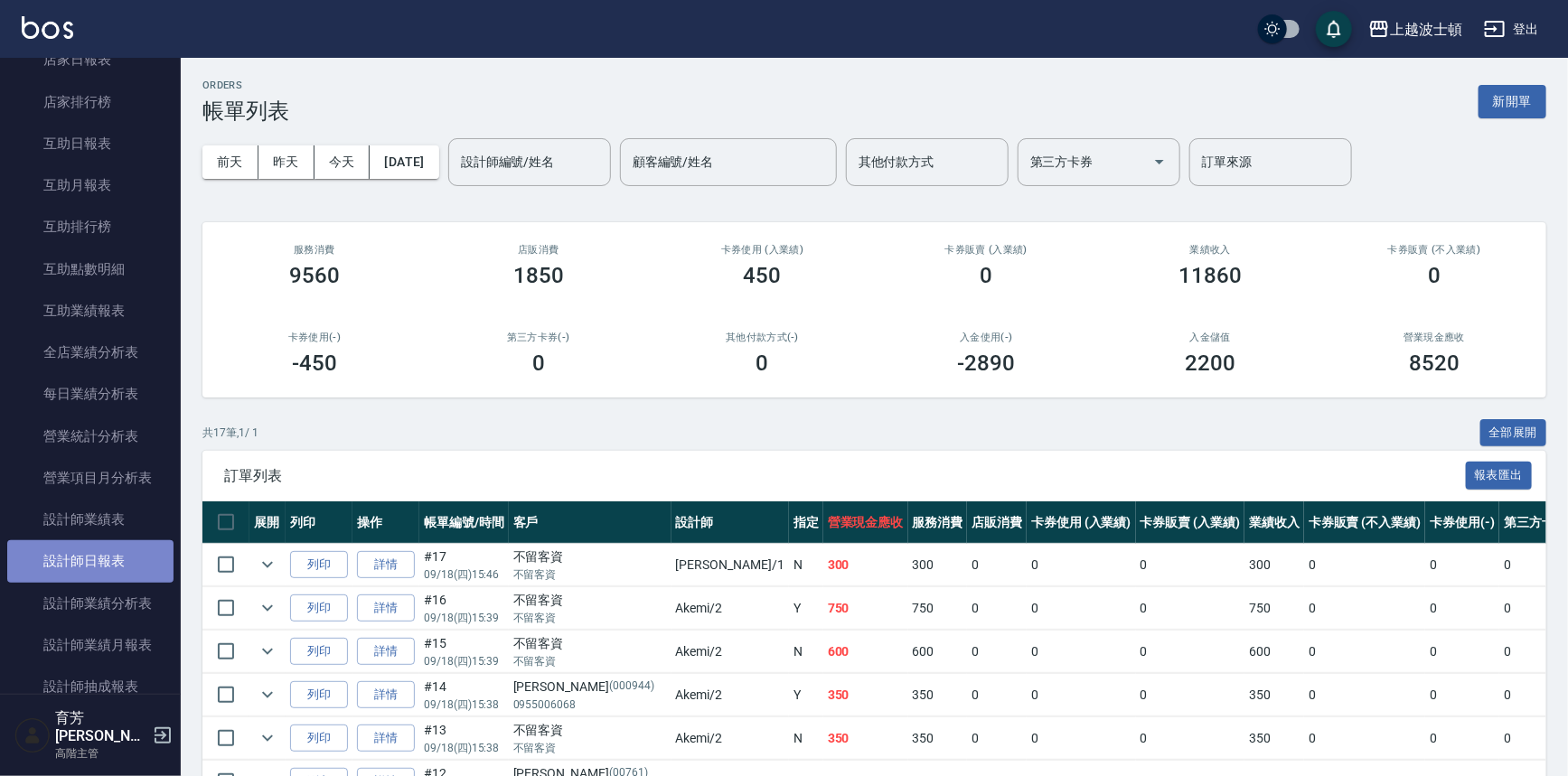
click at [92, 558] on link "設計師日報表" at bounding box center [90, 561] width 166 height 42
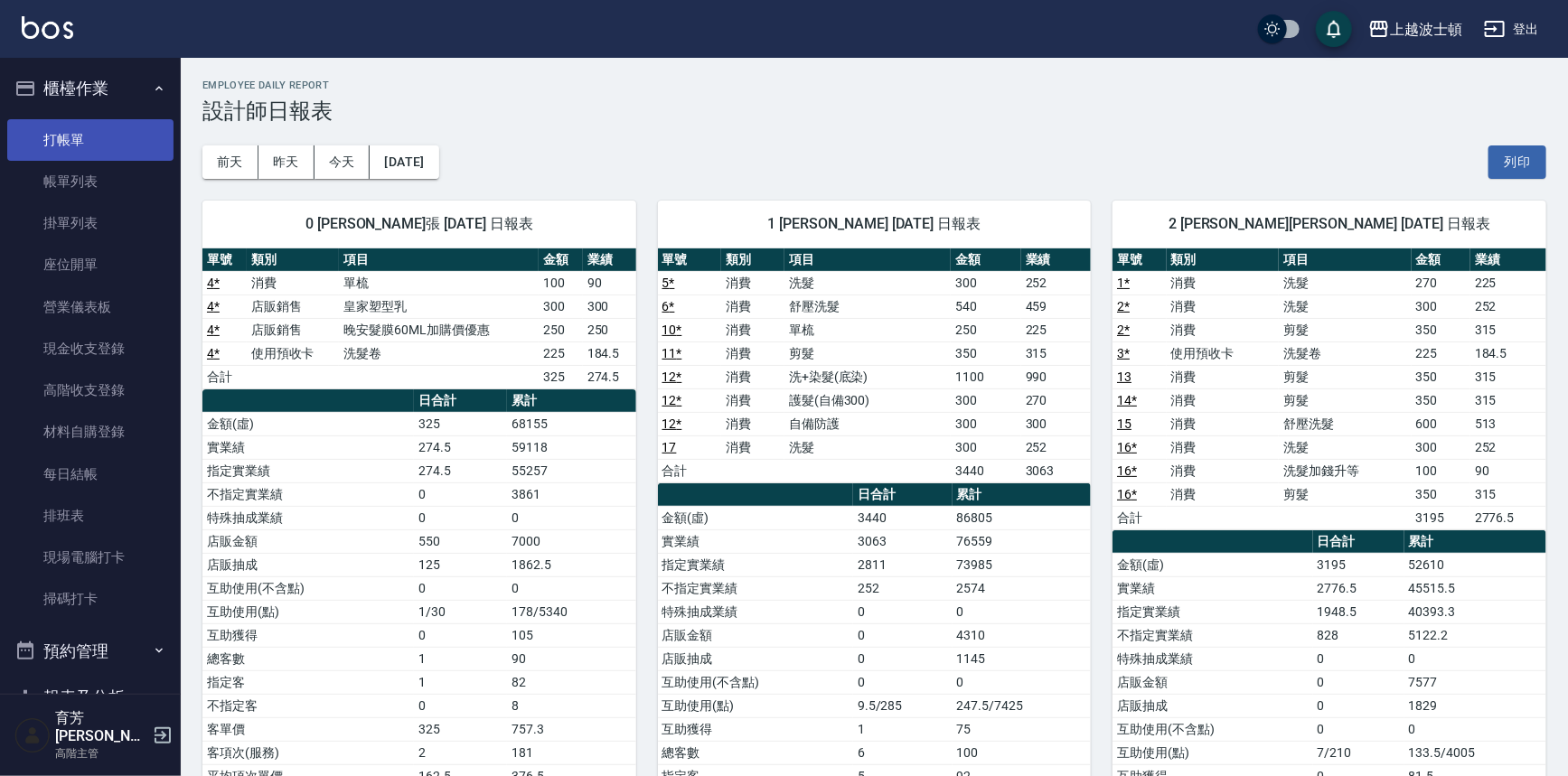
click at [51, 137] on link "打帳單" at bounding box center [90, 140] width 166 height 42
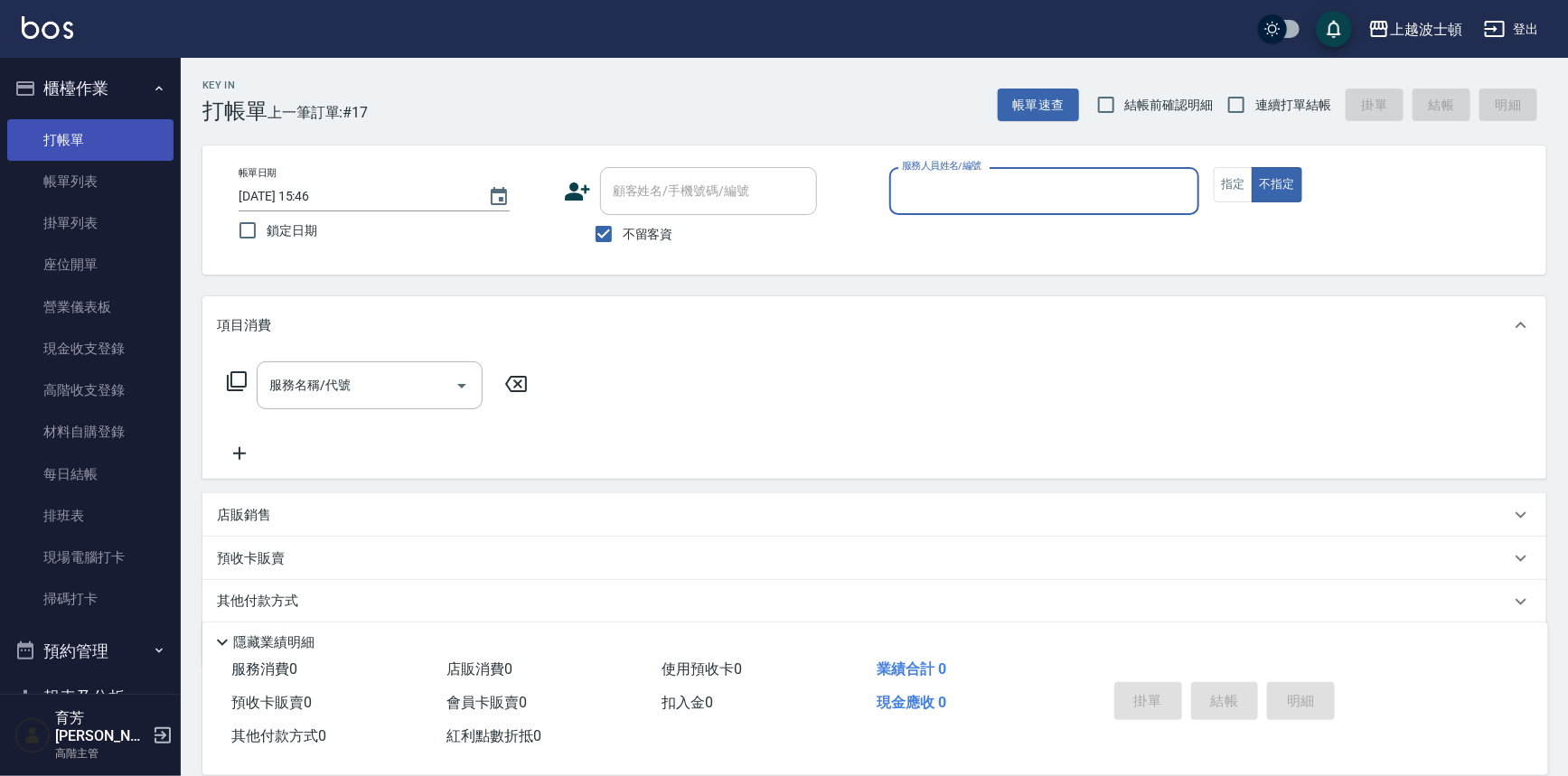
click at [1252, 167] on button "不指定" at bounding box center [1277, 184] width 51 height 35
type button "false"
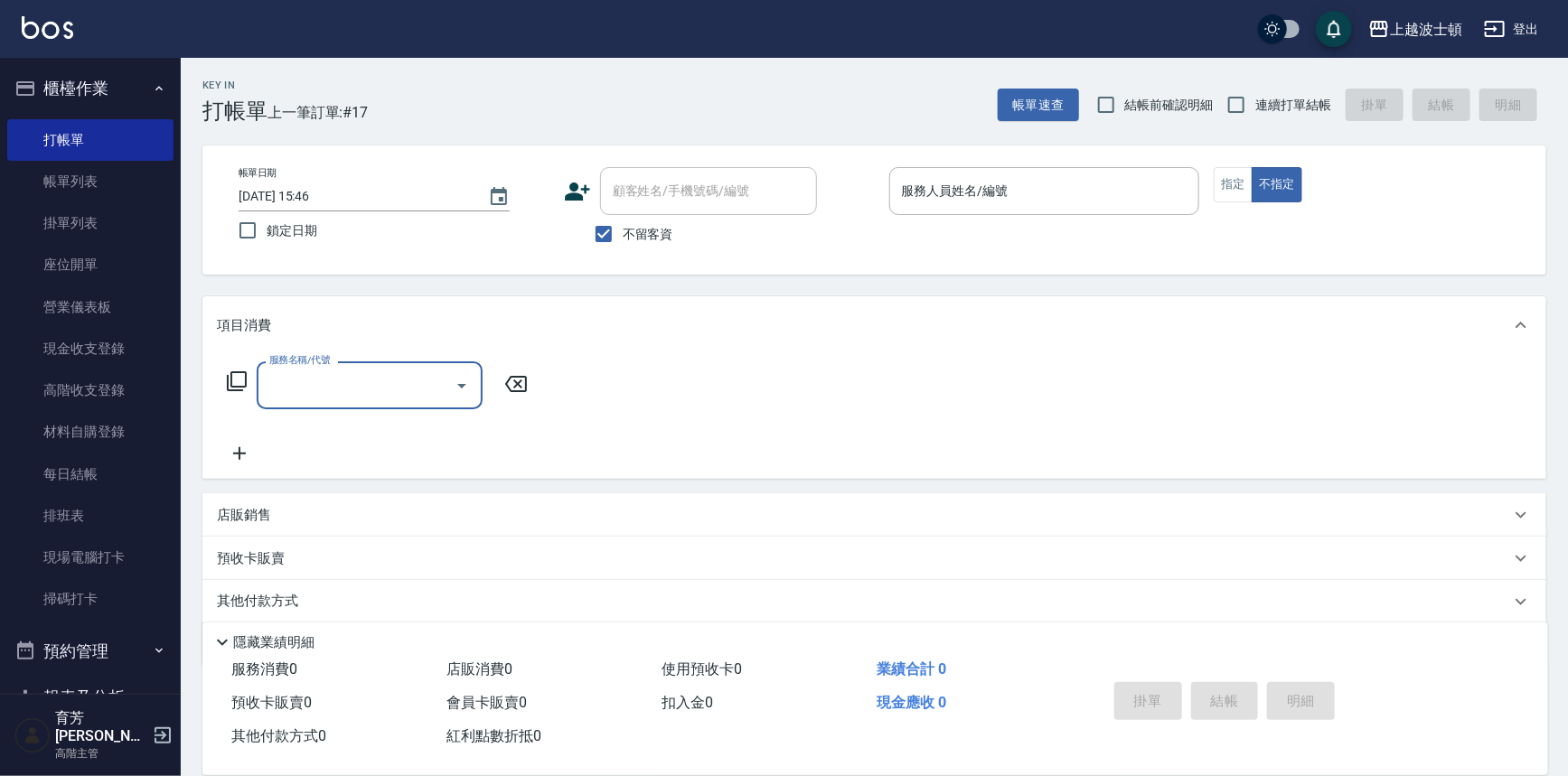
click at [62, 26] on img at bounding box center [47, 27] width 52 height 22
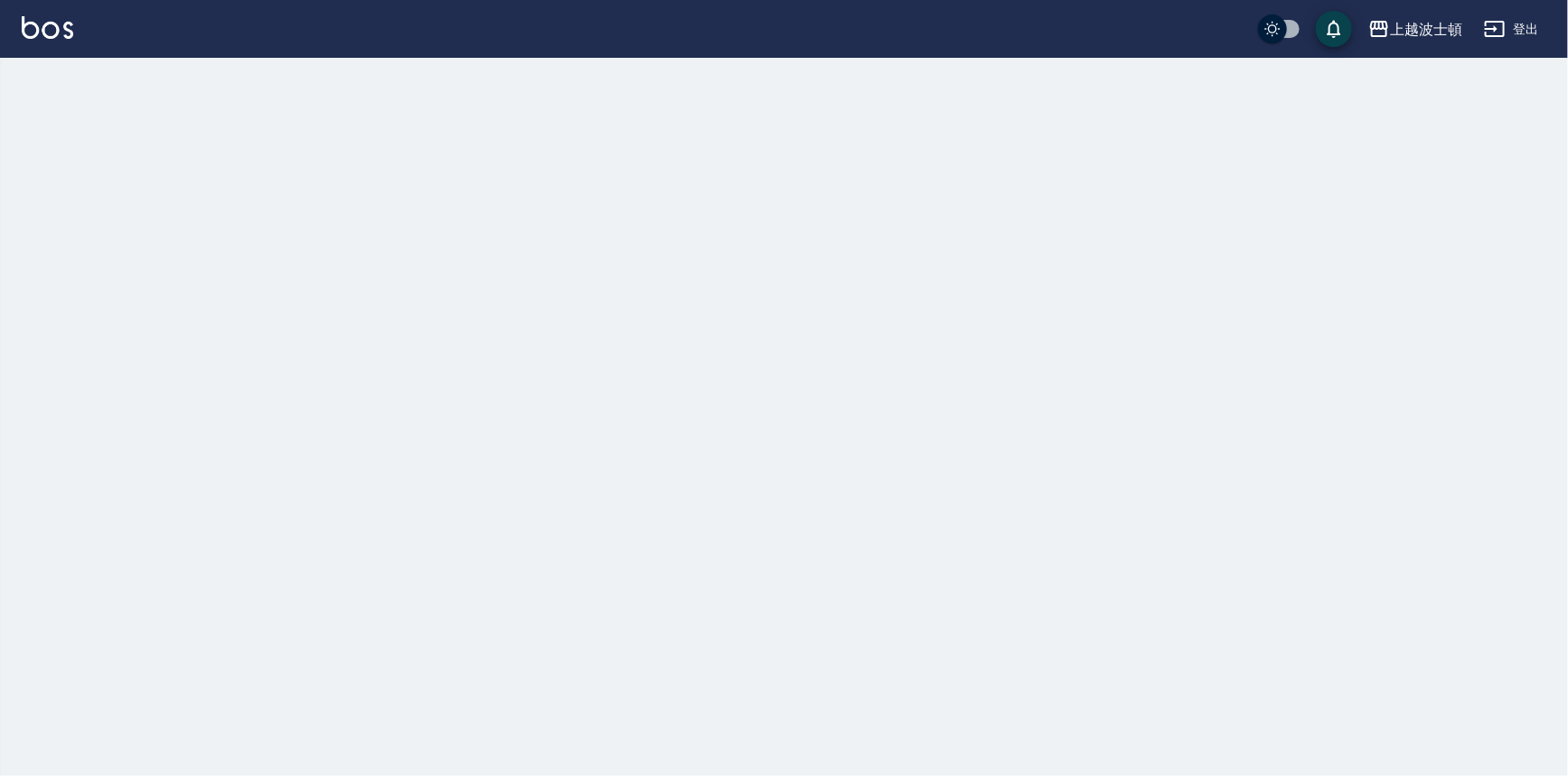
click at [62, 22] on img at bounding box center [47, 27] width 52 height 22
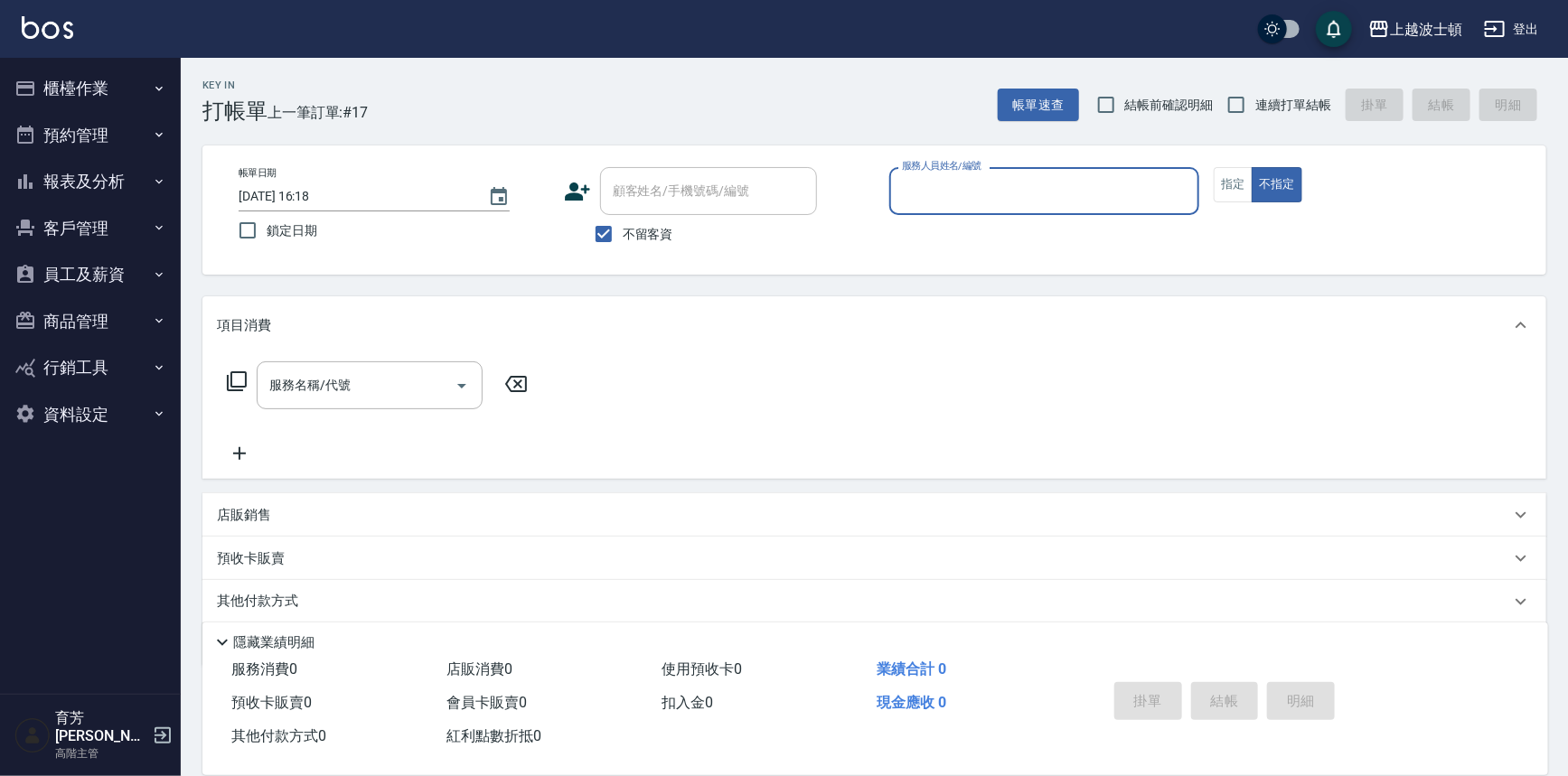
click at [114, 79] on button "櫃檯作業" at bounding box center [90, 89] width 166 height 47
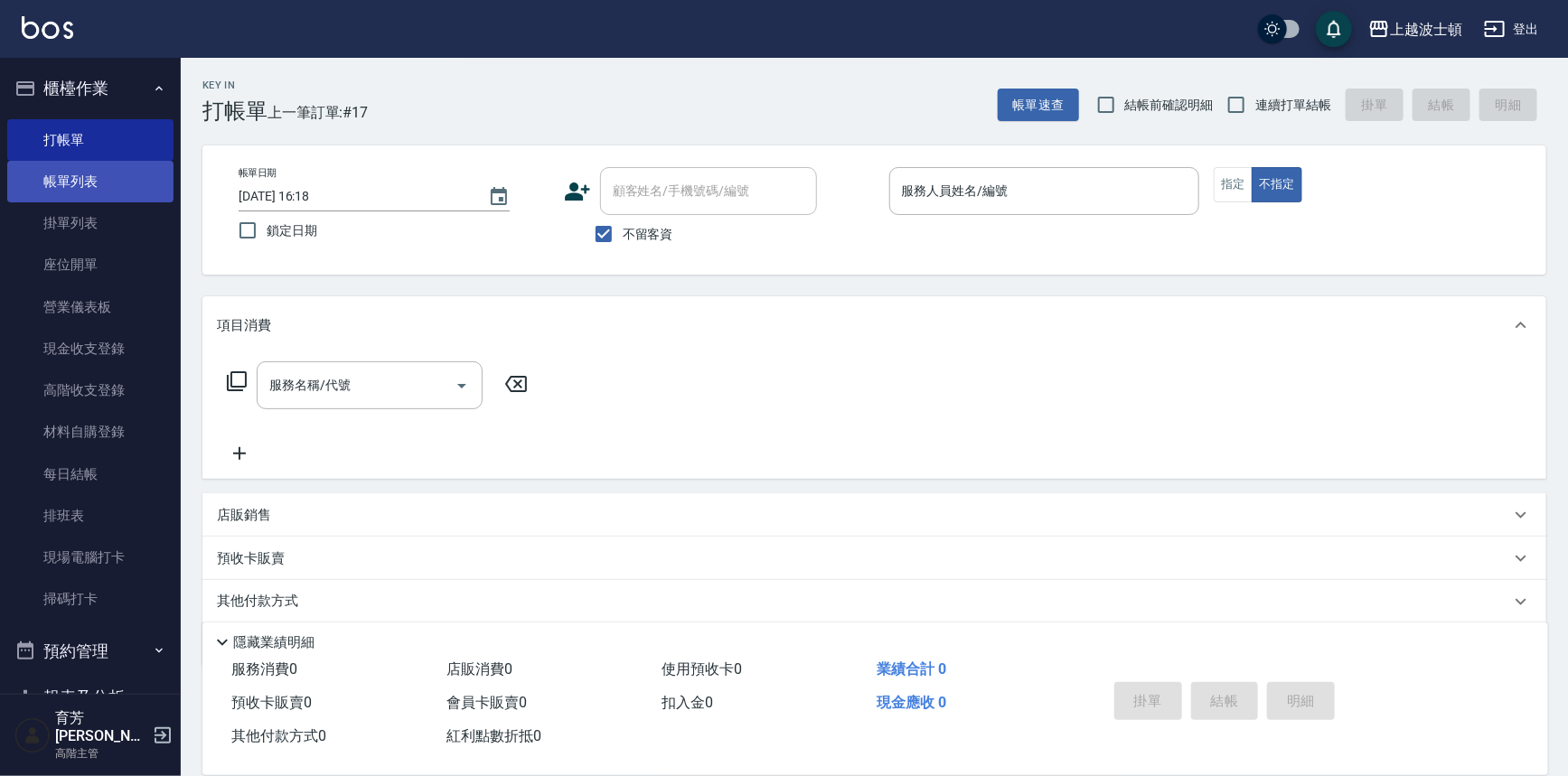
click at [139, 188] on link "帳單列表" at bounding box center [90, 182] width 166 height 42
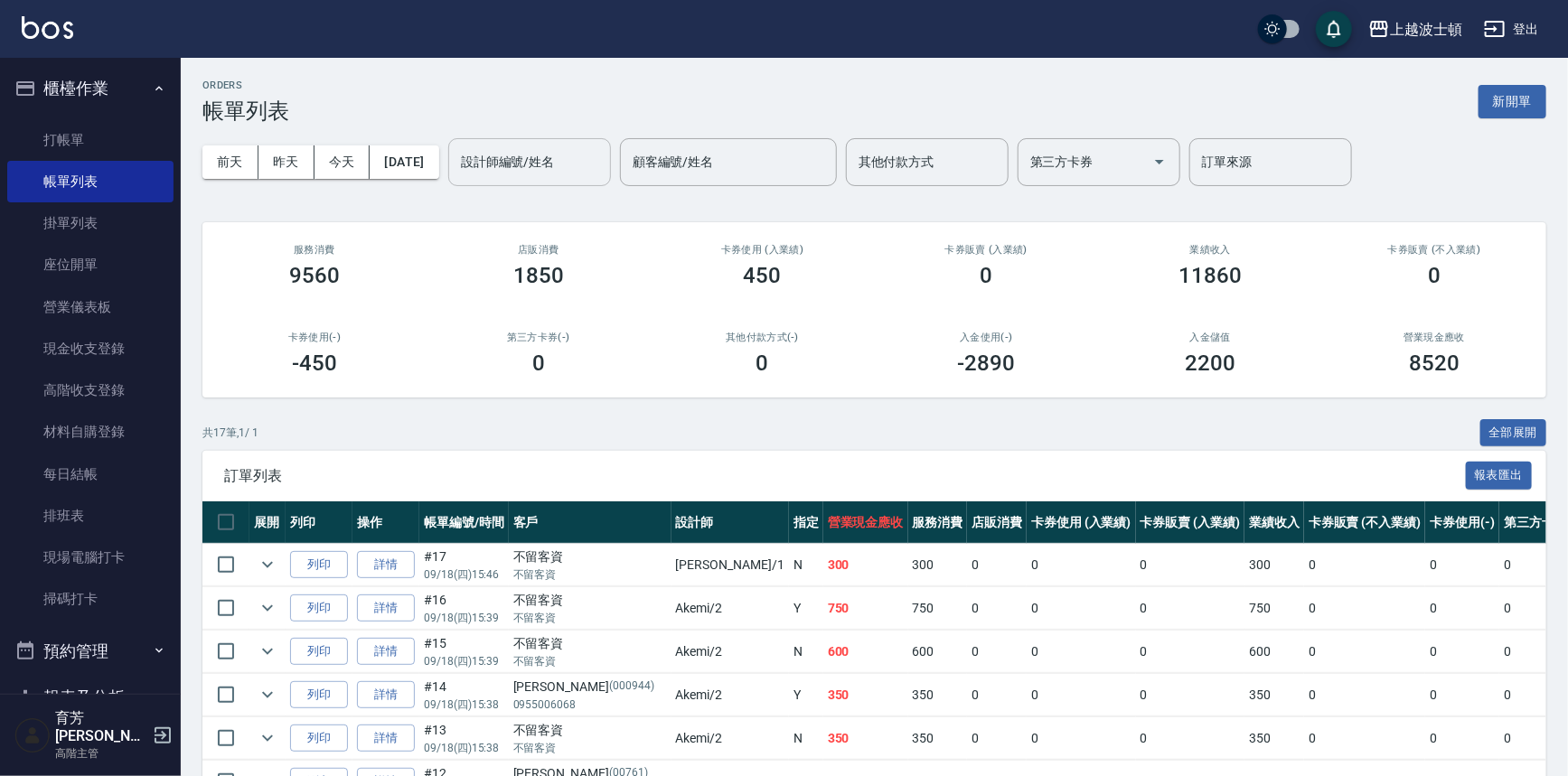
click at [506, 164] on input "設計師編號/姓名" at bounding box center [530, 162] width 146 height 31
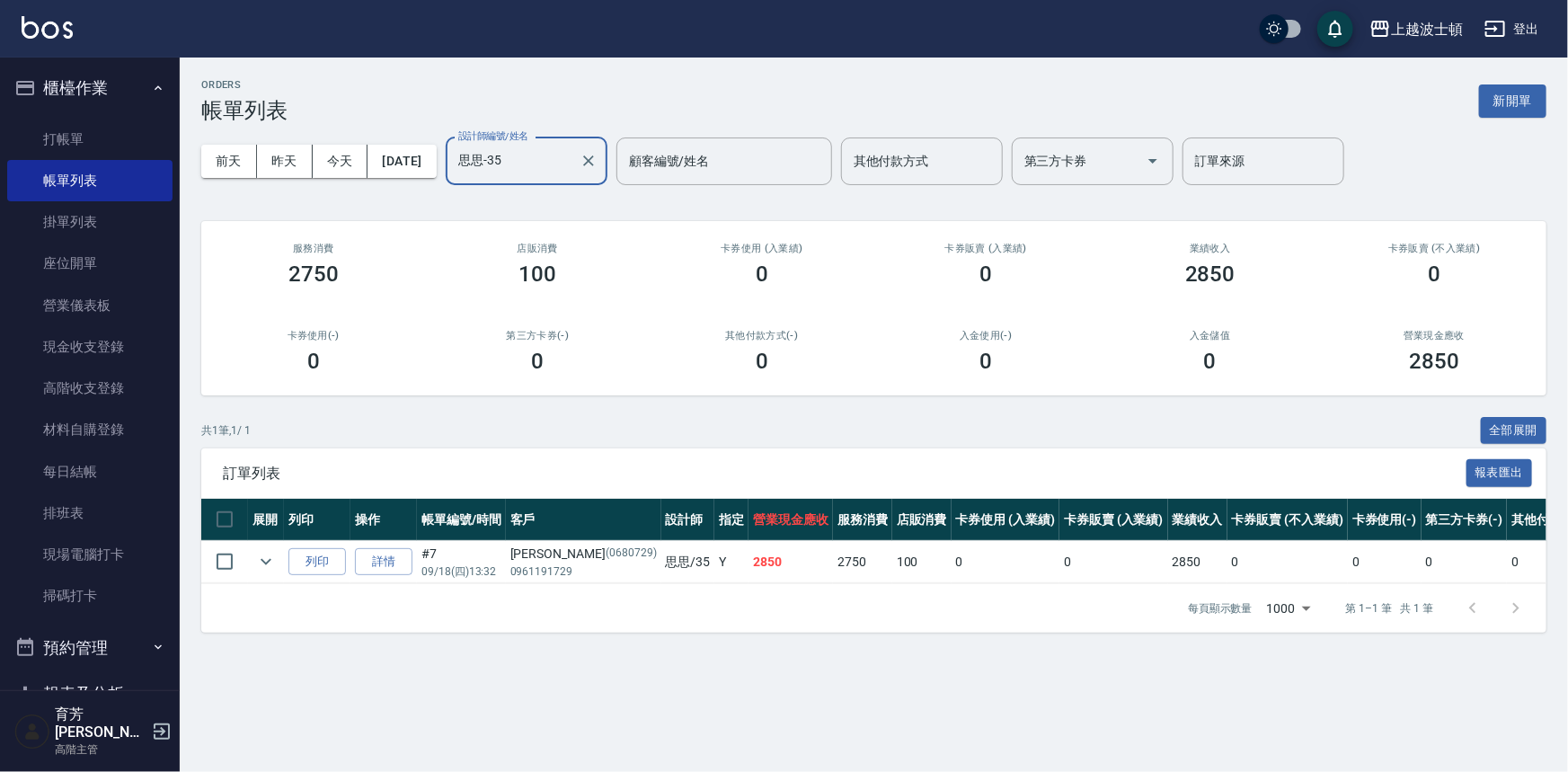
type input "思思-35"
click at [31, 24] on img at bounding box center [47, 27] width 51 height 22
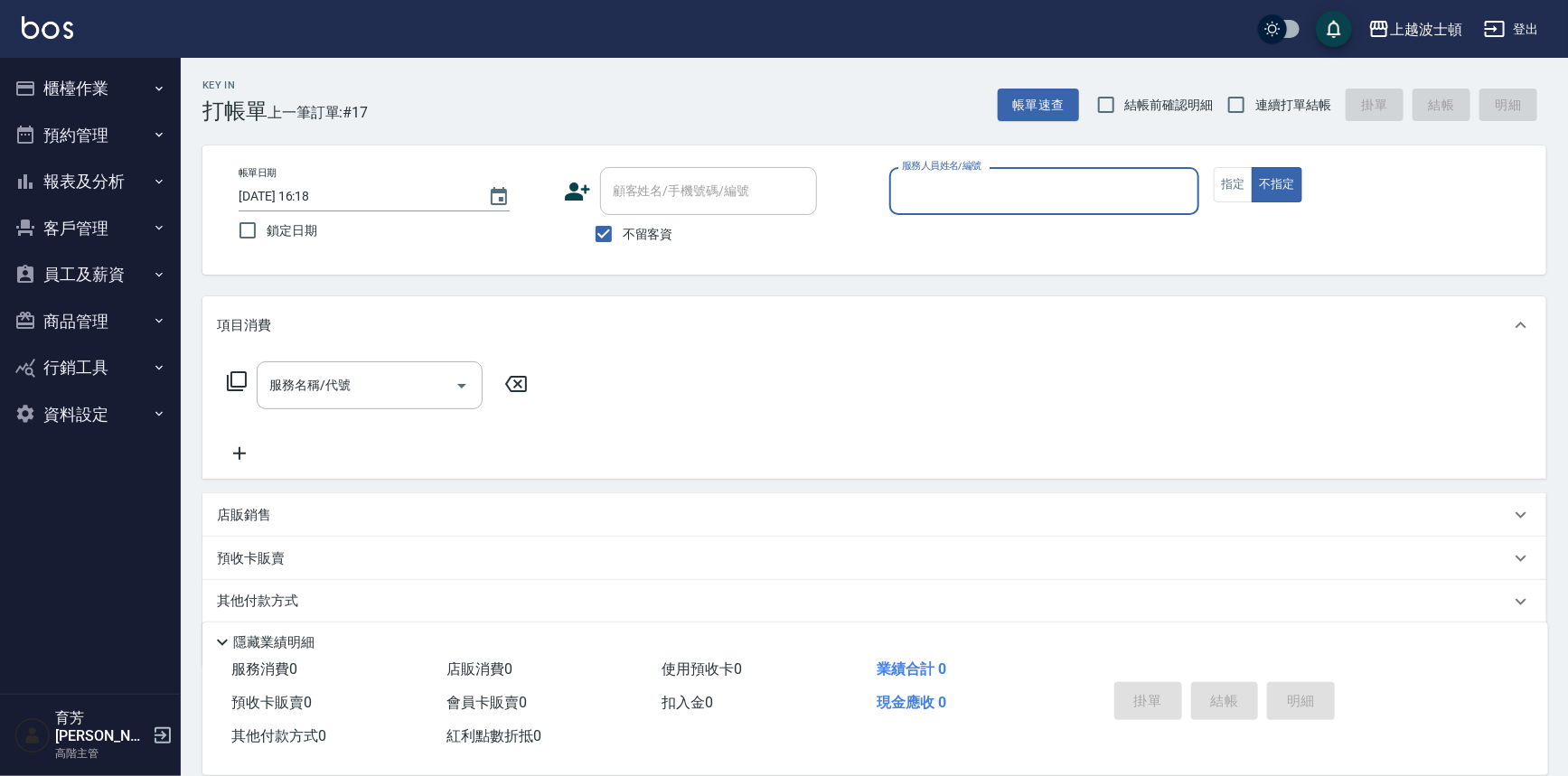
click at [102, 90] on button "櫃檯作業" at bounding box center [90, 89] width 166 height 47
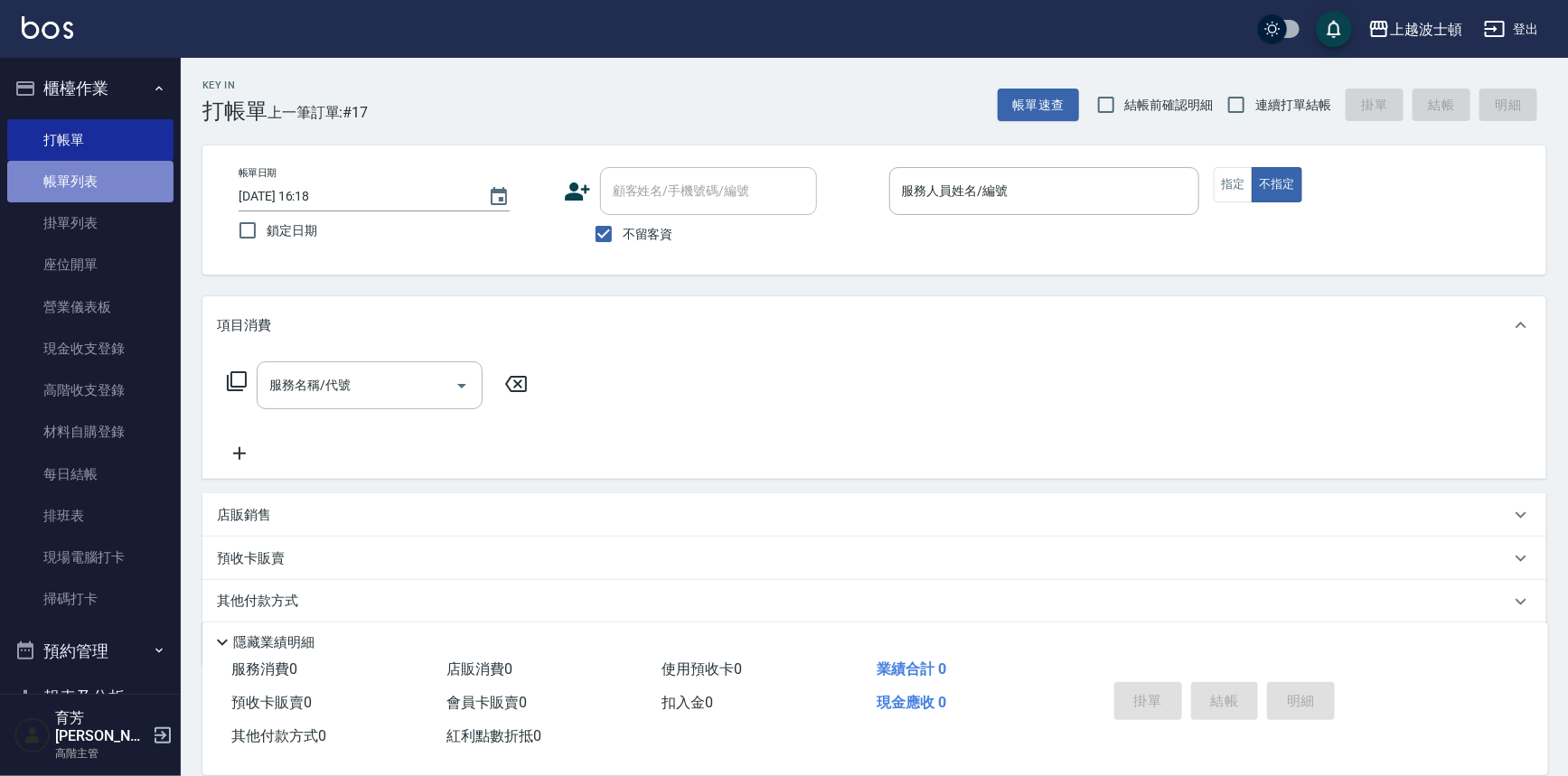
click at [113, 188] on link "帳單列表" at bounding box center [90, 182] width 166 height 42
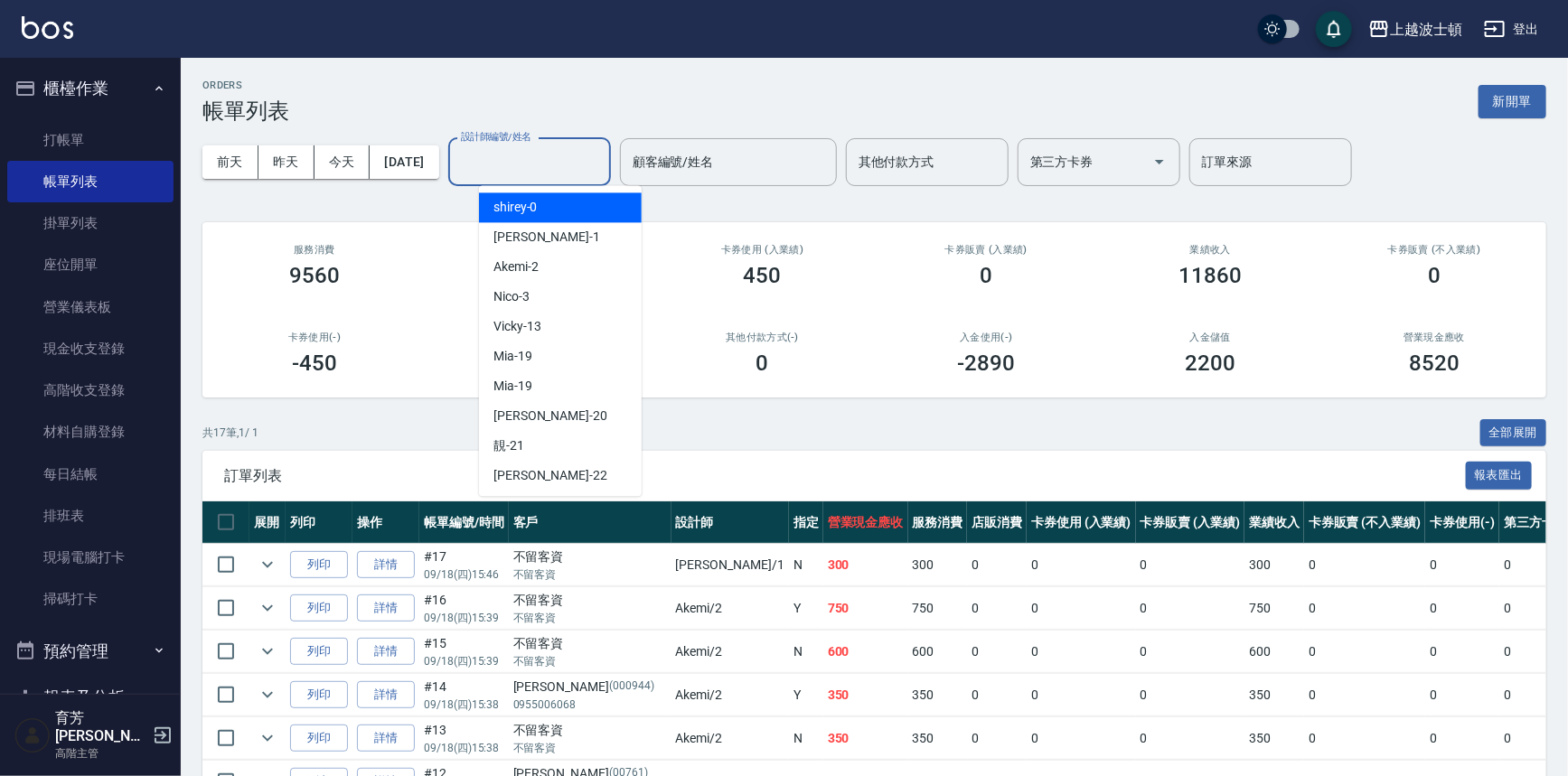
click at [550, 174] on input "設計師編號/姓名" at bounding box center [530, 162] width 146 height 31
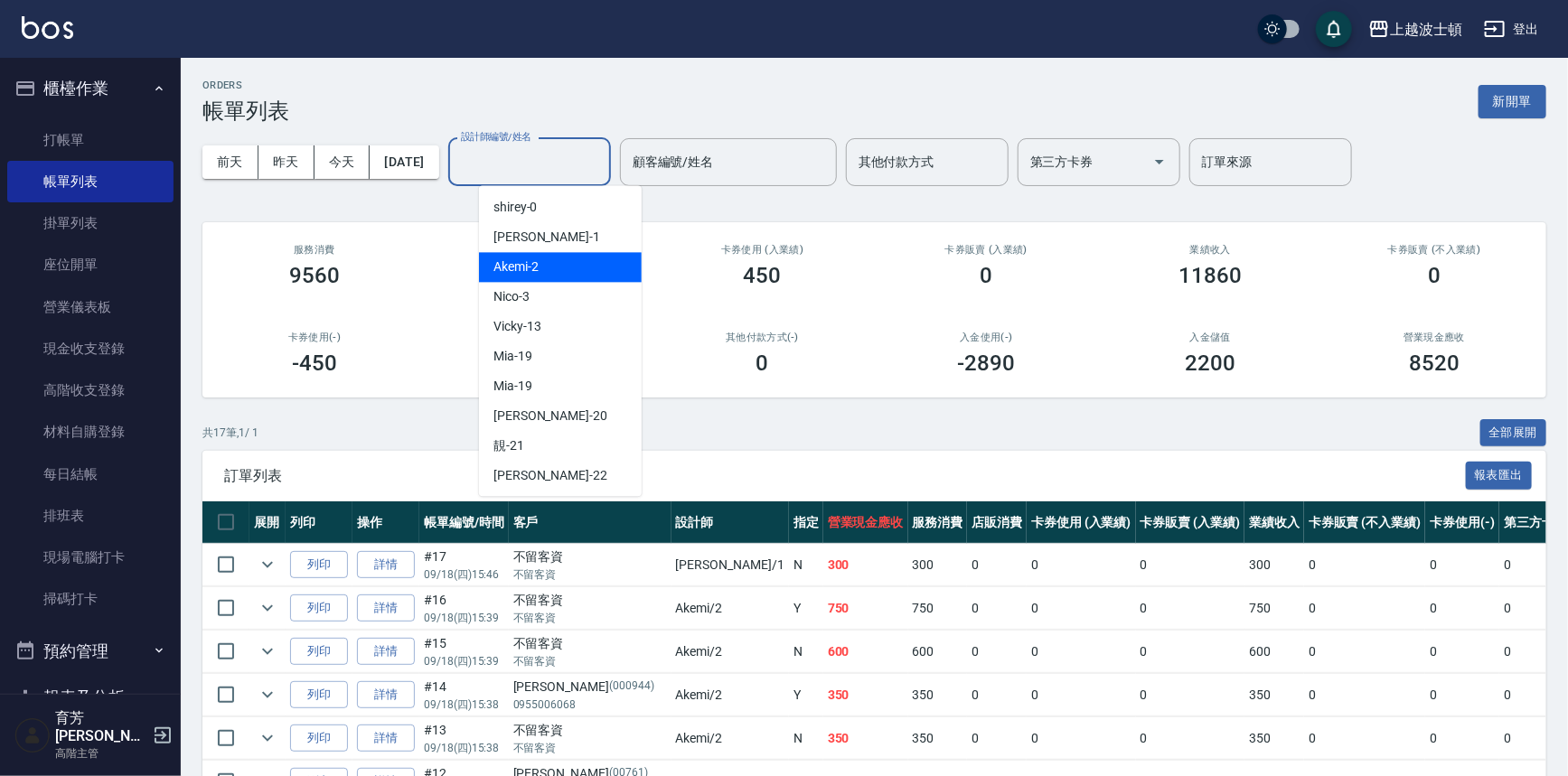
click at [576, 261] on div "Akemi -2" at bounding box center [560, 266] width 163 height 30
type input "Akemi-2"
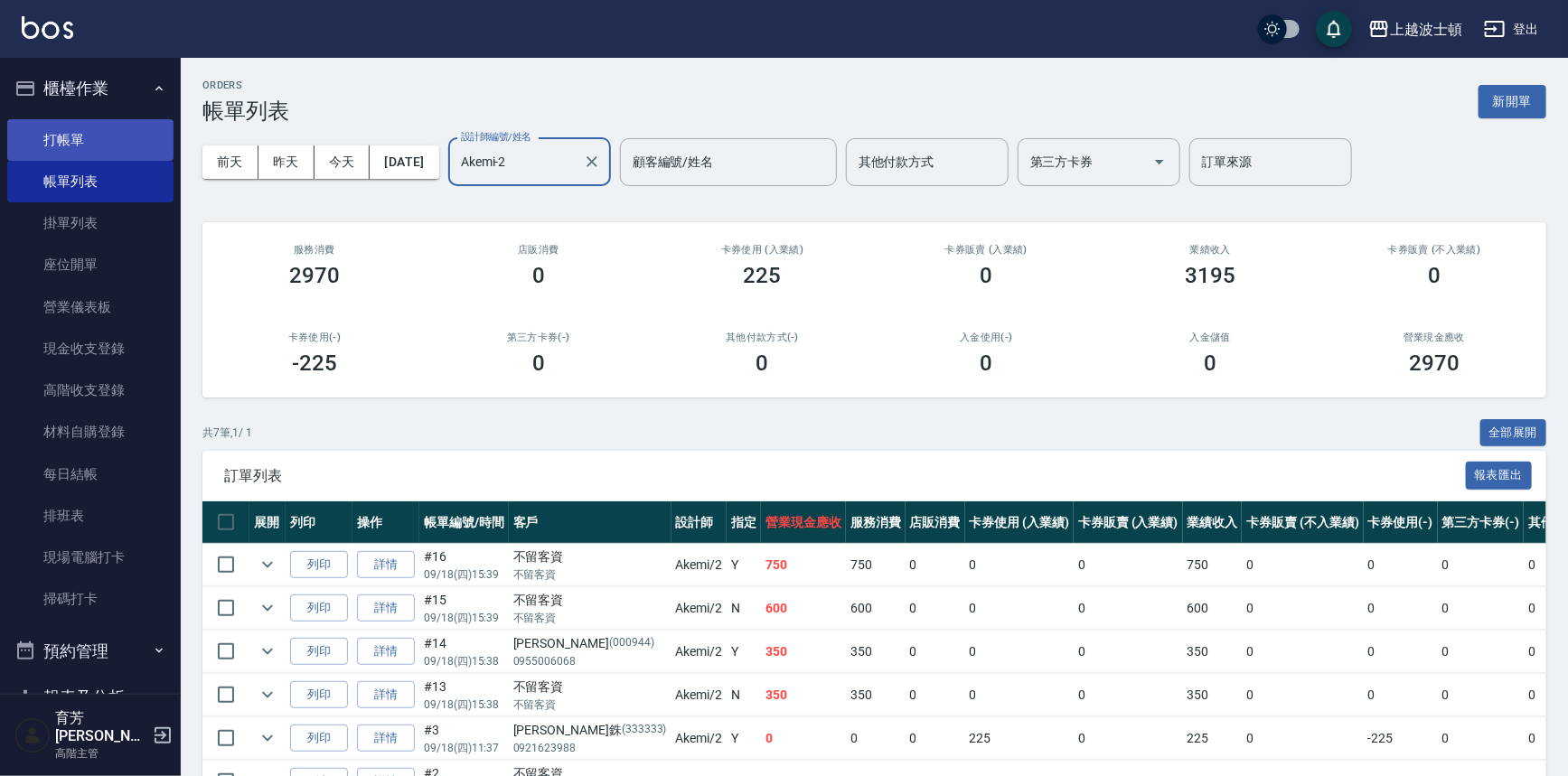
click at [41, 136] on link "打帳單" at bounding box center [90, 140] width 166 height 42
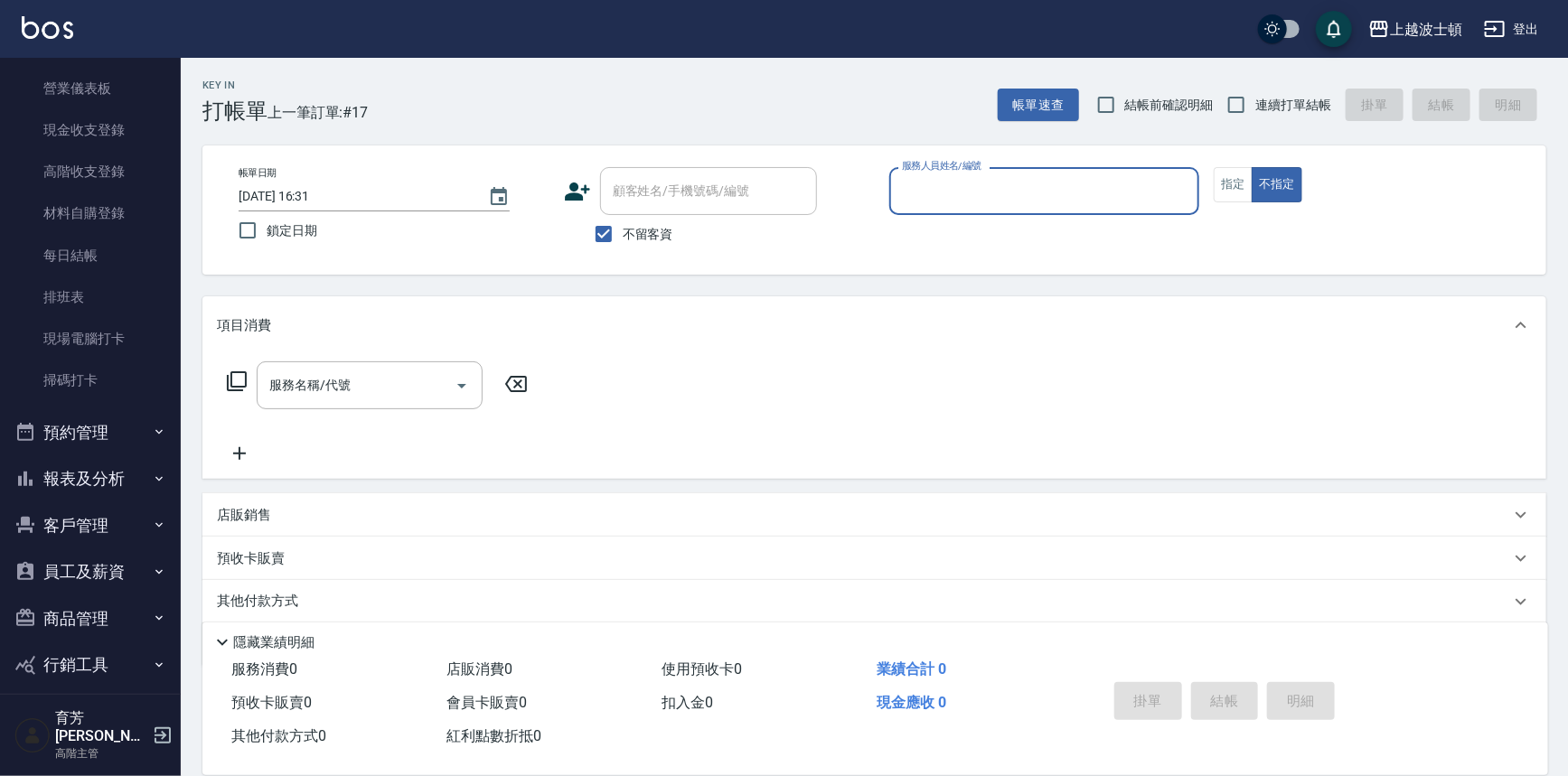
scroll to position [264, 0]
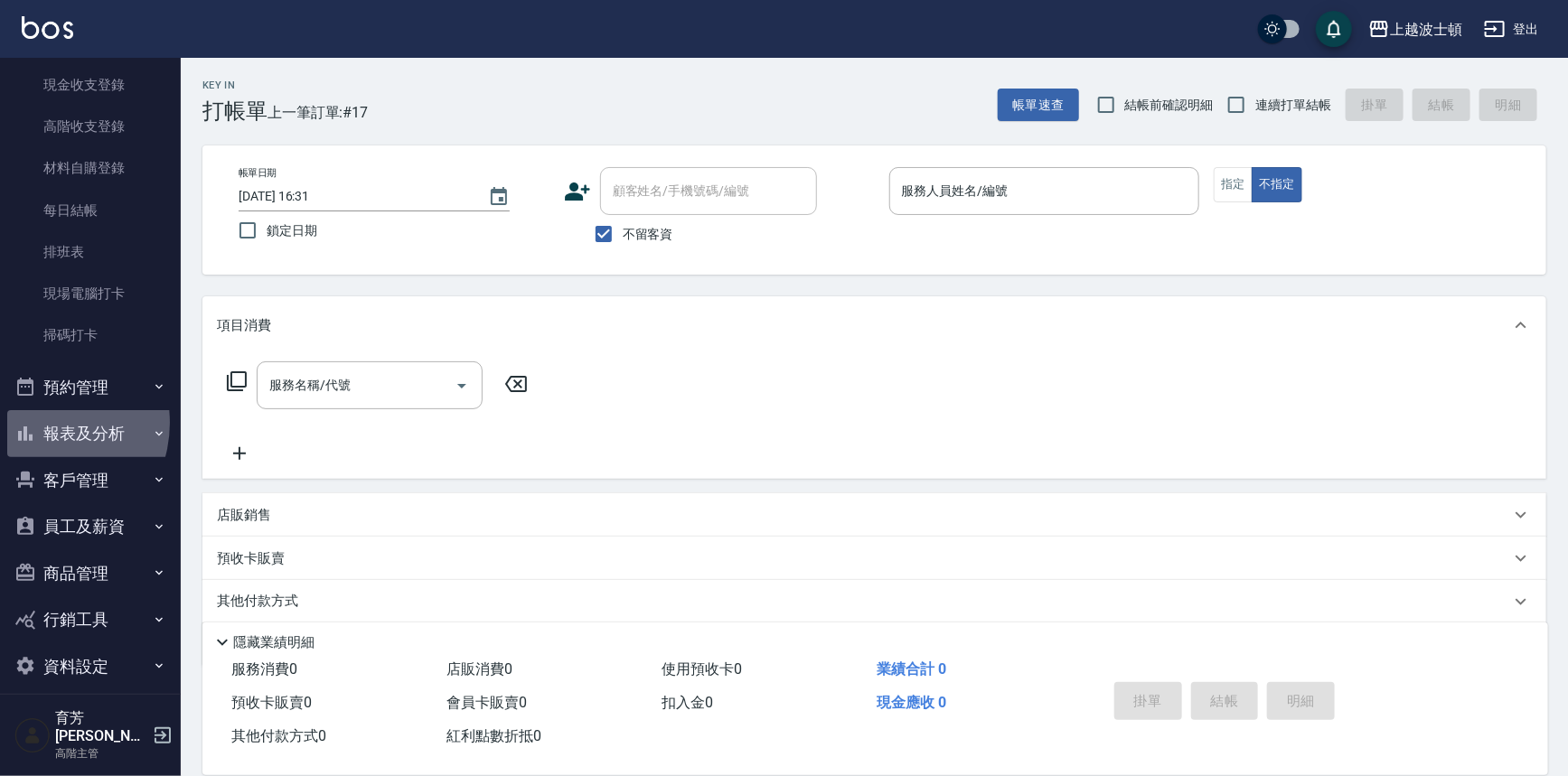
click at [39, 422] on button "報表及分析" at bounding box center [90, 433] width 166 height 47
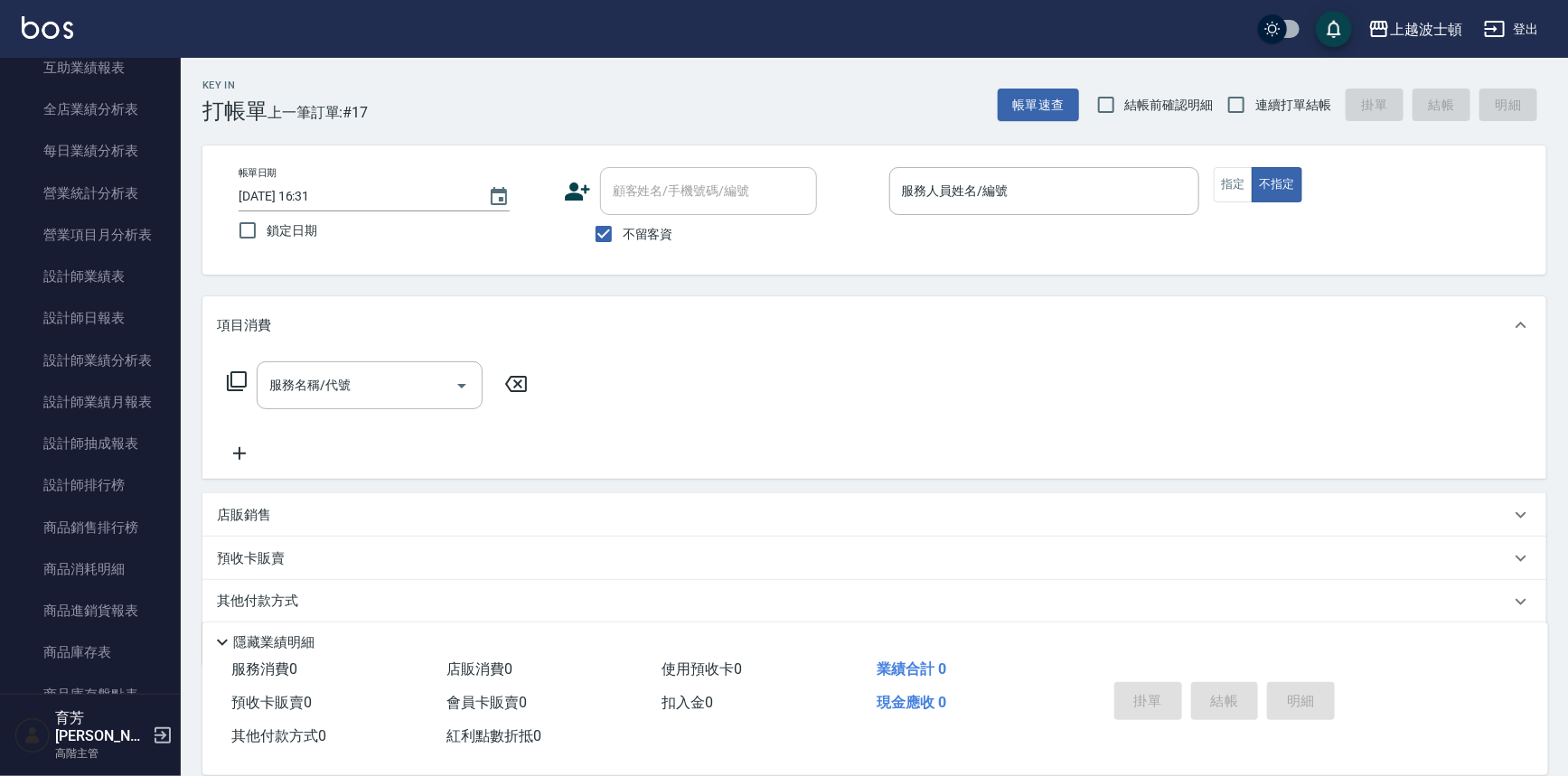
scroll to position [1081, 0]
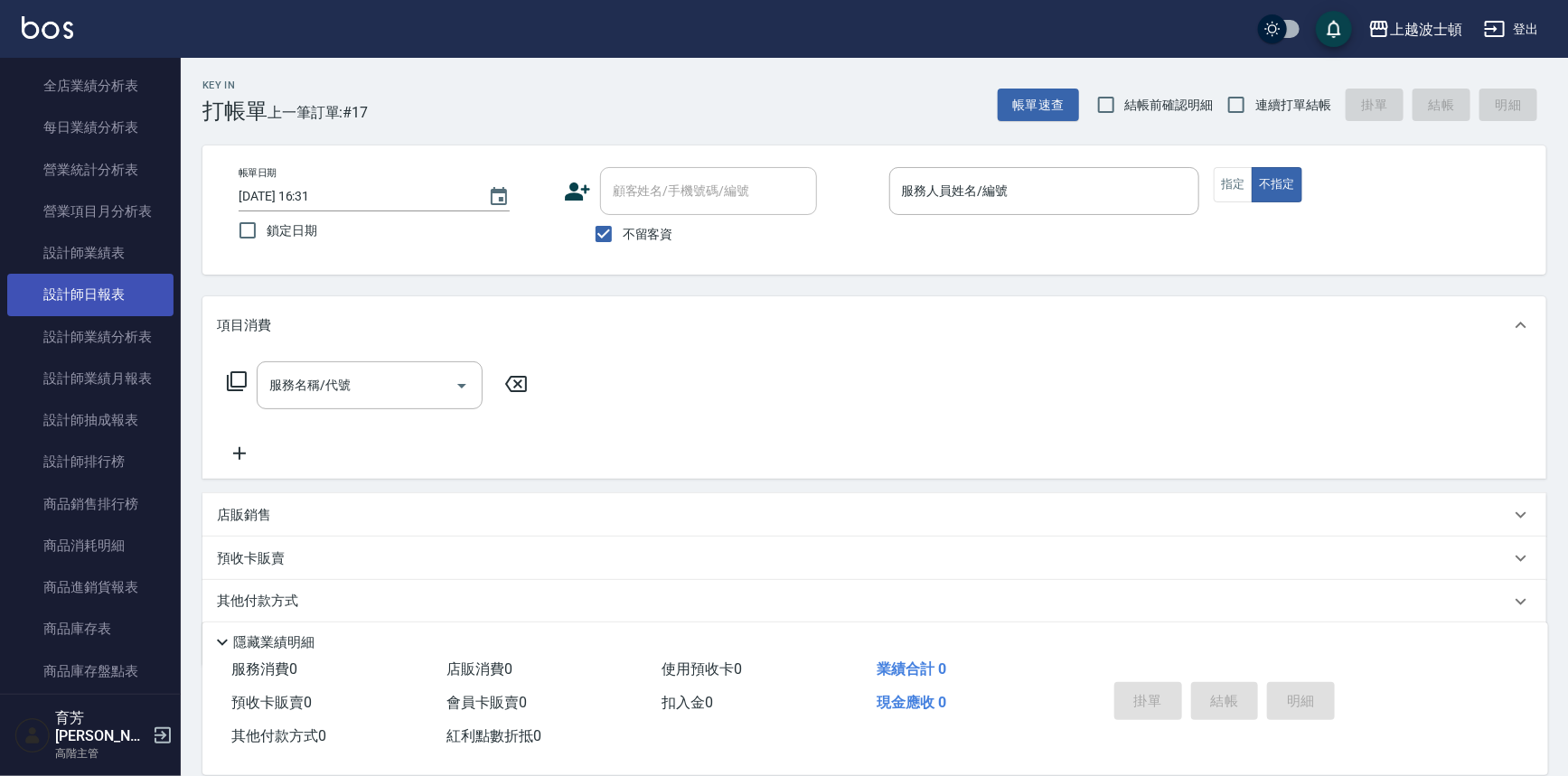
click at [78, 299] on link "設計師日報表" at bounding box center [90, 295] width 166 height 42
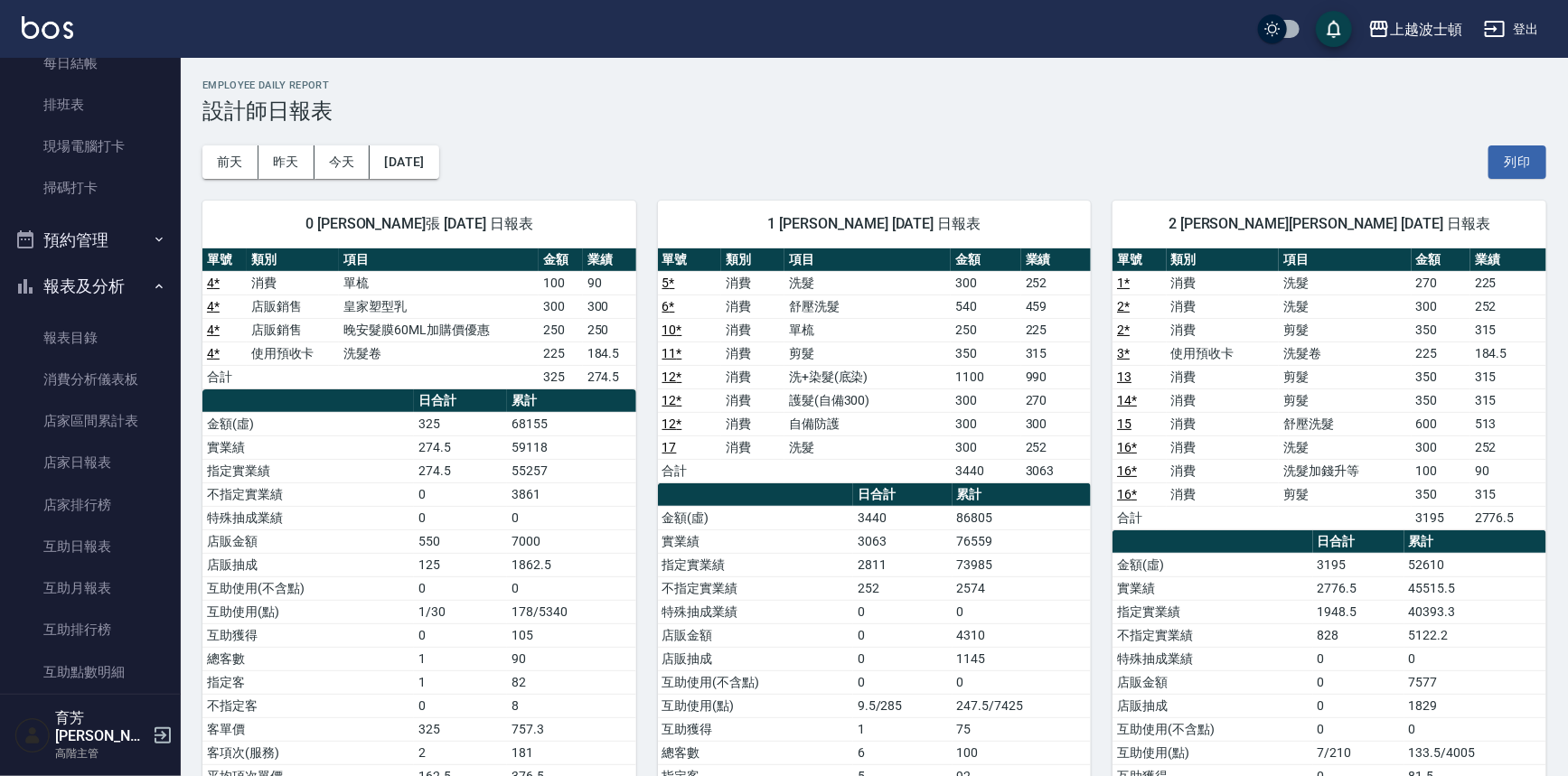
scroll to position [395, 0]
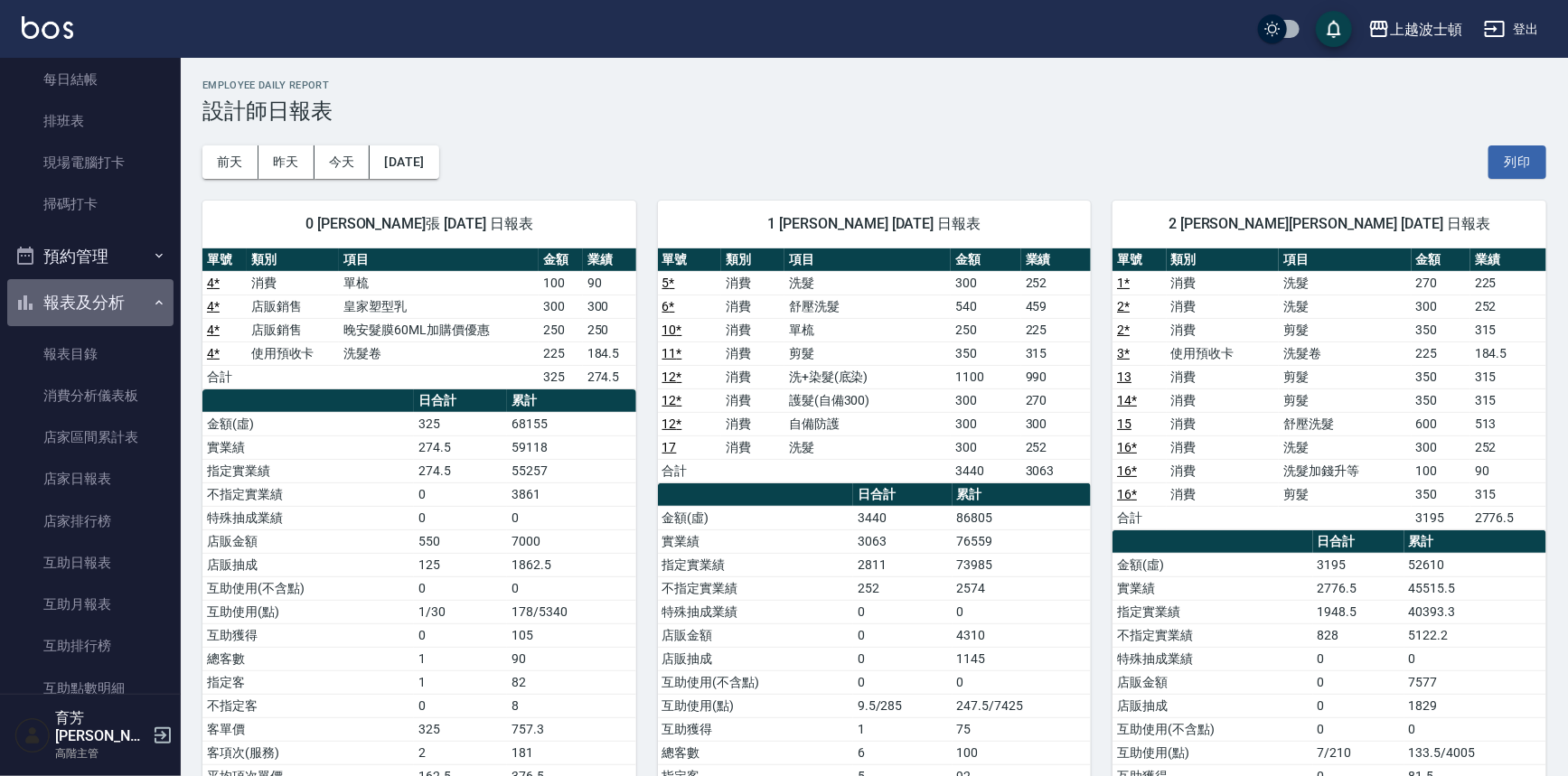
click at [102, 308] on button "報表及分析" at bounding box center [90, 303] width 166 height 47
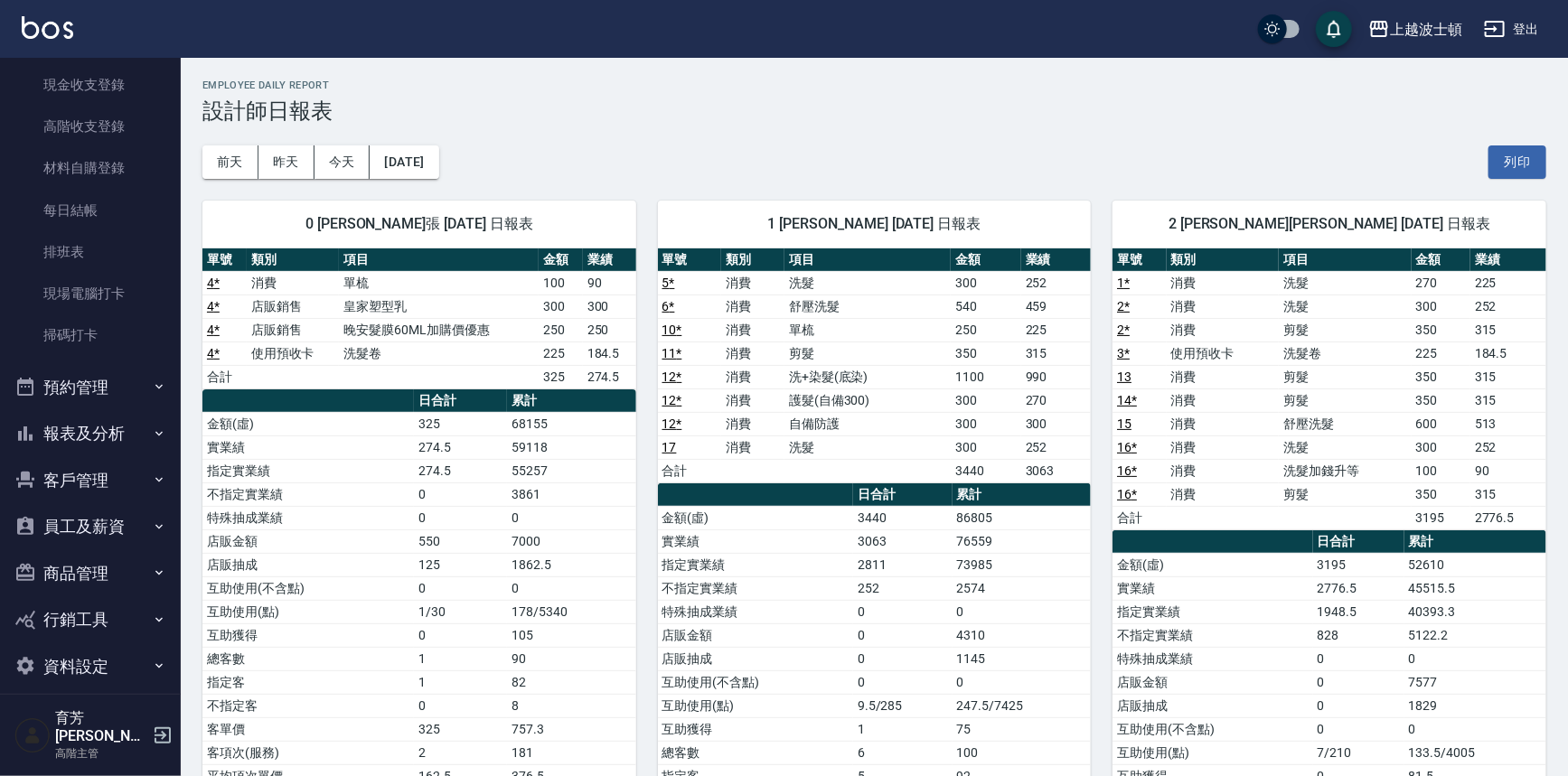
scroll to position [0, 0]
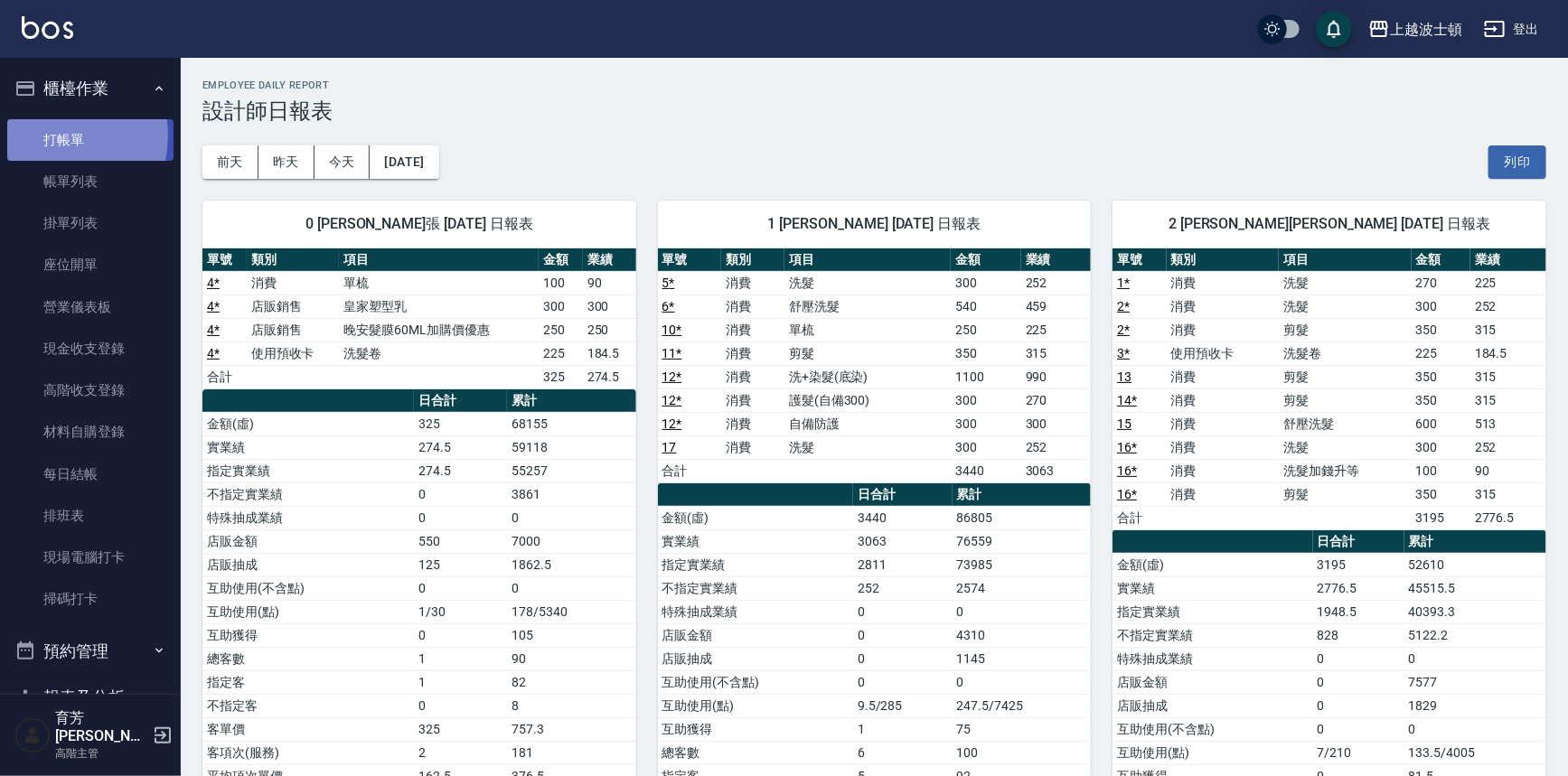
click at [39, 135] on link "打帳單" at bounding box center [90, 140] width 166 height 42
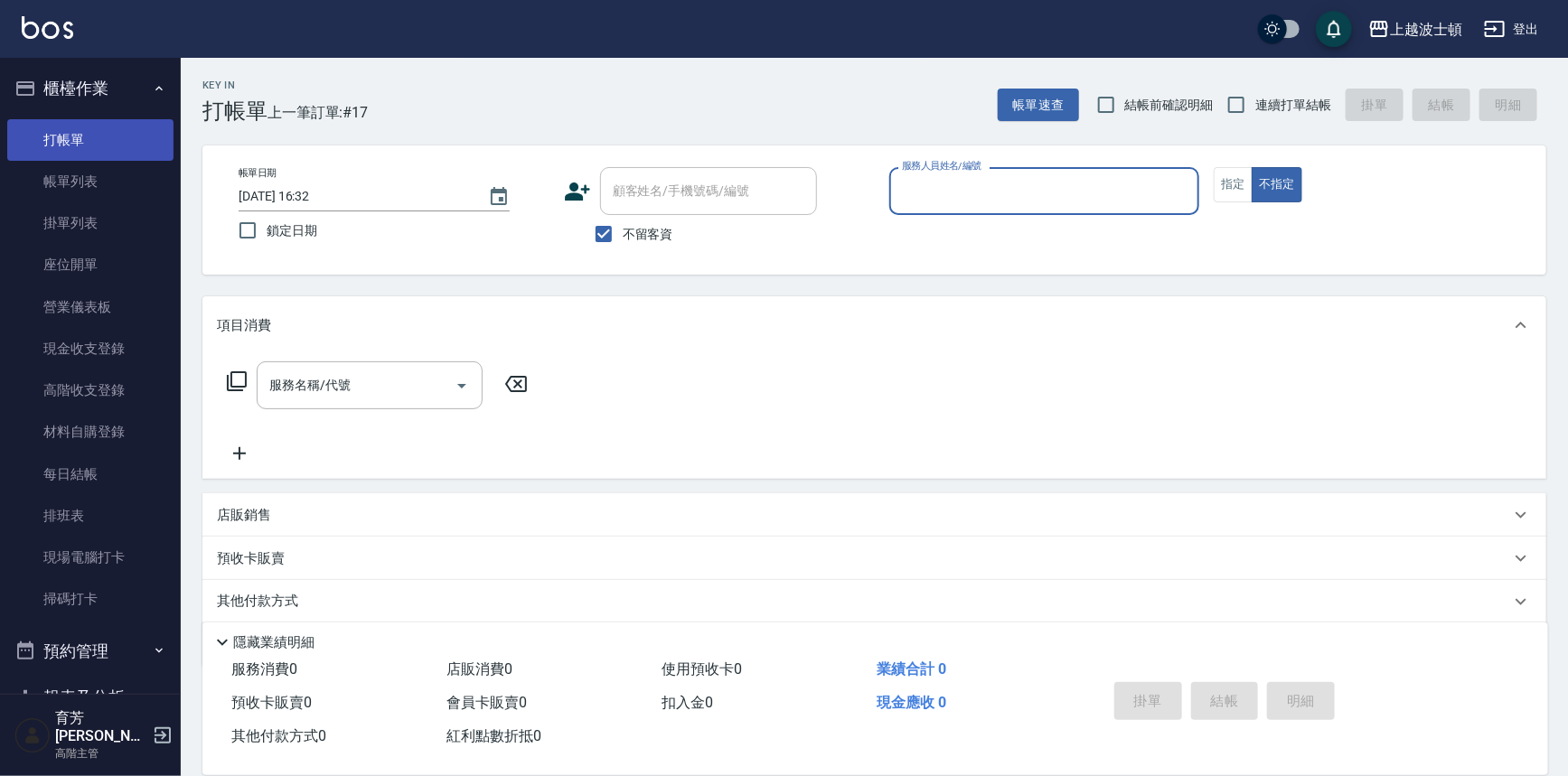
click at [1252, 167] on button "不指定" at bounding box center [1277, 184] width 51 height 35
type button "false"
